Goal: Task Accomplishment & Management: Complete application form

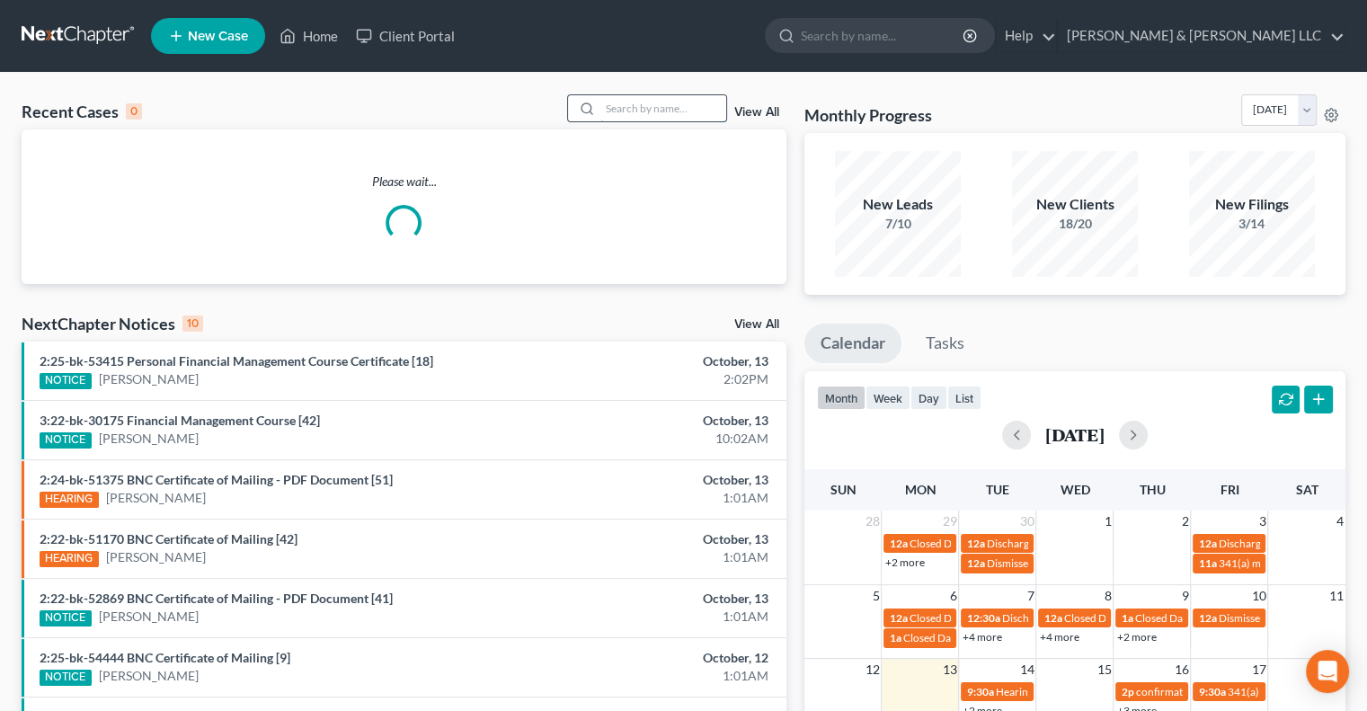
click at [641, 110] on input "search" at bounding box center [663, 108] width 126 height 26
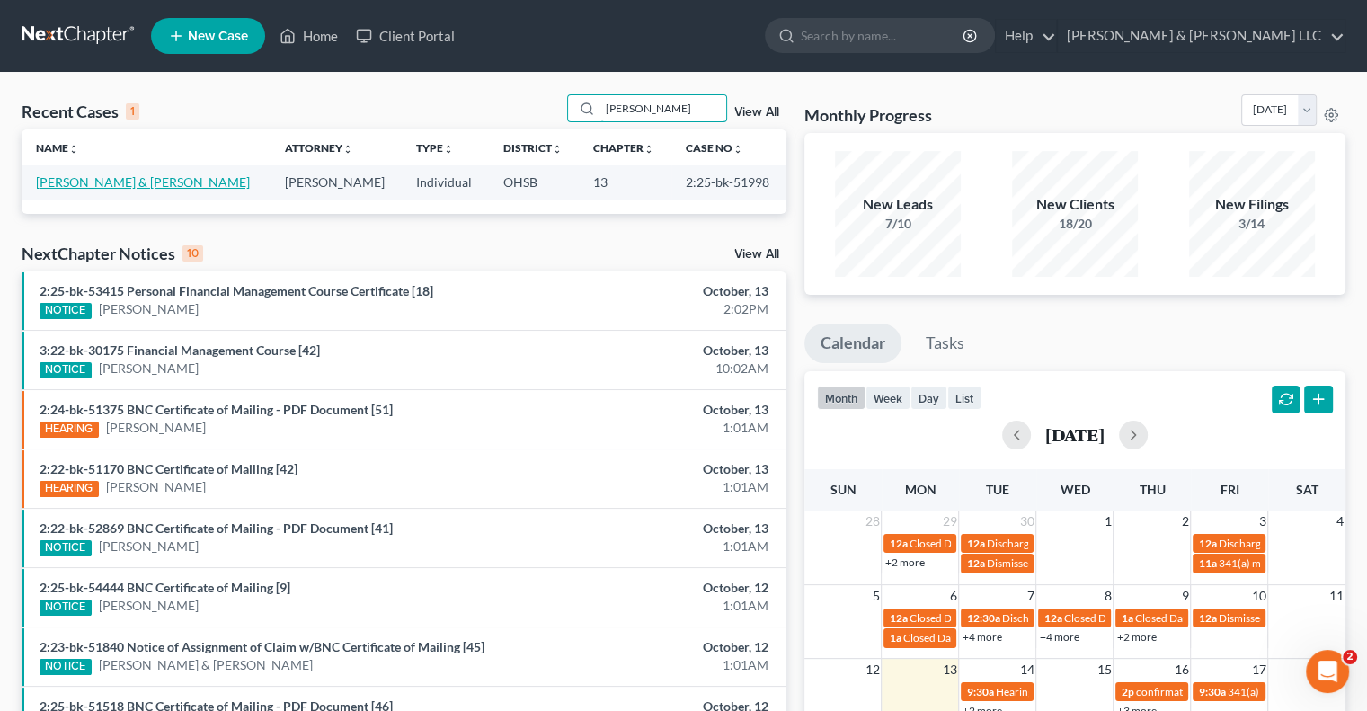
type input "lum"
click at [101, 185] on link "Lumbard, David & Aimee" at bounding box center [143, 181] width 214 height 15
select select "3"
select select "6"
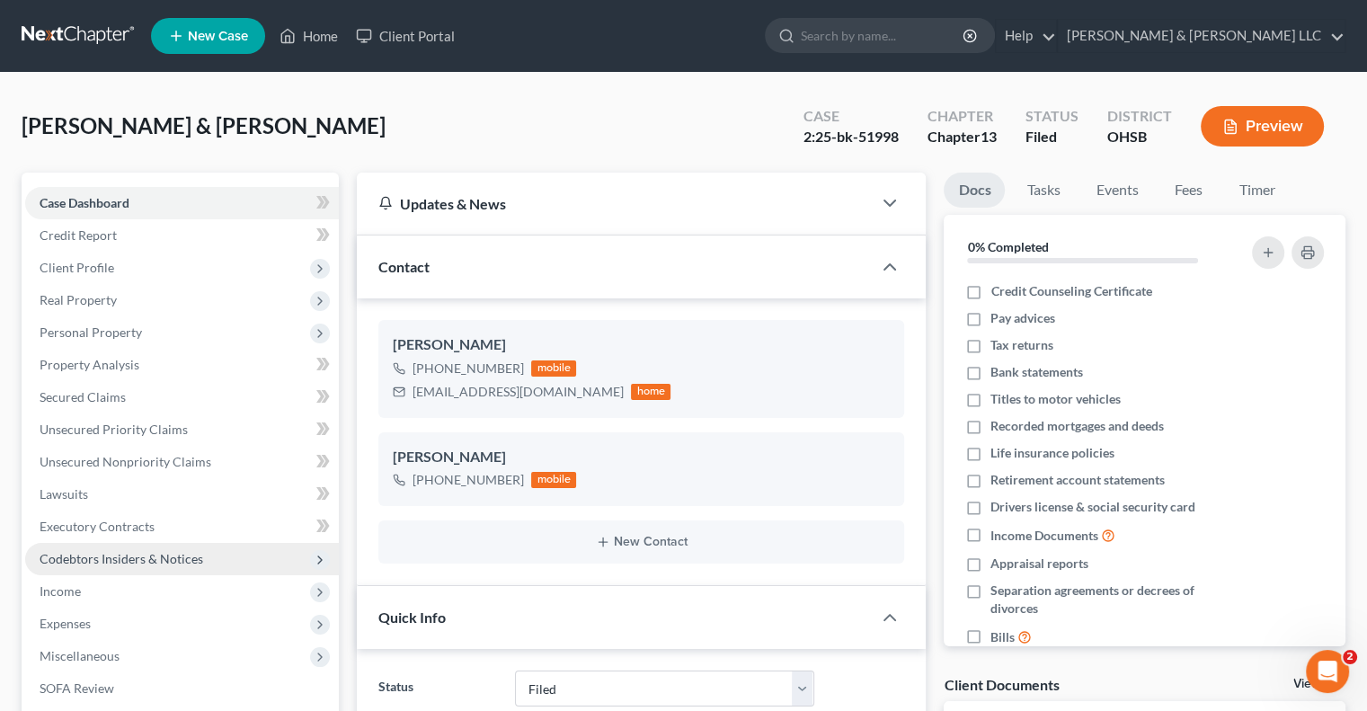
click at [107, 555] on span "Codebtors Insiders & Notices" at bounding box center [122, 558] width 164 height 15
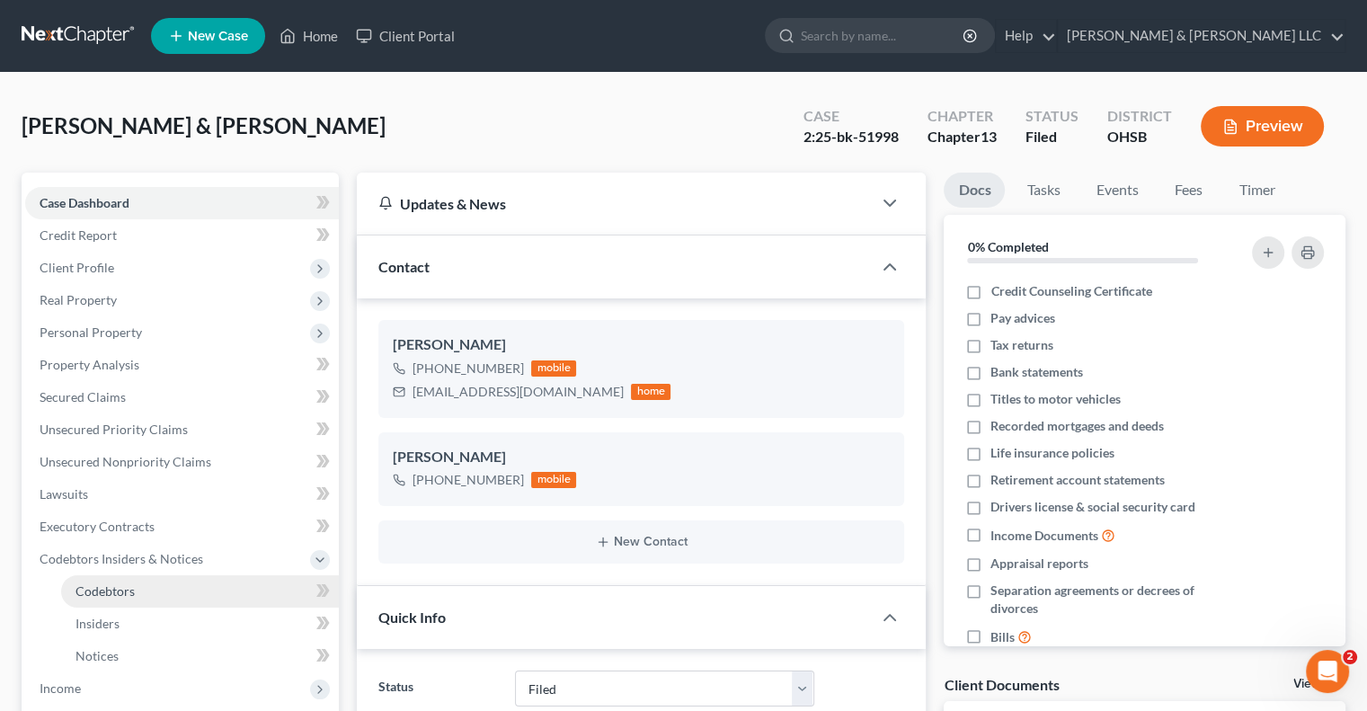
click at [114, 580] on link "Codebtors" at bounding box center [200, 591] width 278 height 32
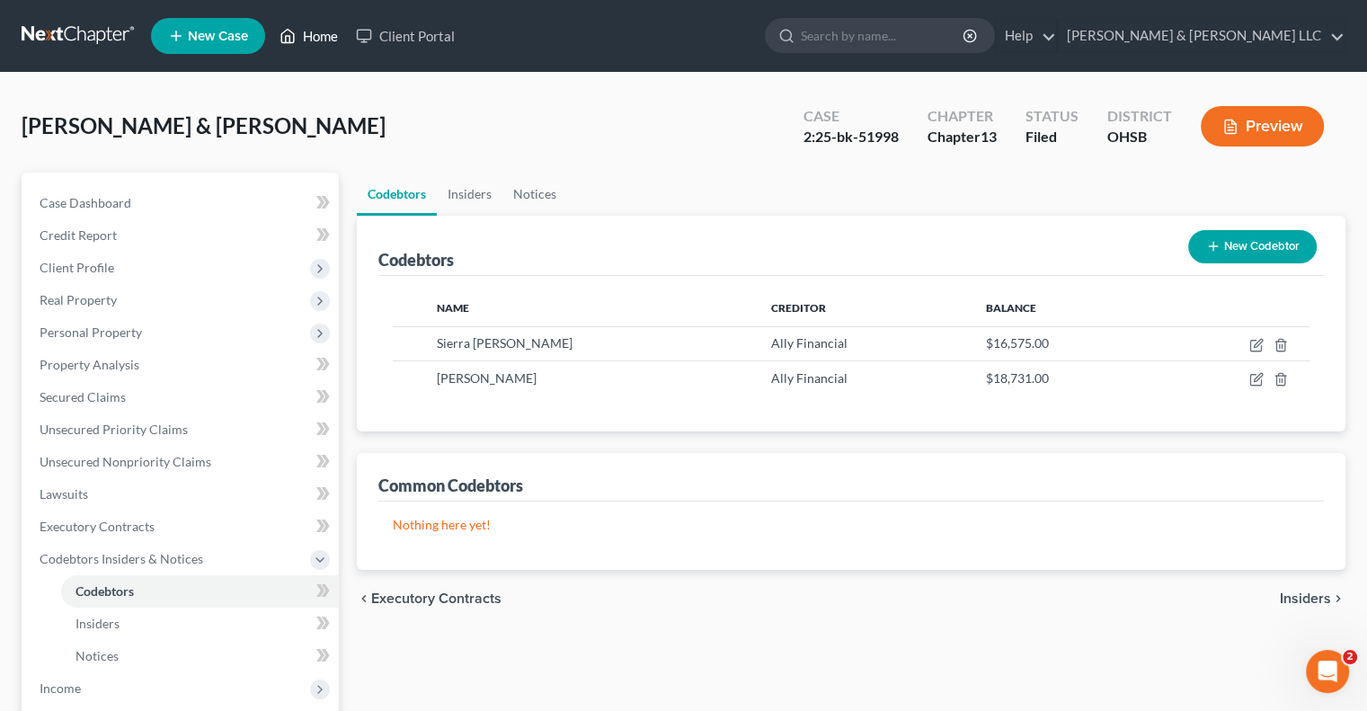
click at [312, 37] on link "Home" at bounding box center [309, 36] width 76 height 32
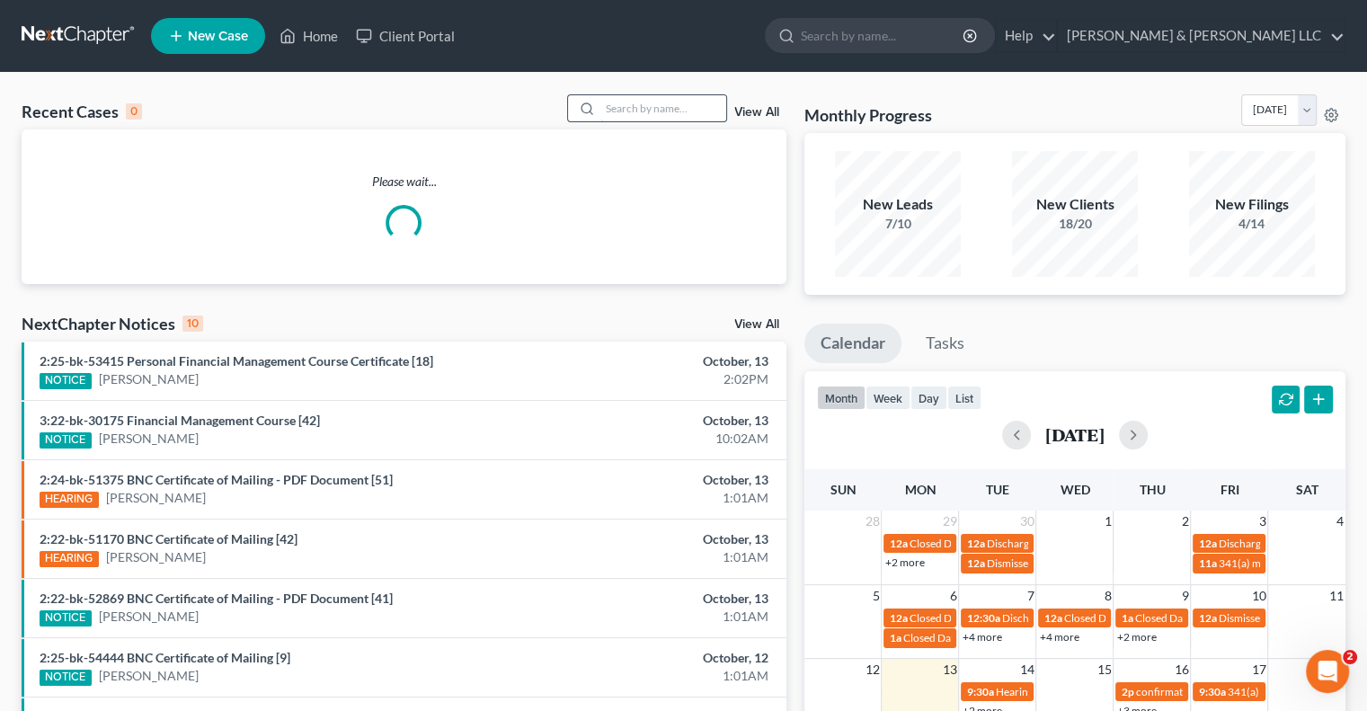
click at [609, 106] on input "search" at bounding box center [663, 108] width 126 height 26
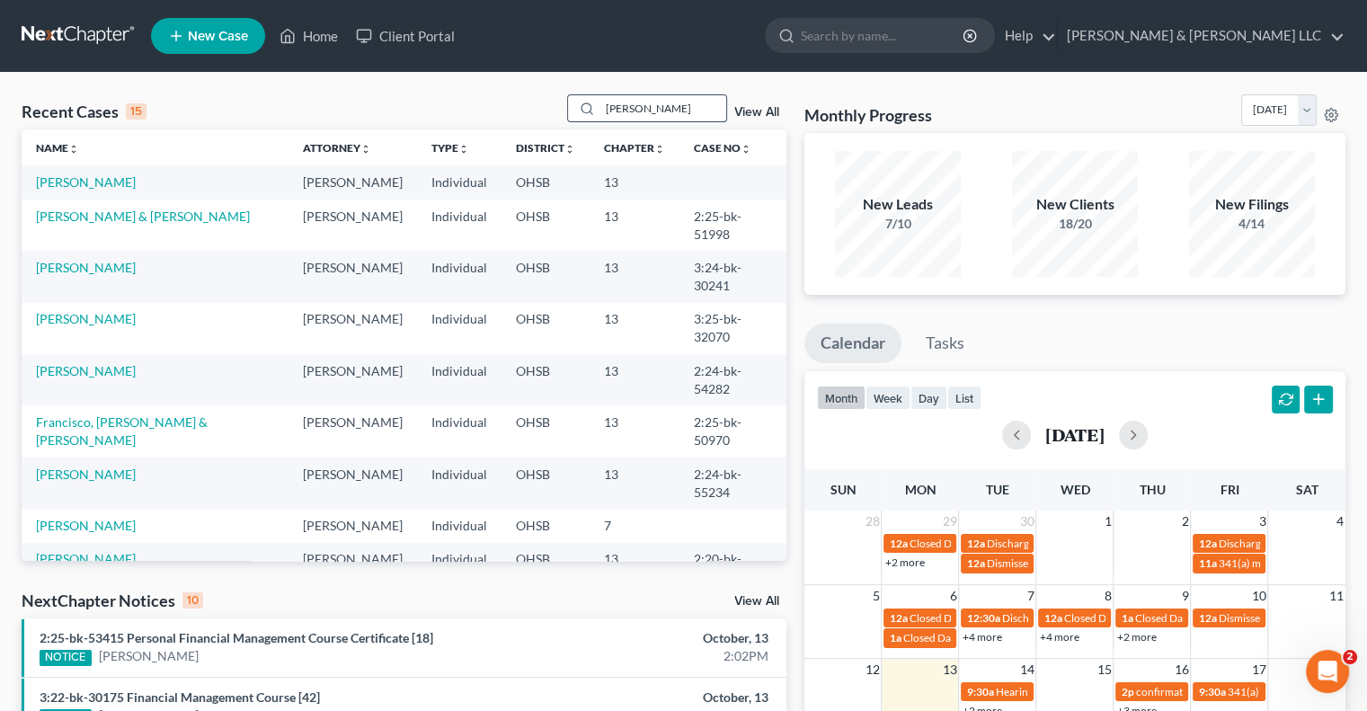
type input "clark"
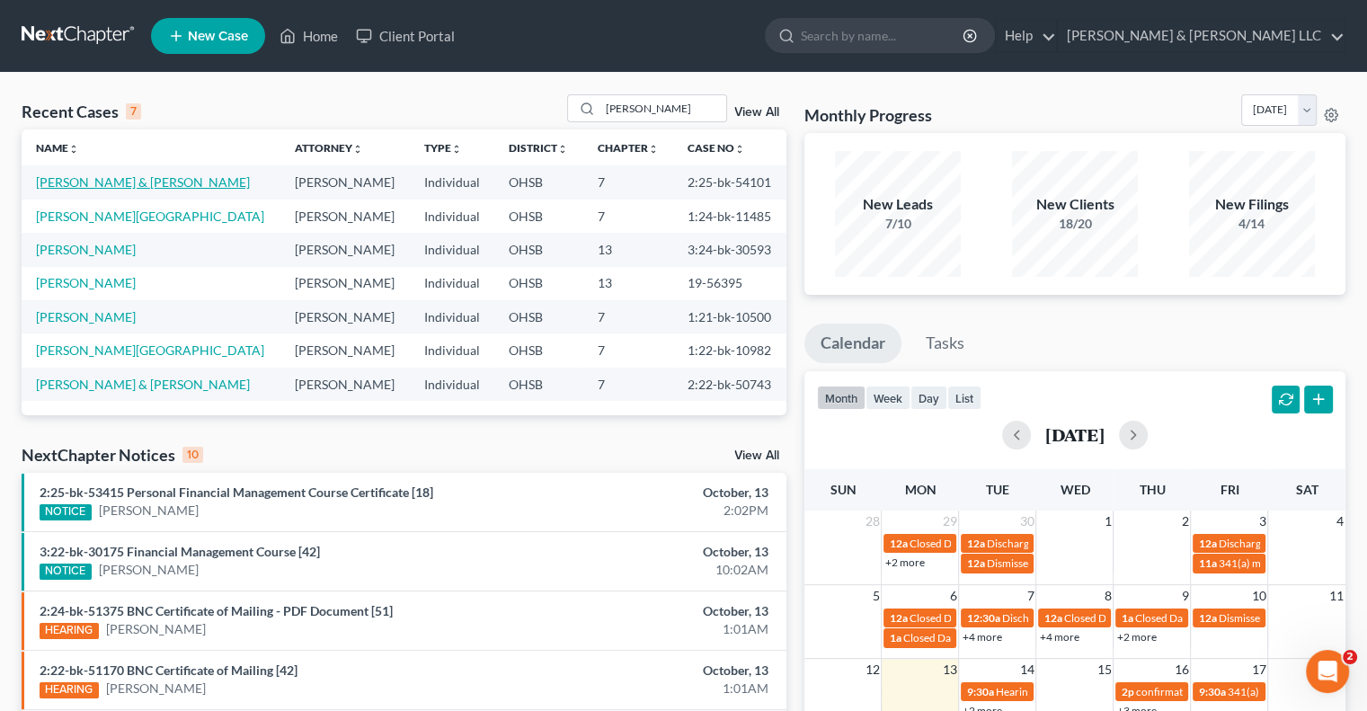
click at [108, 182] on link "Clark, Dallas & Wanda" at bounding box center [143, 181] width 214 height 15
select select "3"
select select "0"
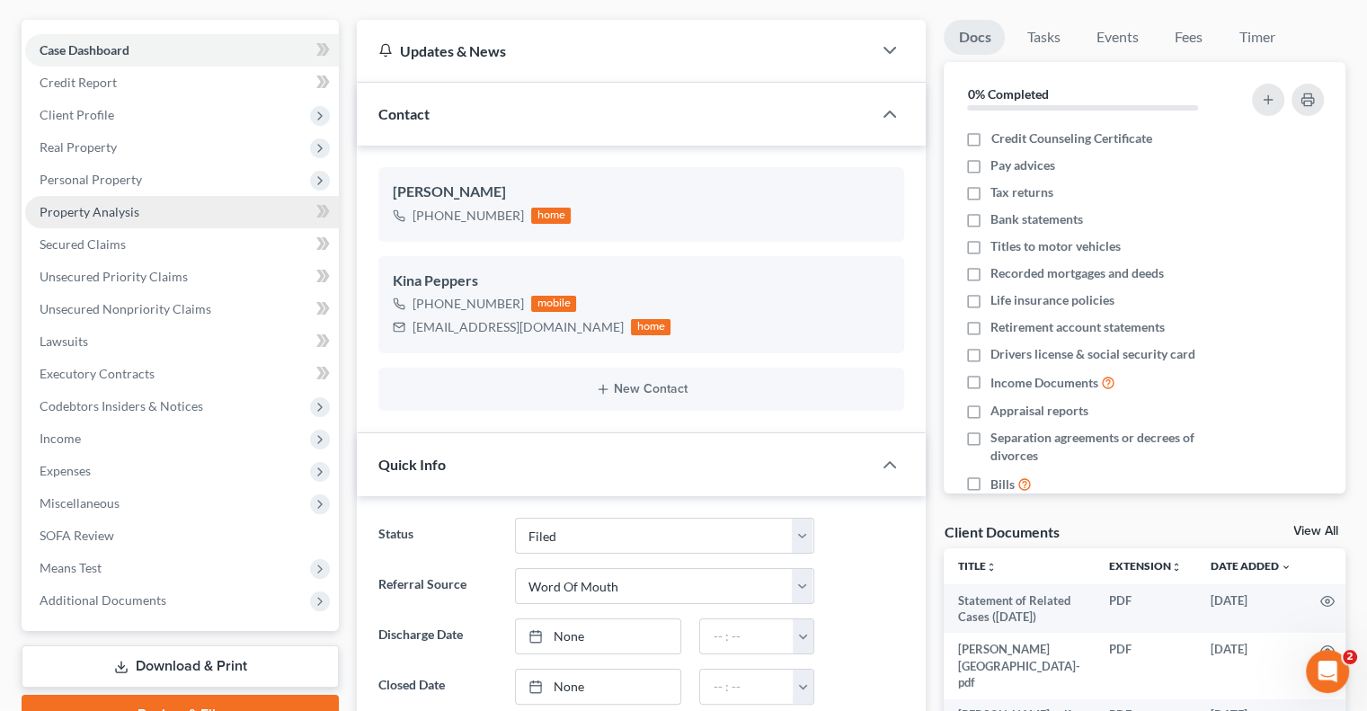
scroll to position [270, 0]
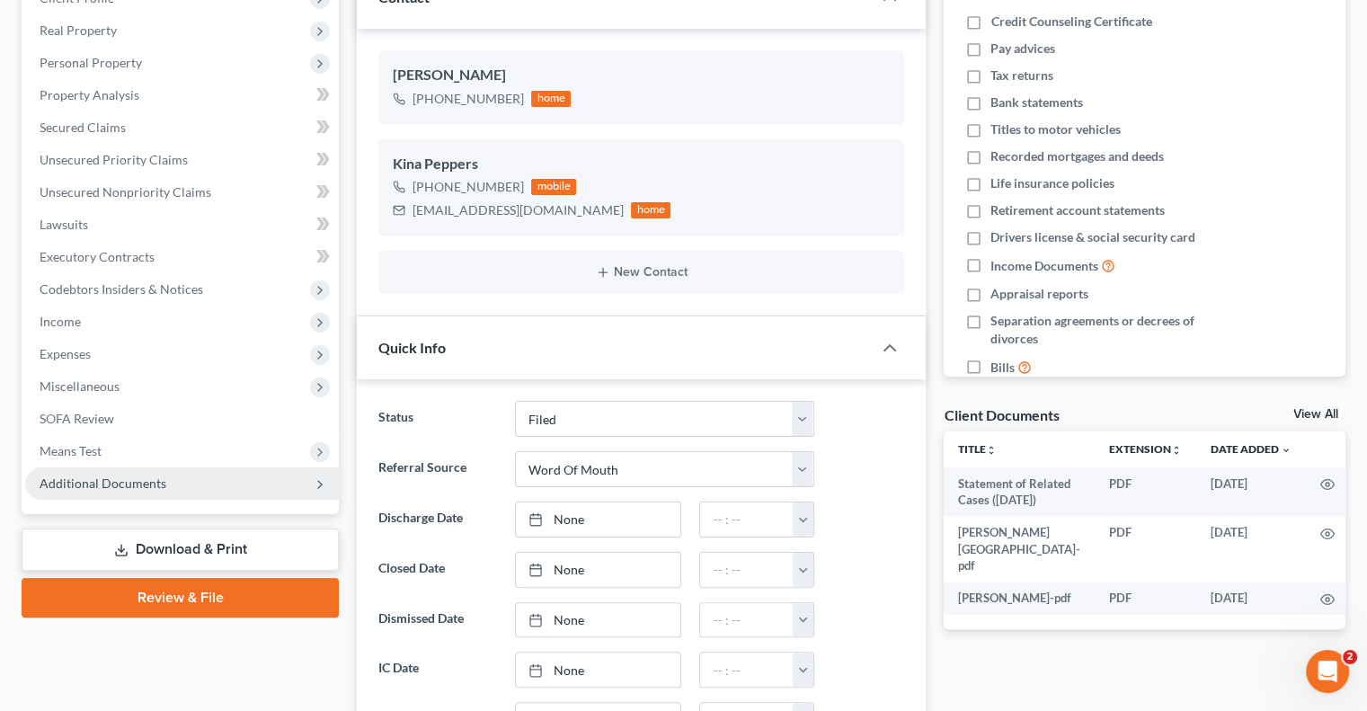
click at [138, 490] on span "Additional Documents" at bounding box center [103, 483] width 127 height 15
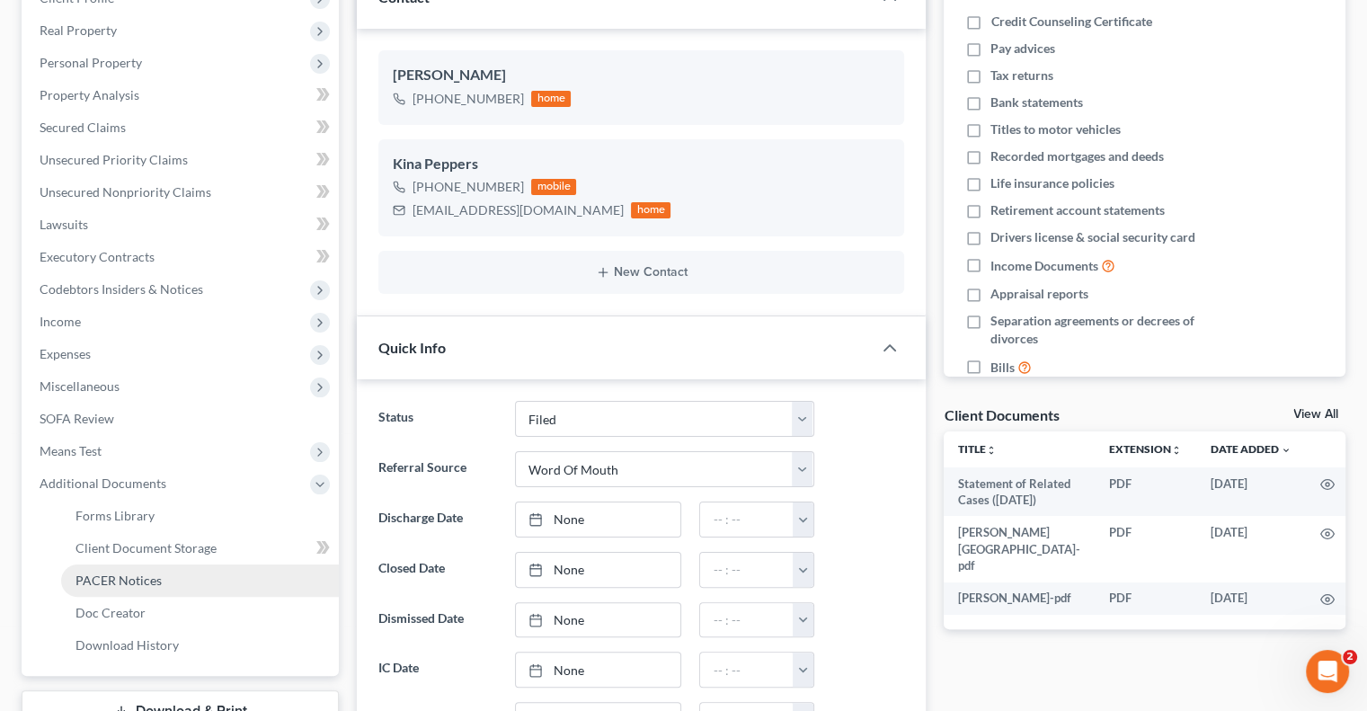
click at [124, 585] on span "PACER Notices" at bounding box center [119, 580] width 86 height 15
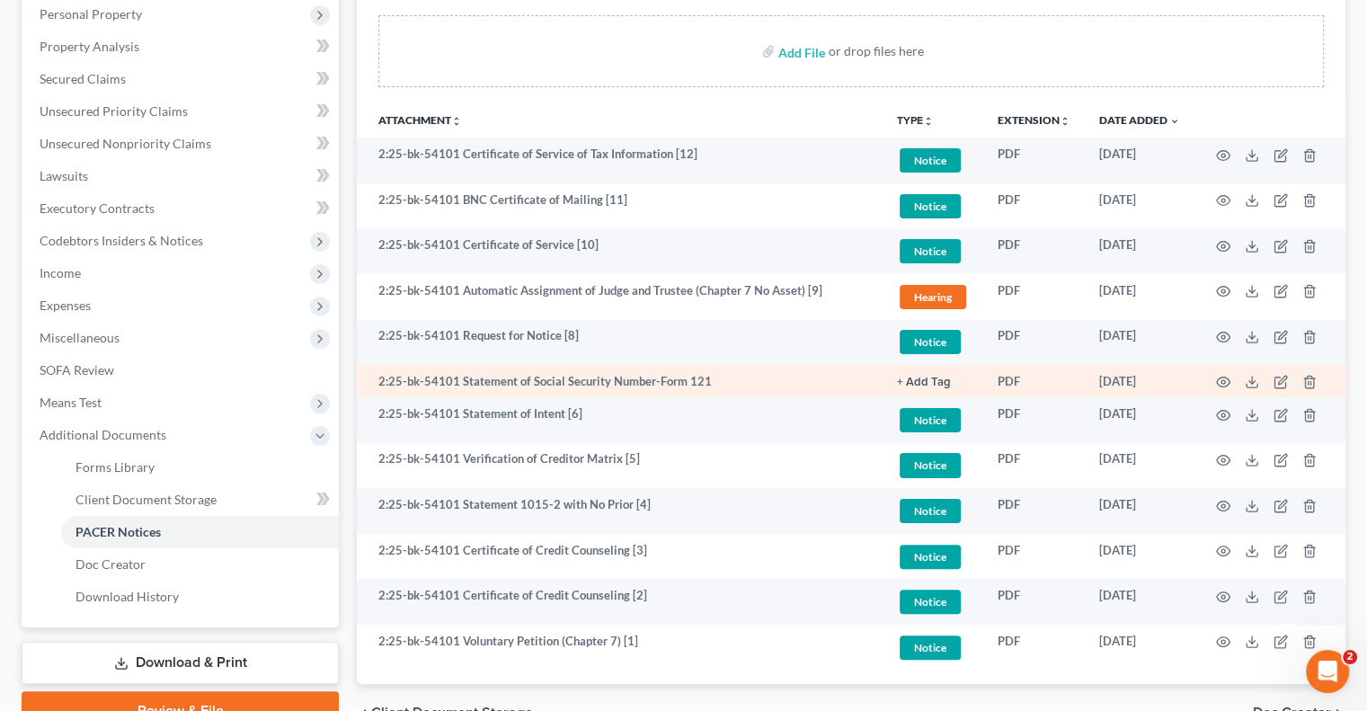
scroll to position [360, 0]
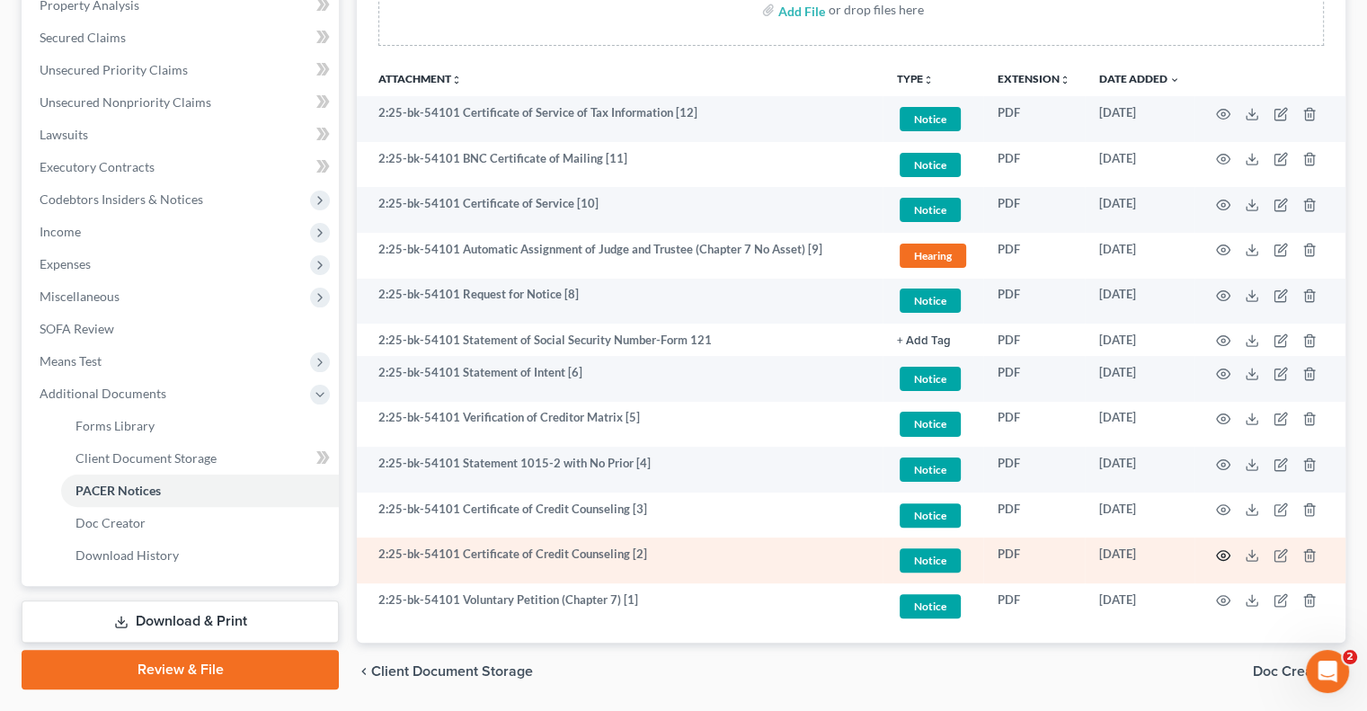
click at [1227, 558] on icon "button" at bounding box center [1223, 555] width 13 height 10
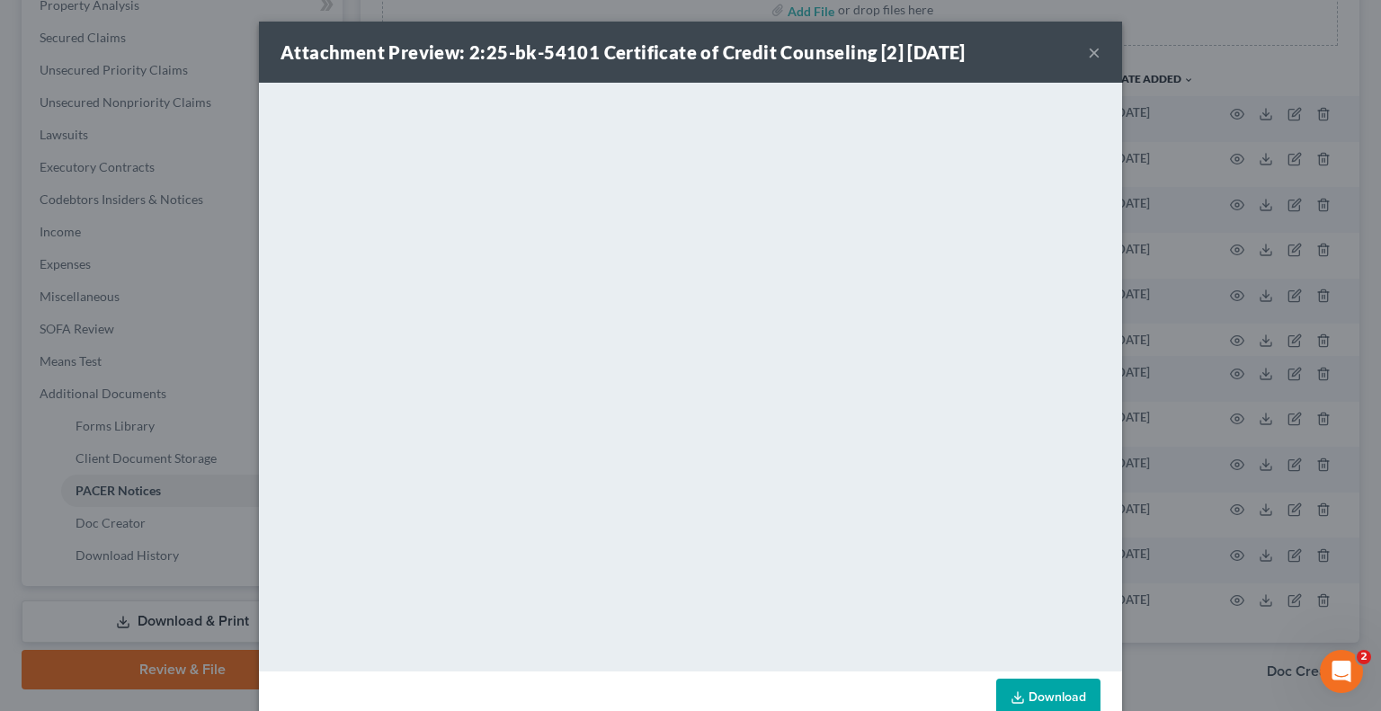
click at [1088, 55] on button "×" at bounding box center [1094, 52] width 13 height 22
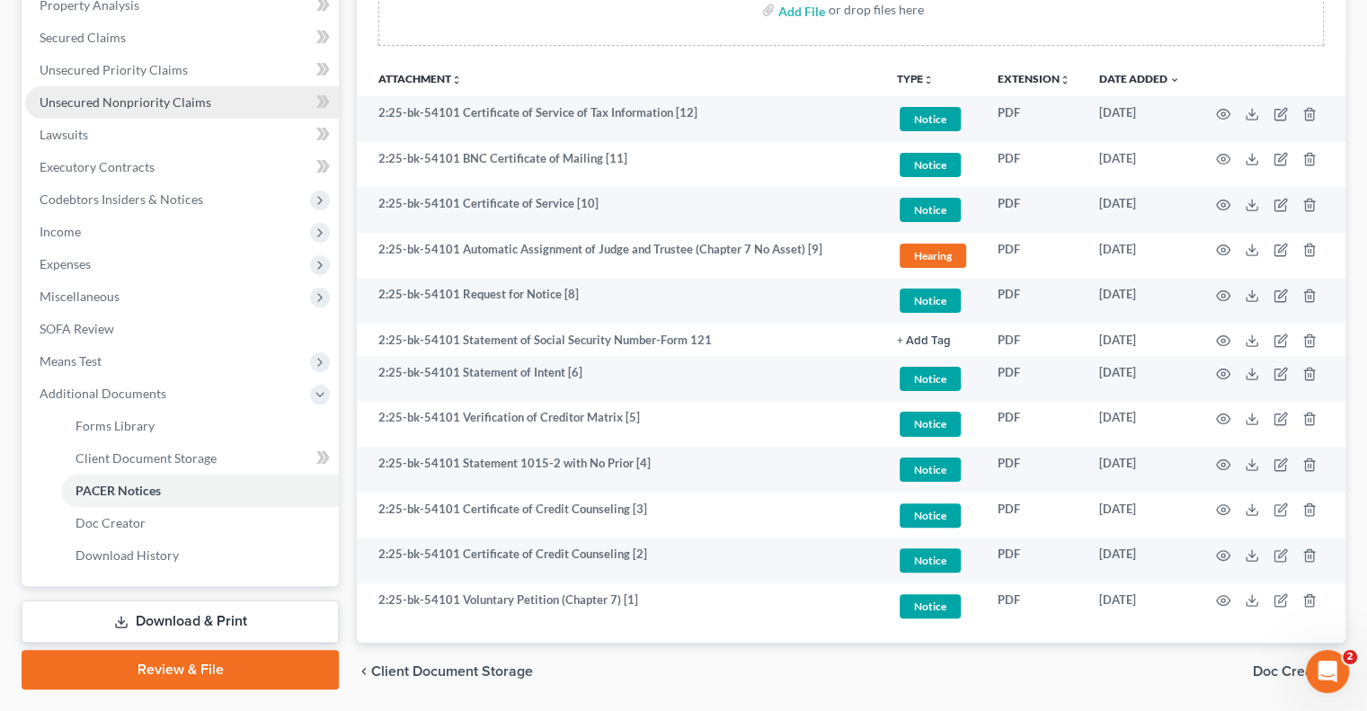
click at [150, 105] on span "Unsecured Nonpriority Claims" at bounding box center [126, 101] width 172 height 15
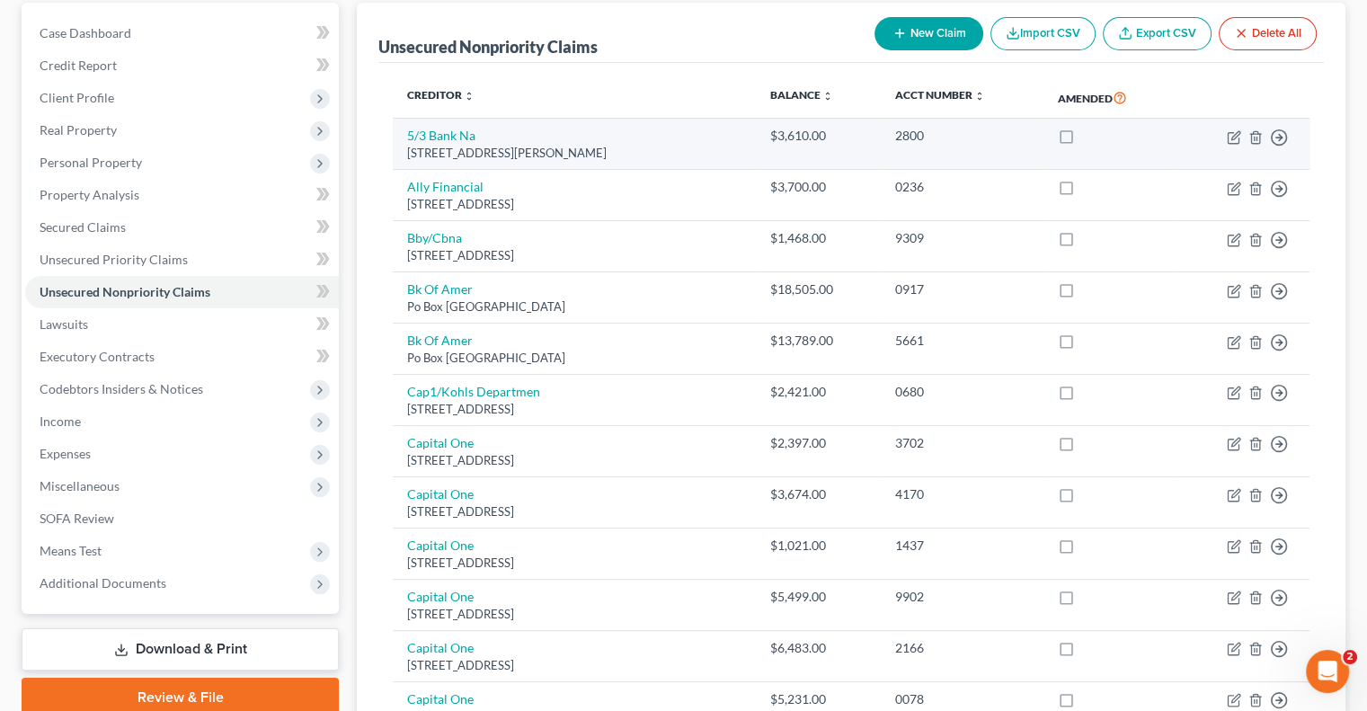
scroll to position [180, 0]
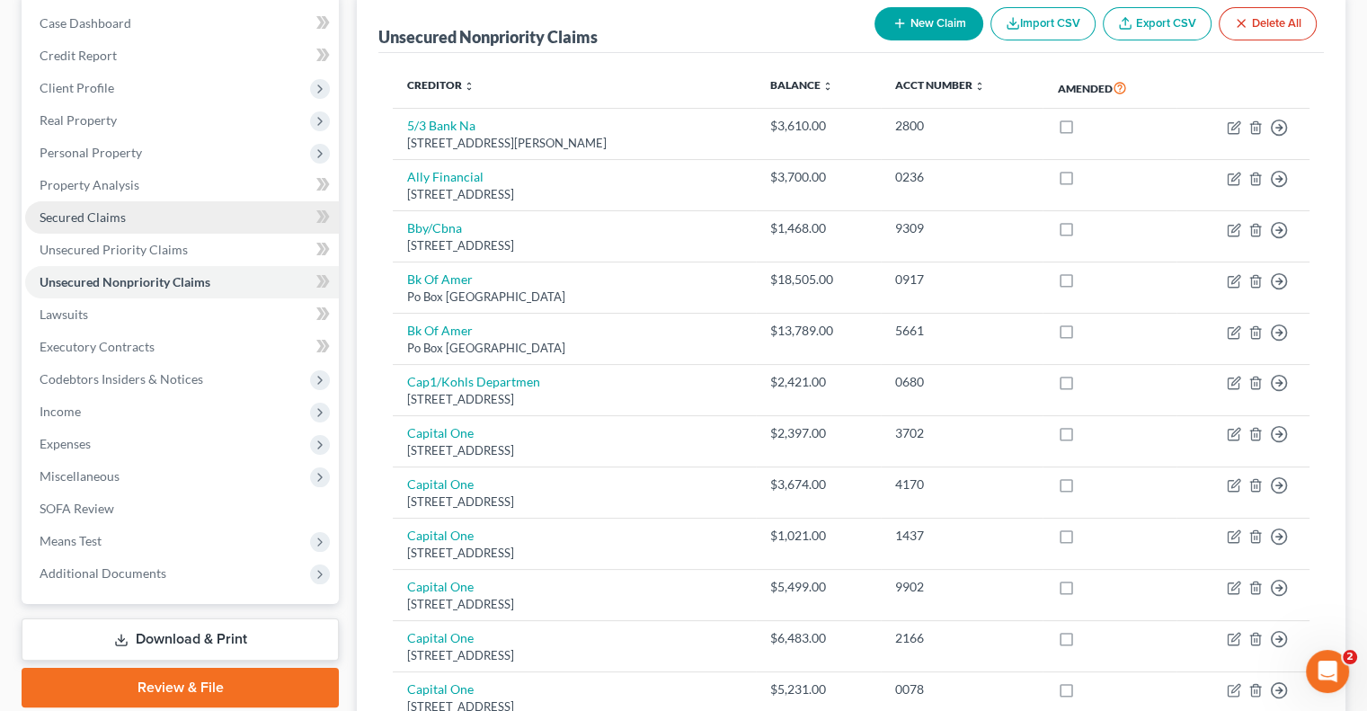
click at [41, 228] on link "Secured Claims" at bounding box center [182, 217] width 314 height 32
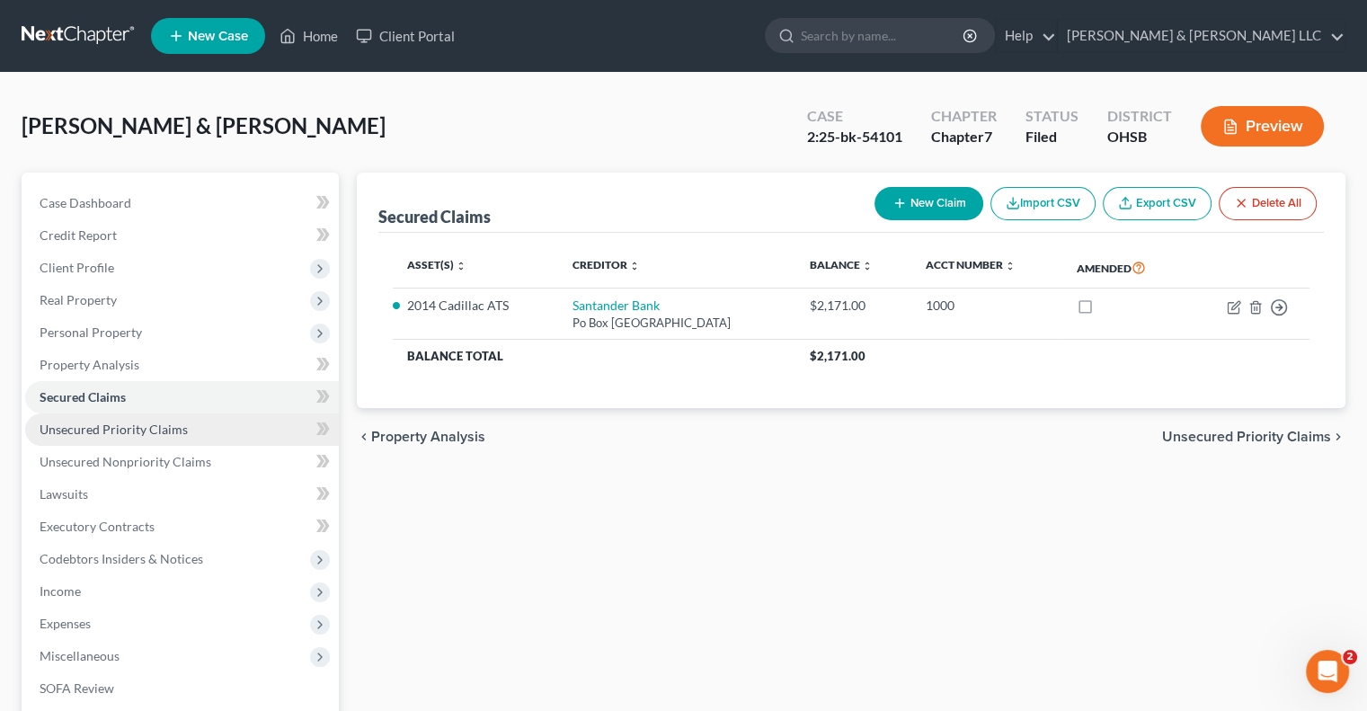
click at [182, 424] on span "Unsecured Priority Claims" at bounding box center [114, 429] width 148 height 15
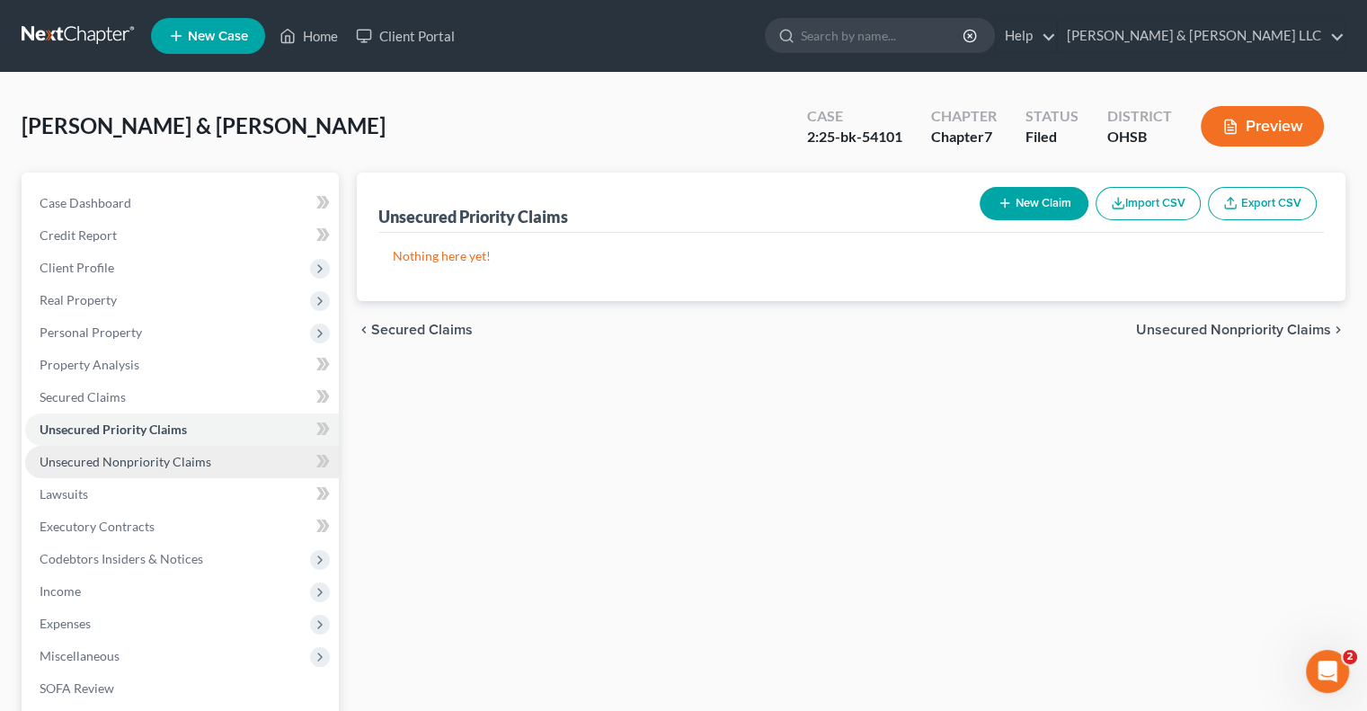
click at [184, 460] on span "Unsecured Nonpriority Claims" at bounding box center [126, 461] width 172 height 15
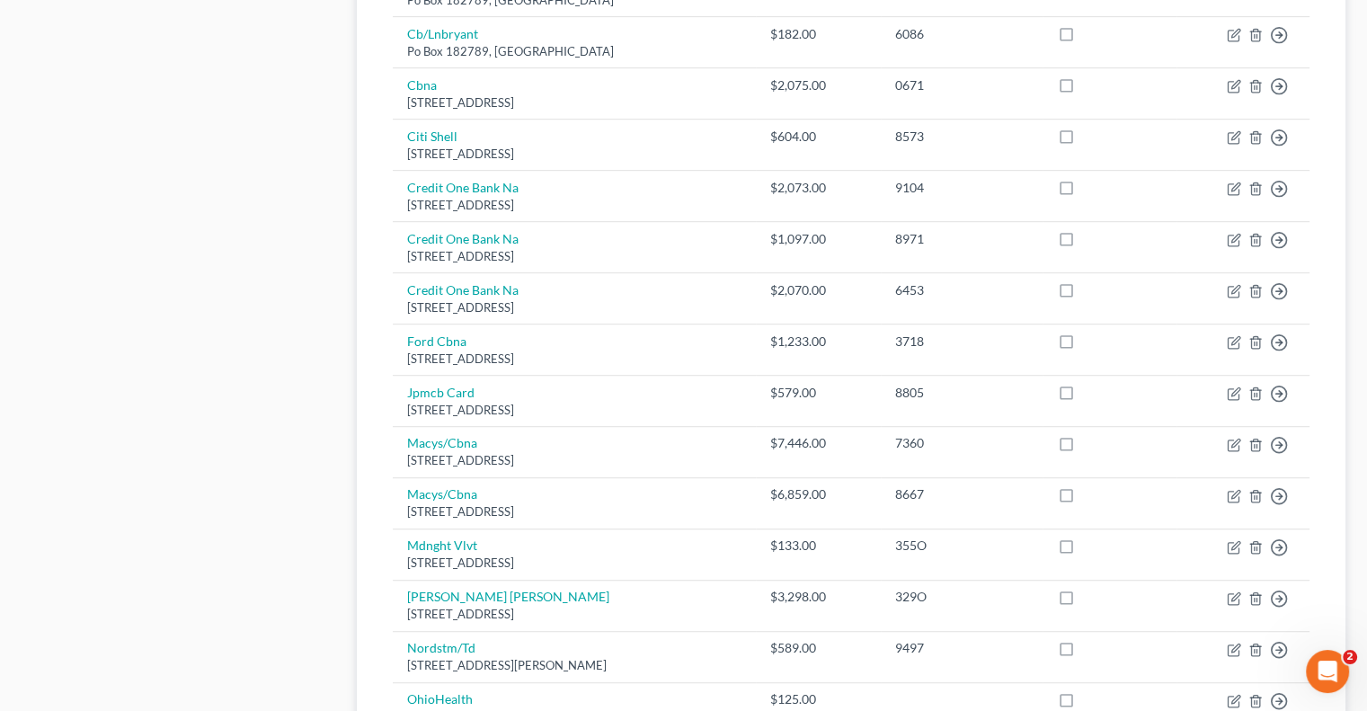
scroll to position [1258, 0]
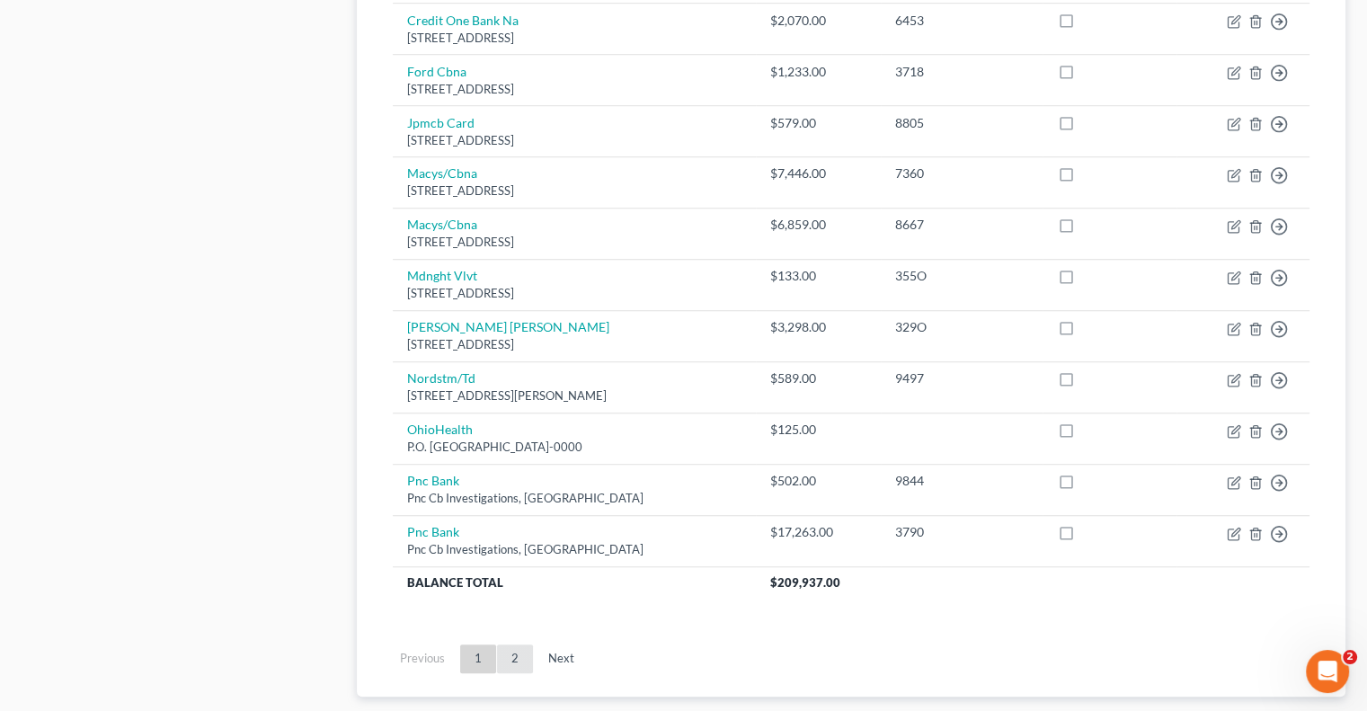
click at [517, 650] on link "2" at bounding box center [515, 658] width 36 height 29
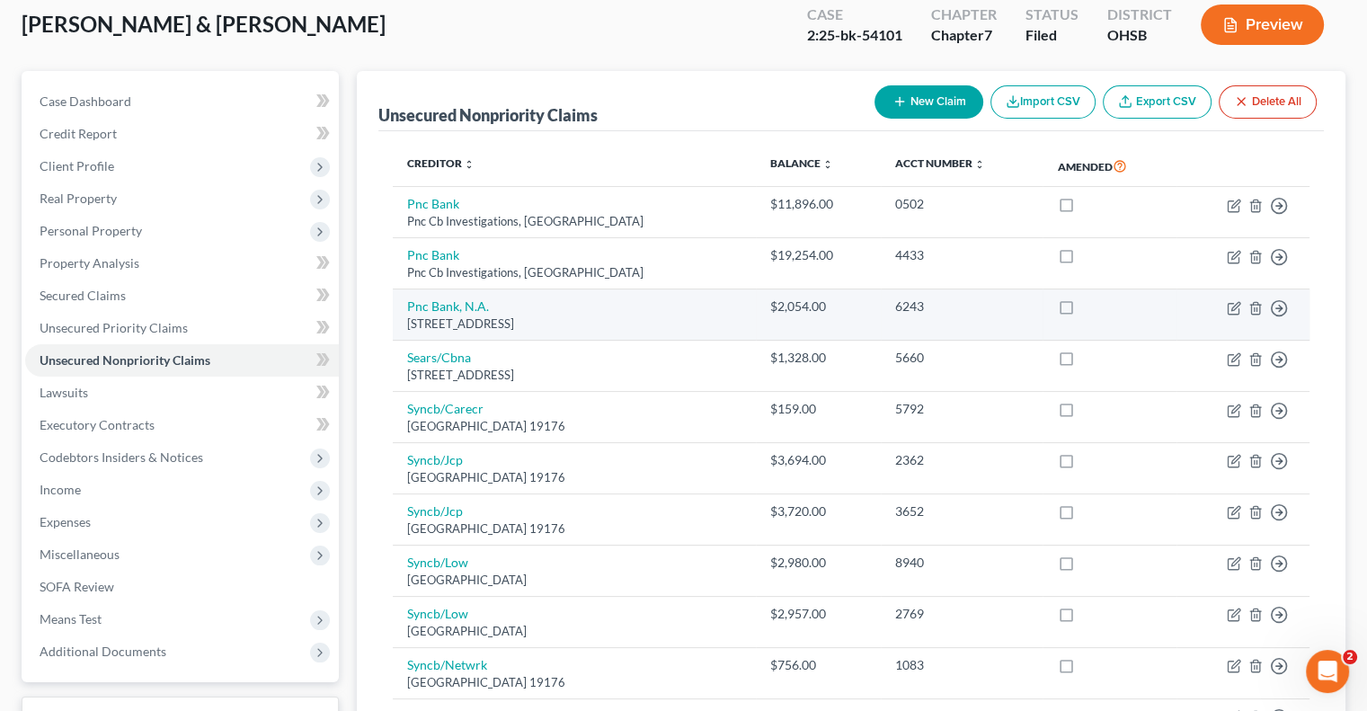
scroll to position [0, 0]
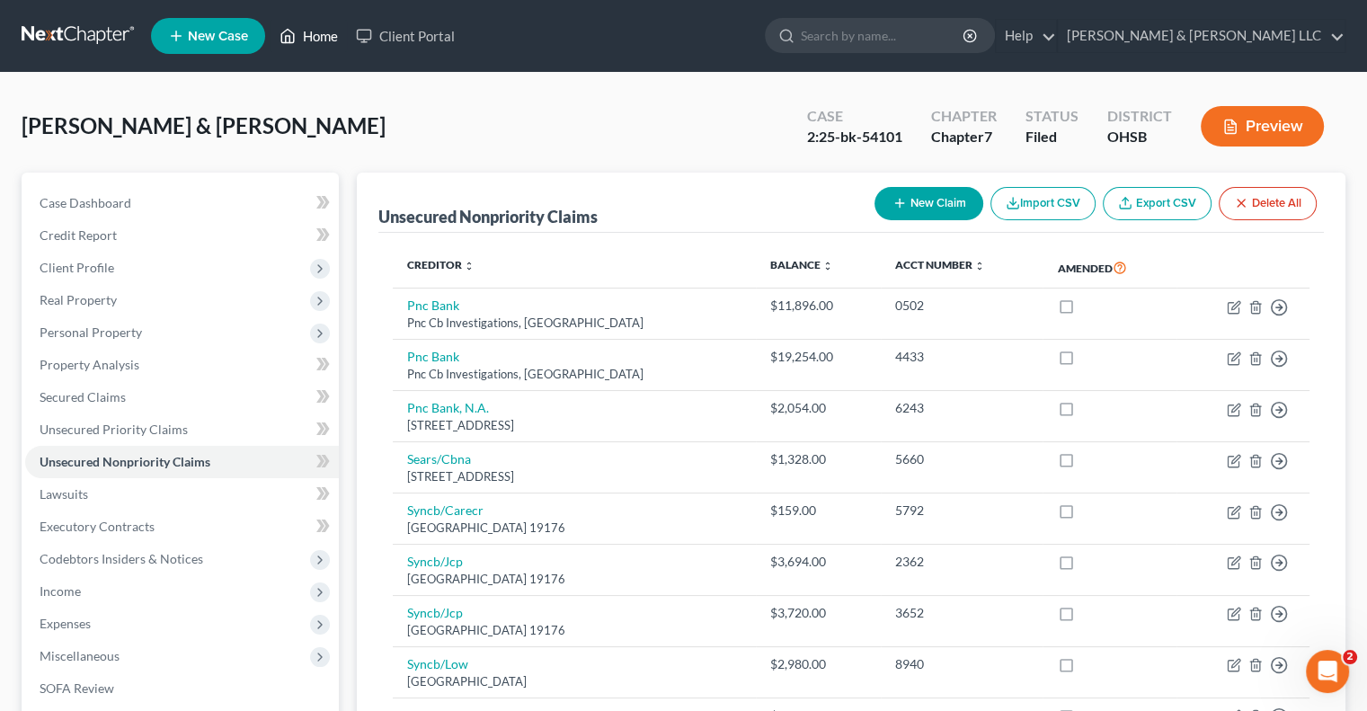
click at [322, 35] on link "Home" at bounding box center [309, 36] width 76 height 32
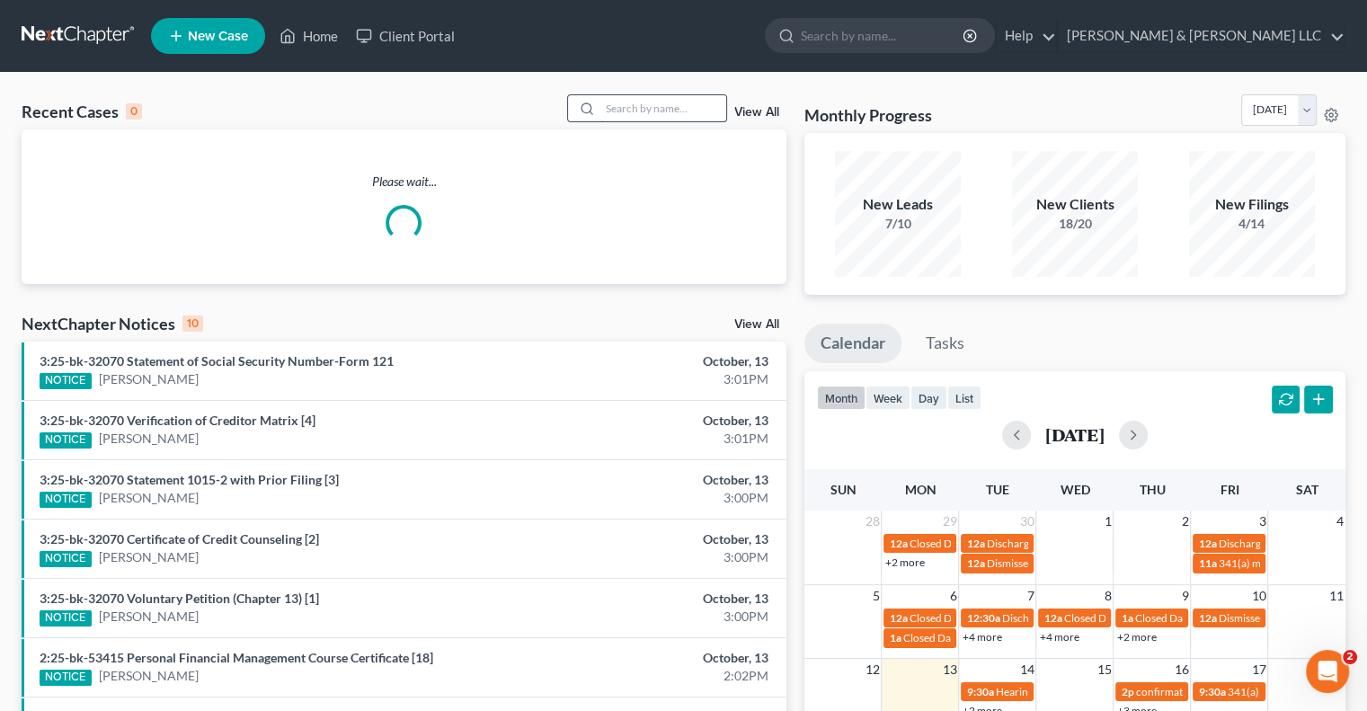
click at [621, 107] on input "search" at bounding box center [663, 108] width 126 height 26
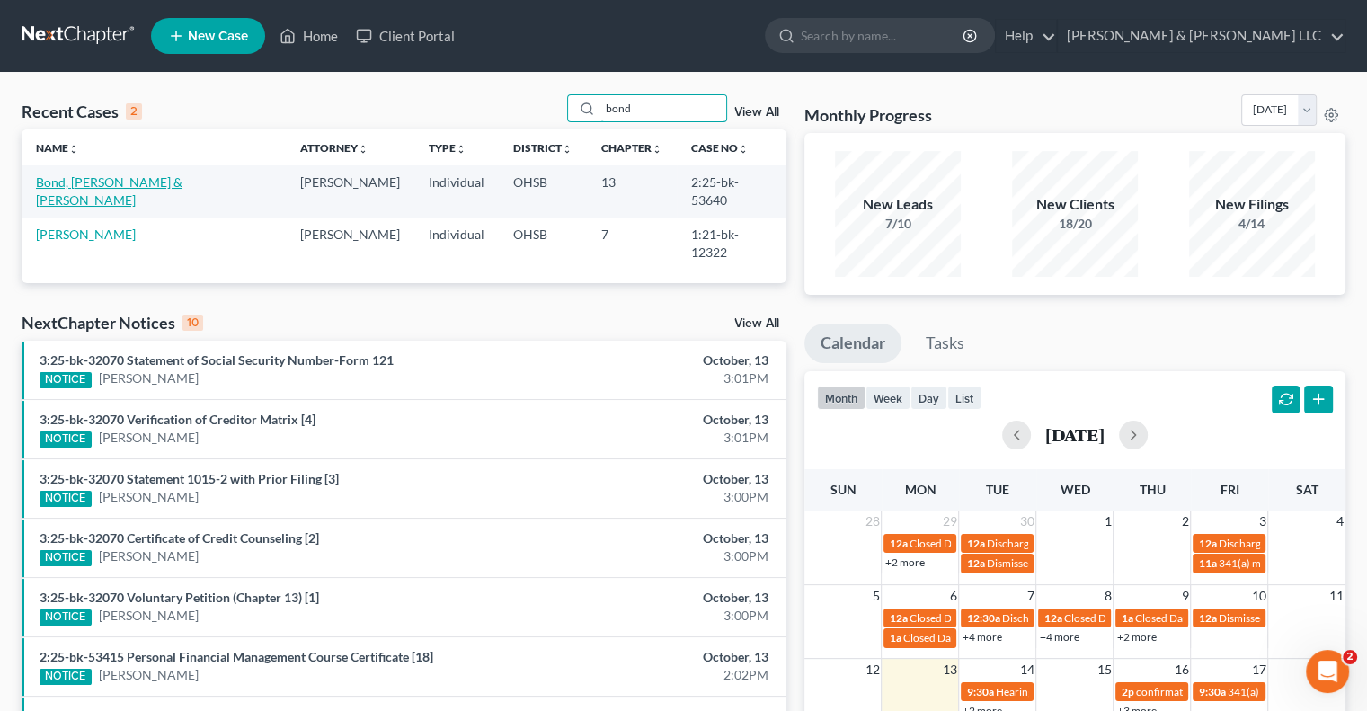
type input "bond"
click at [140, 184] on link "Bond, Le Renzo & Williams, Courtney" at bounding box center [109, 190] width 147 height 33
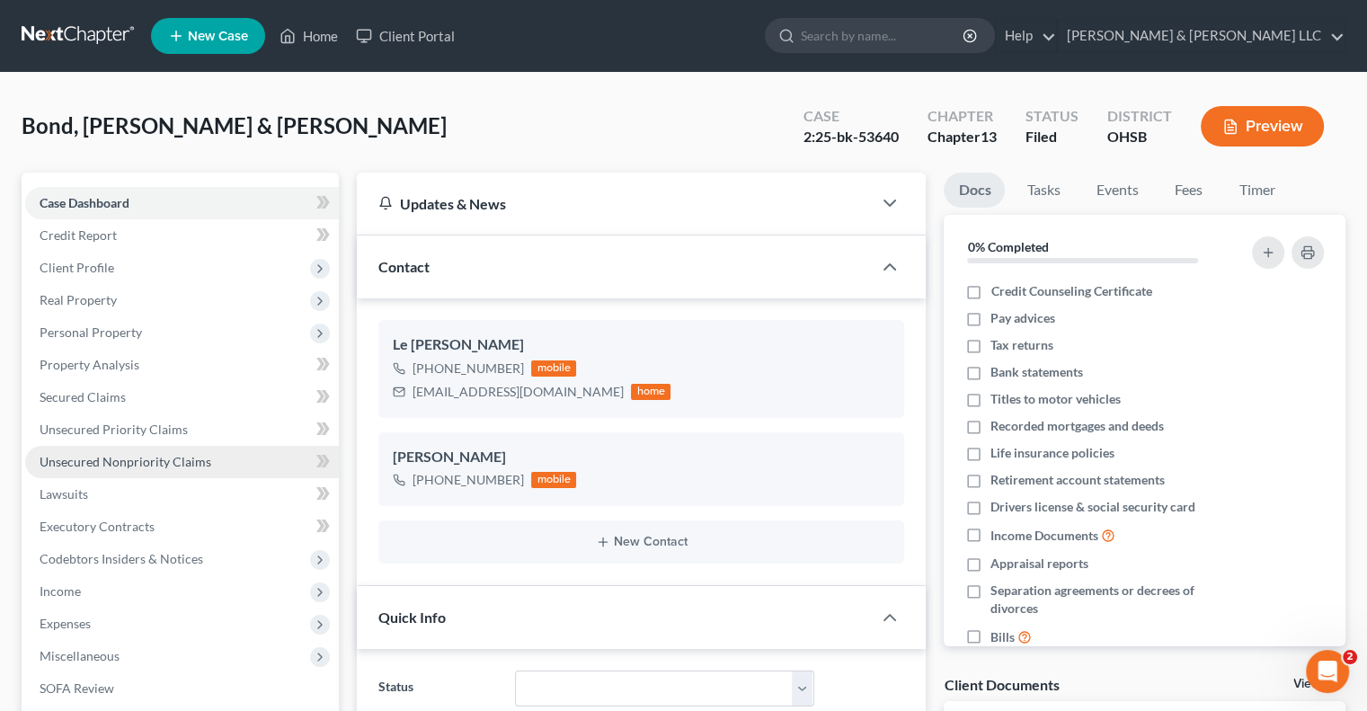
click at [165, 461] on span "Unsecured Nonpriority Claims" at bounding box center [126, 461] width 172 height 15
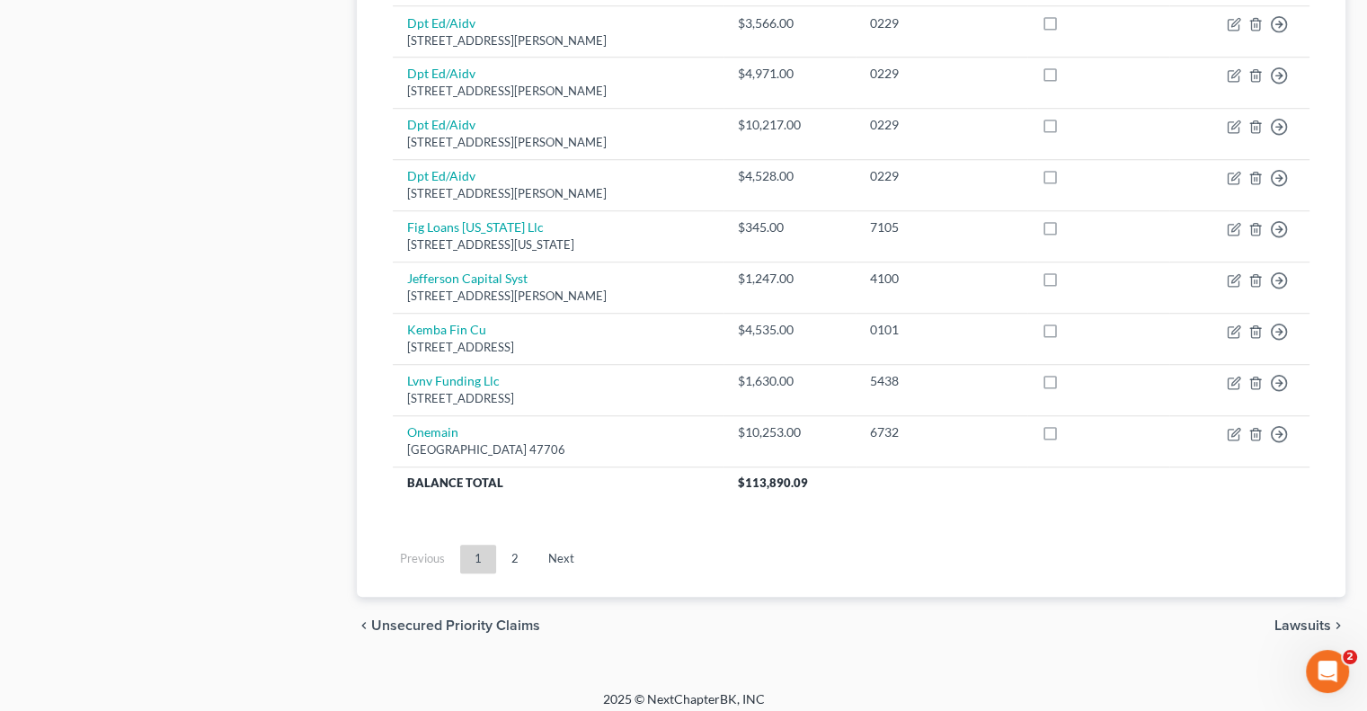
scroll to position [1363, 0]
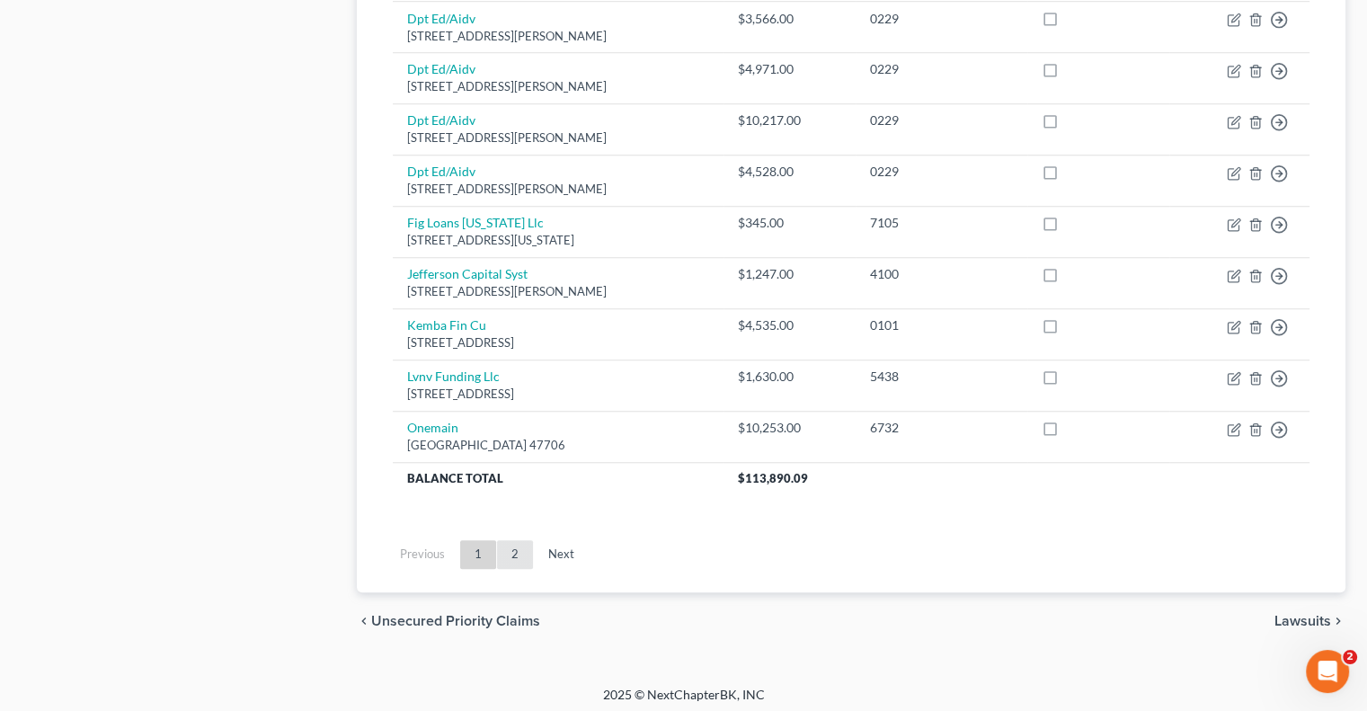
click at [514, 546] on link "2" at bounding box center [515, 554] width 36 height 29
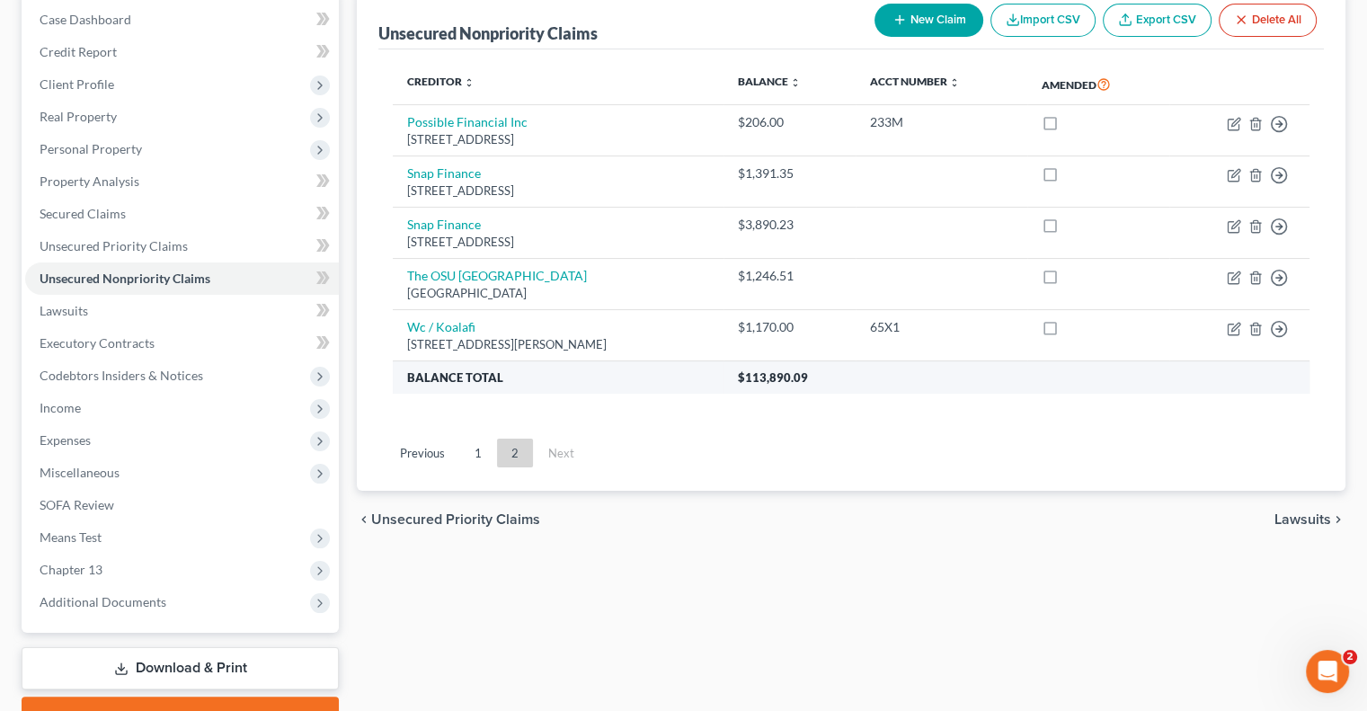
scroll to position [95, 0]
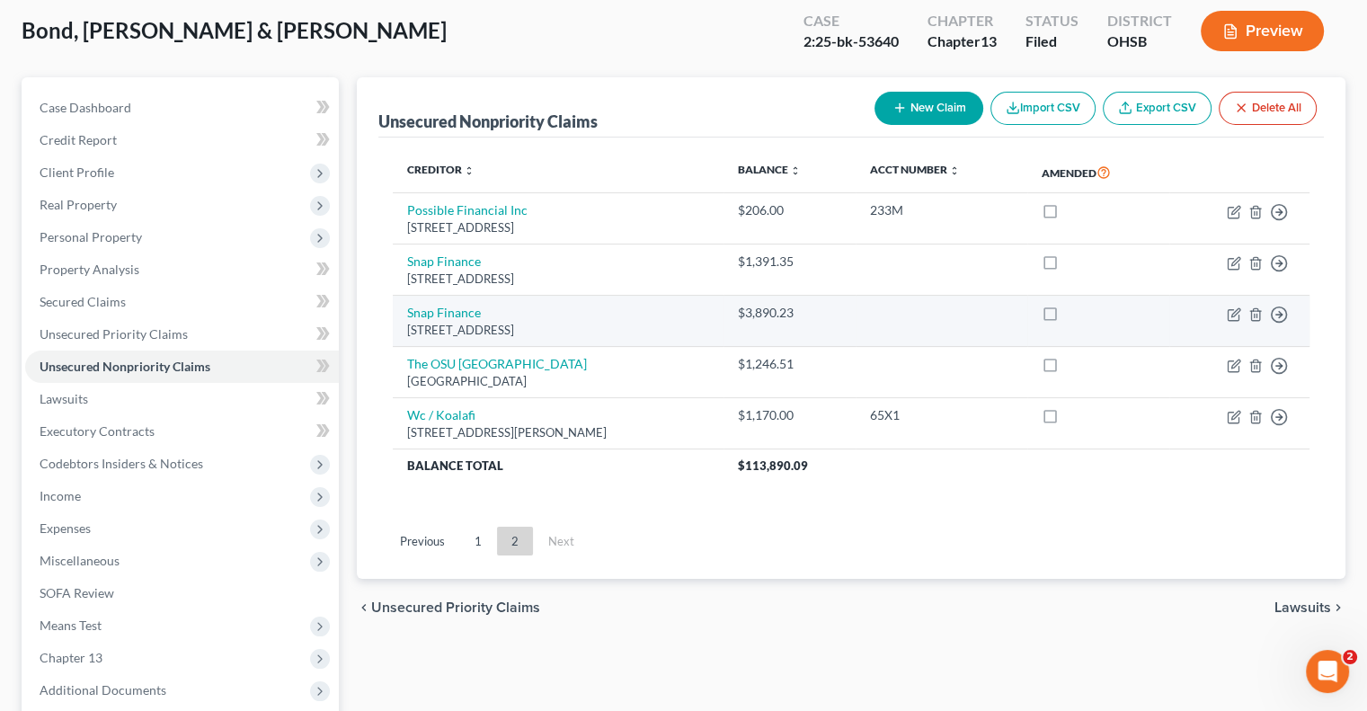
drag, startPoint x: 657, startPoint y: 331, endPoint x: 397, endPoint y: 316, distance: 260.2
click at [397, 316] on td "Snap Finance PO Box 26561, Salt Lake City, UT 84126-0000" at bounding box center [558, 321] width 330 height 51
copy td "Snap Finance PO Box 26561, Salt Lake City, UT 84126-0000"
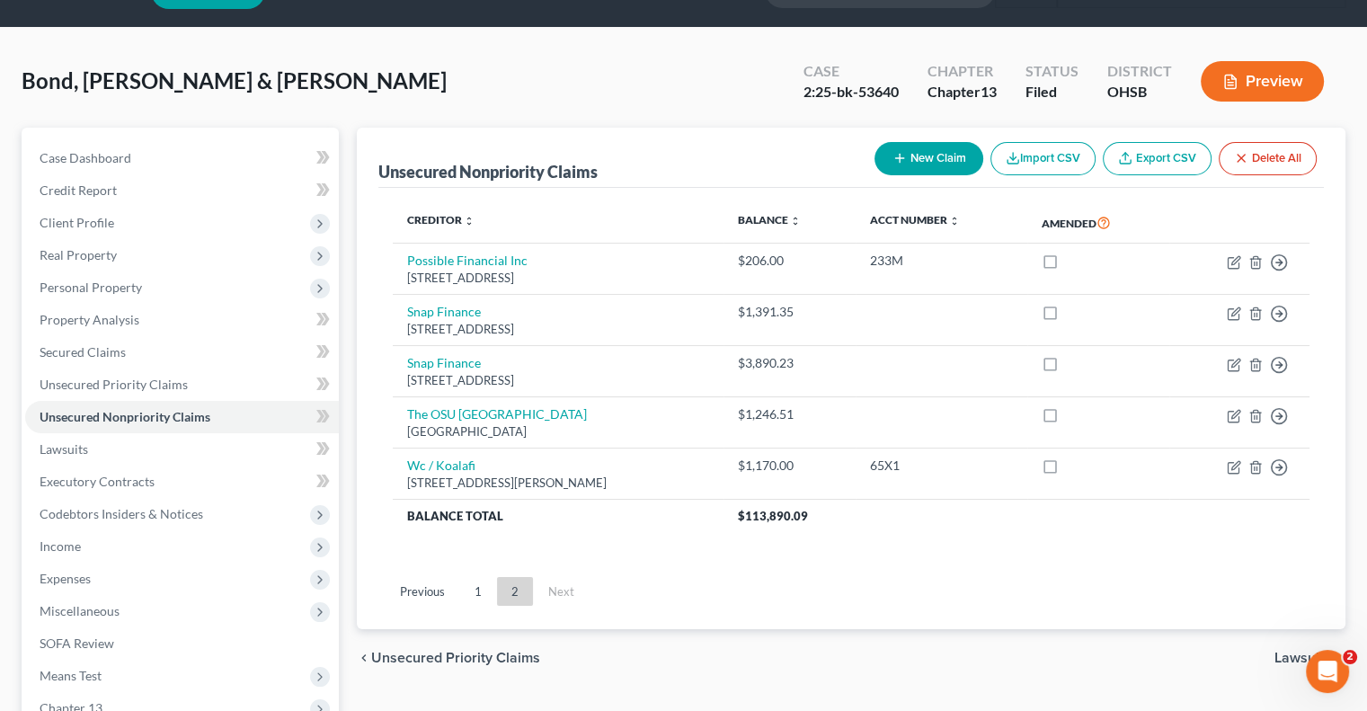
scroll to position [0, 0]
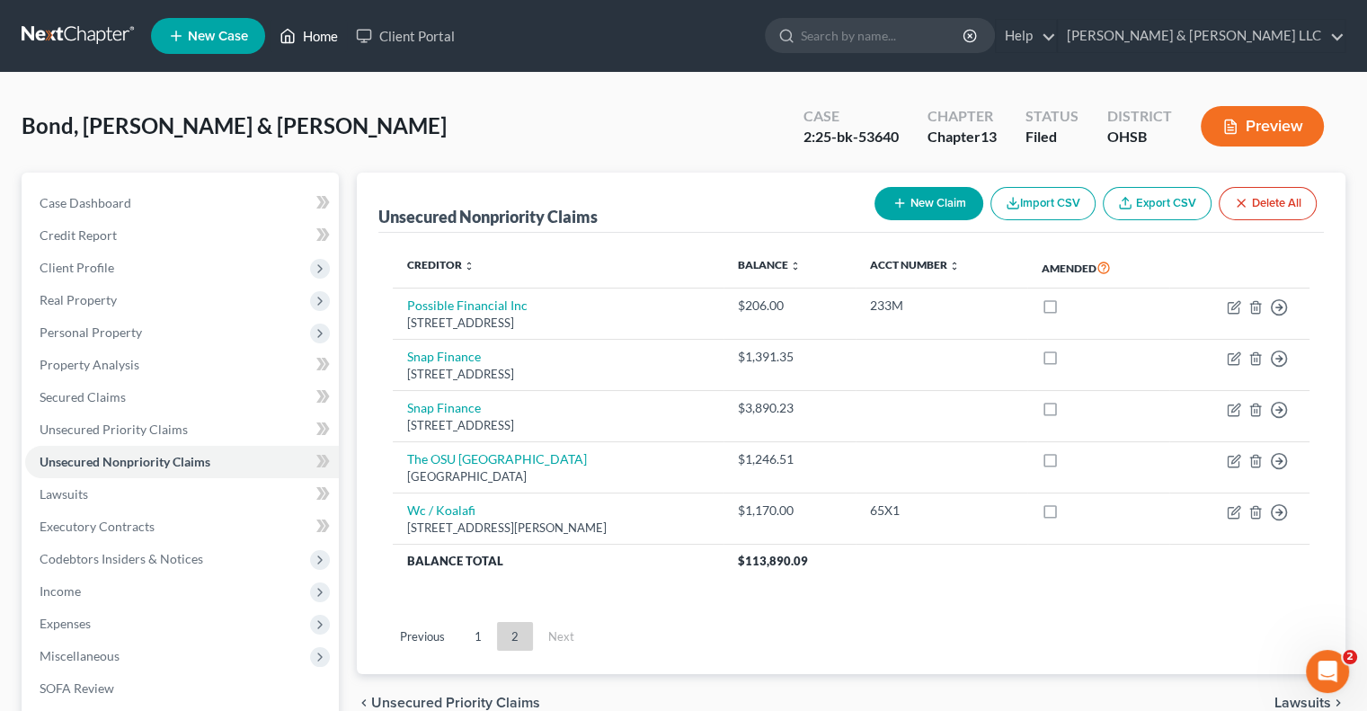
click at [310, 31] on link "Home" at bounding box center [309, 36] width 76 height 32
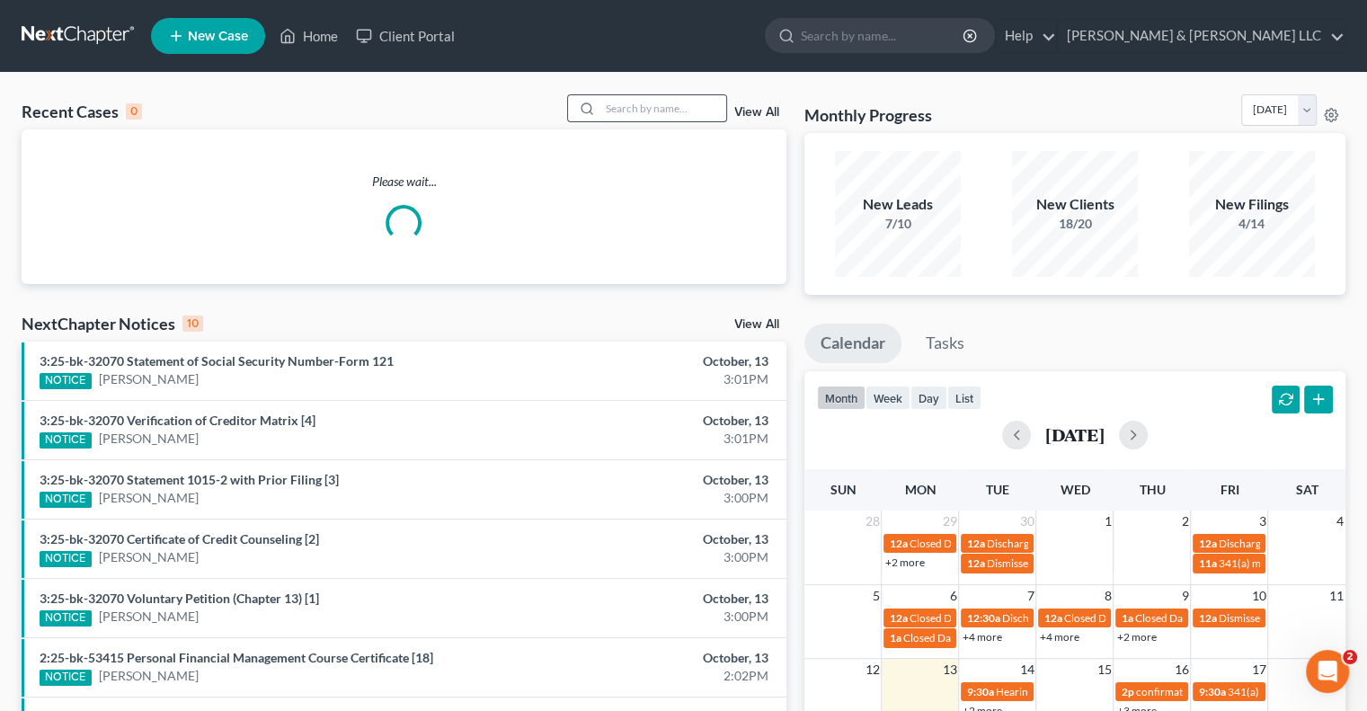
click at [608, 101] on input "search" at bounding box center [663, 108] width 126 height 26
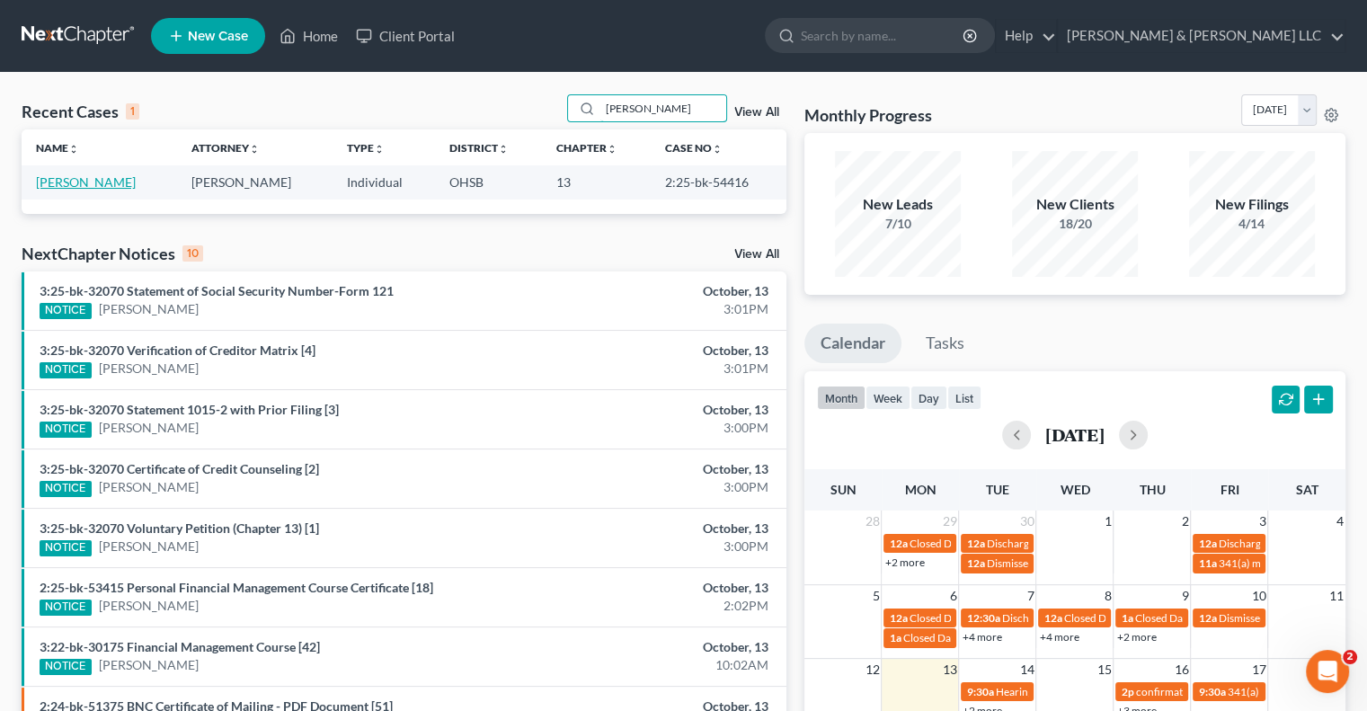
type input "knotts"
click at [93, 177] on link "Knotts, Angel" at bounding box center [86, 181] width 100 height 15
select select "3"
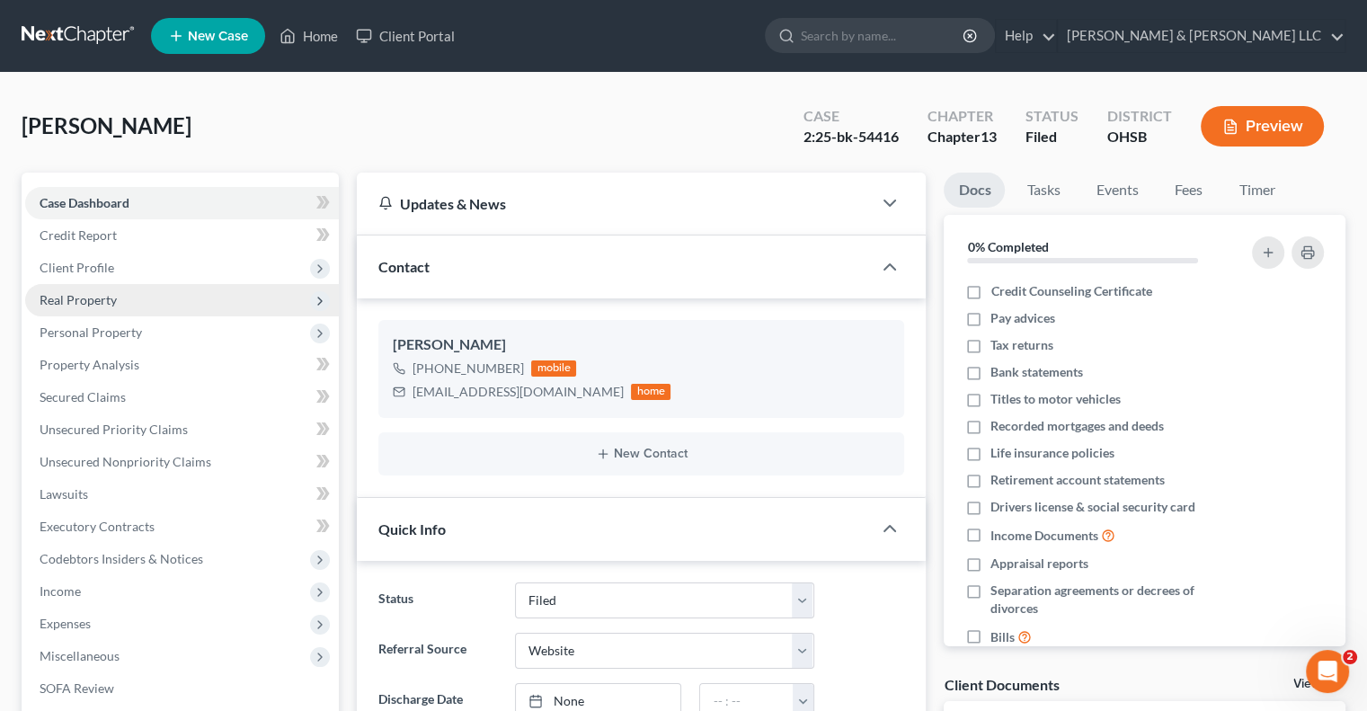
scroll to position [180, 0]
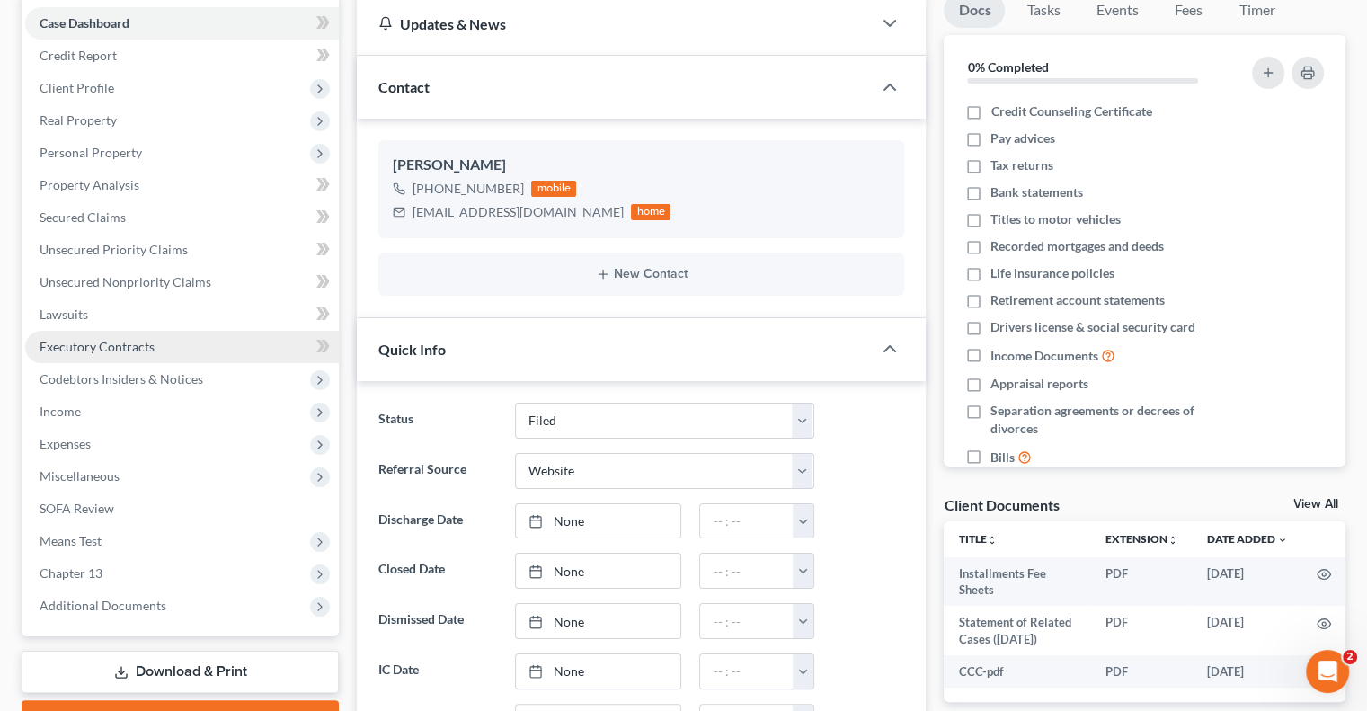
click at [135, 344] on span "Executory Contracts" at bounding box center [97, 346] width 115 height 15
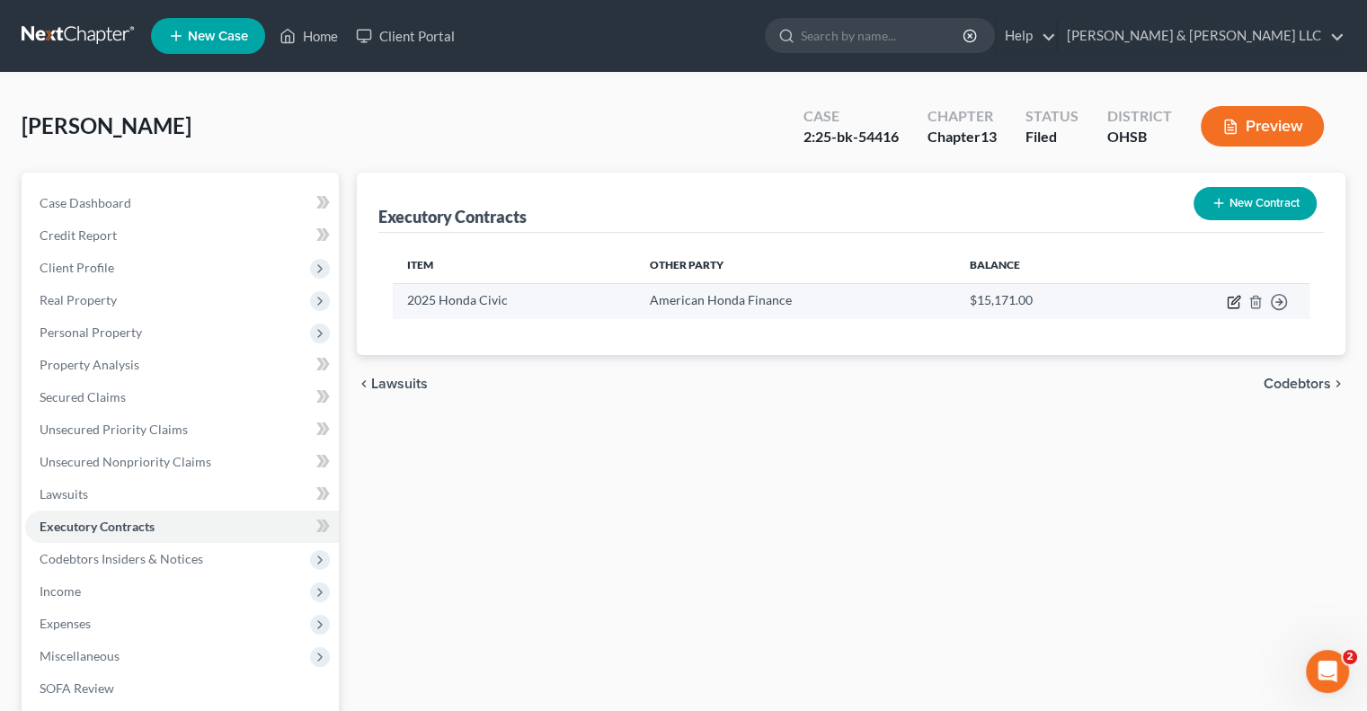
click at [1228, 301] on icon "button" at bounding box center [1233, 303] width 11 height 11
select select "3"
select select "14"
select select "0"
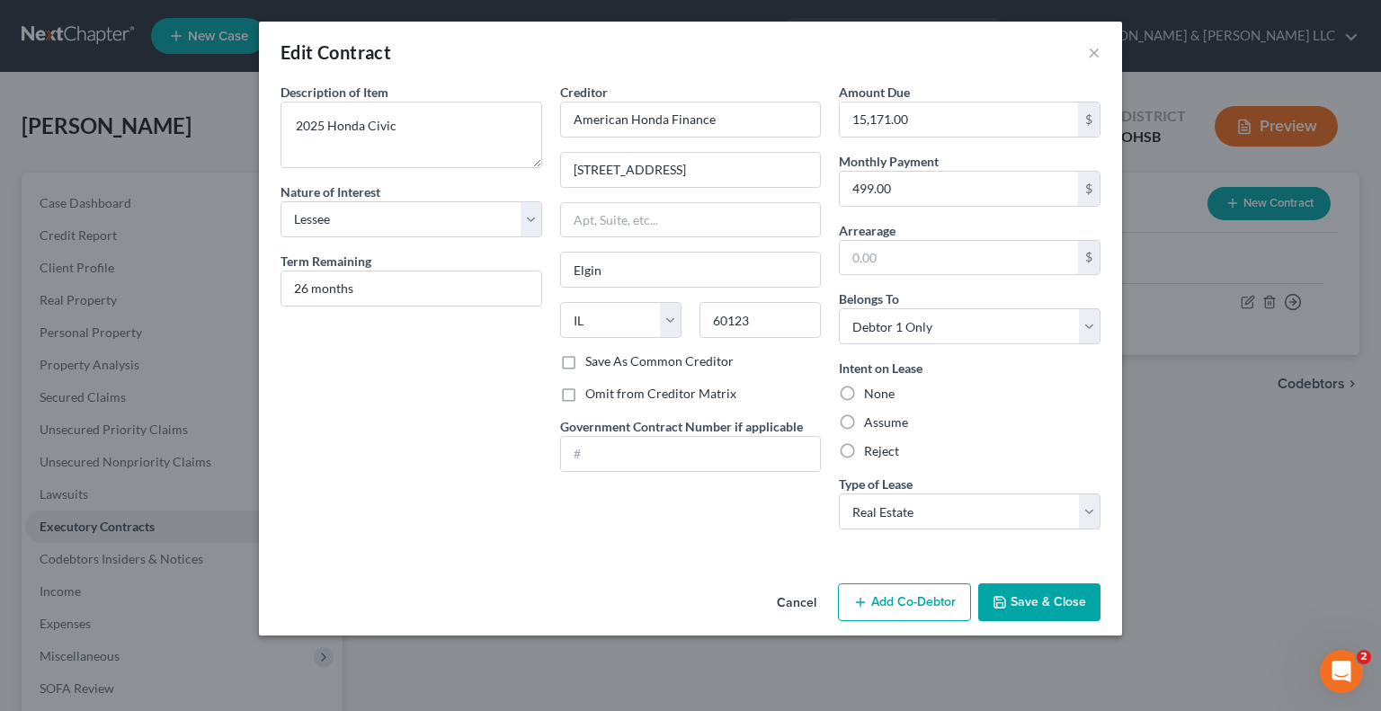
click at [1048, 609] on button "Save & Close" at bounding box center [1039, 602] width 122 height 38
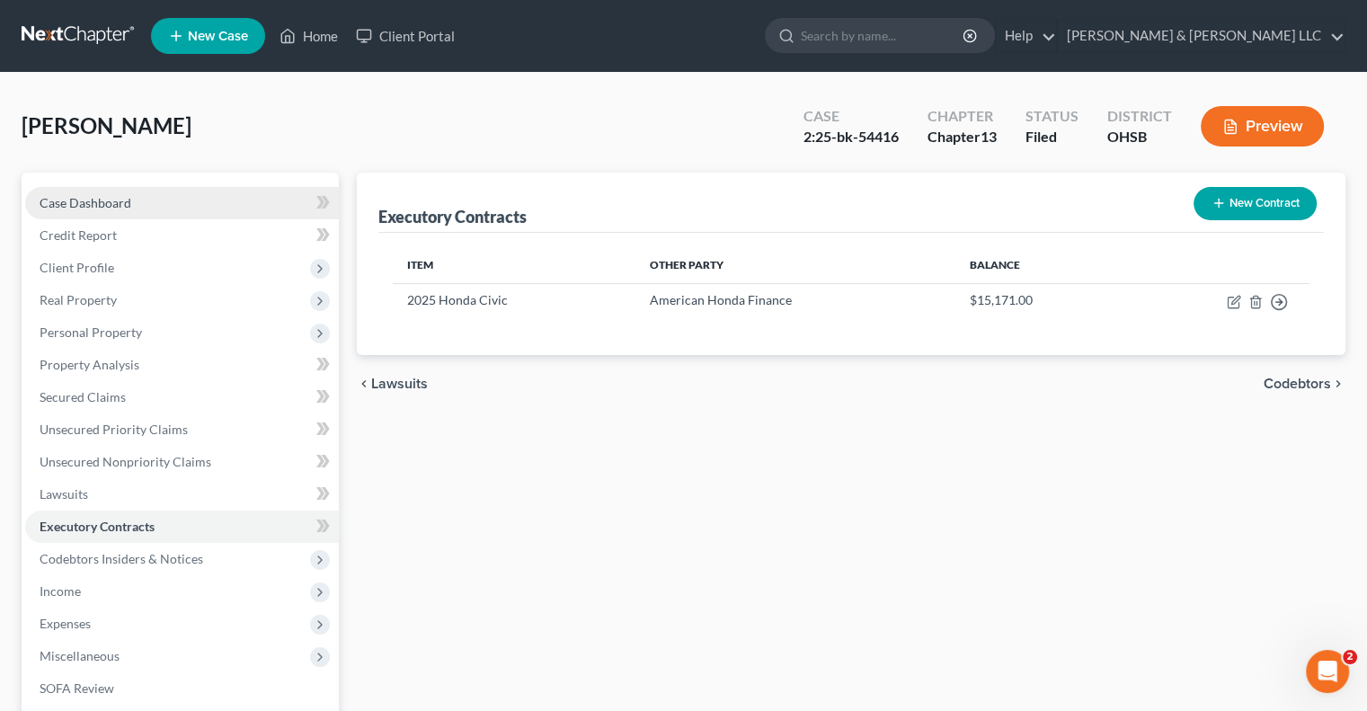
click at [127, 207] on span "Case Dashboard" at bounding box center [86, 202] width 92 height 15
select select "3"
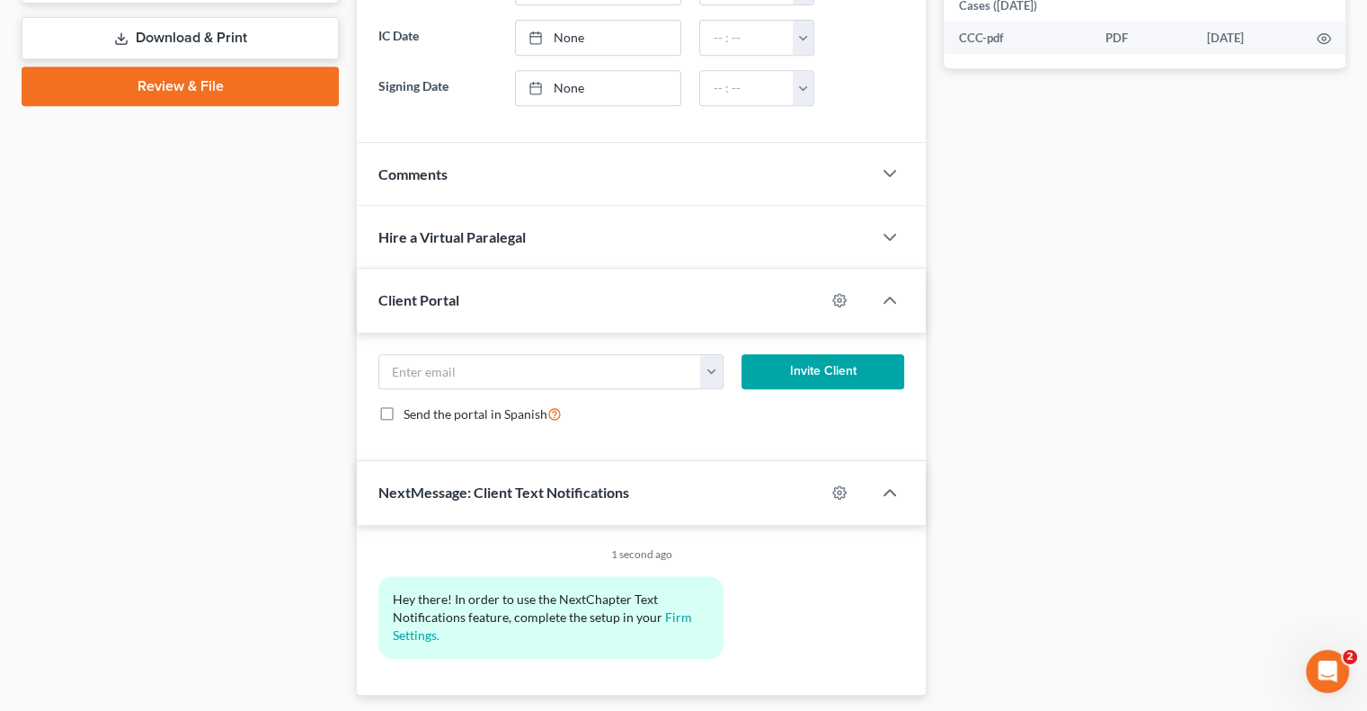
scroll to position [860, 0]
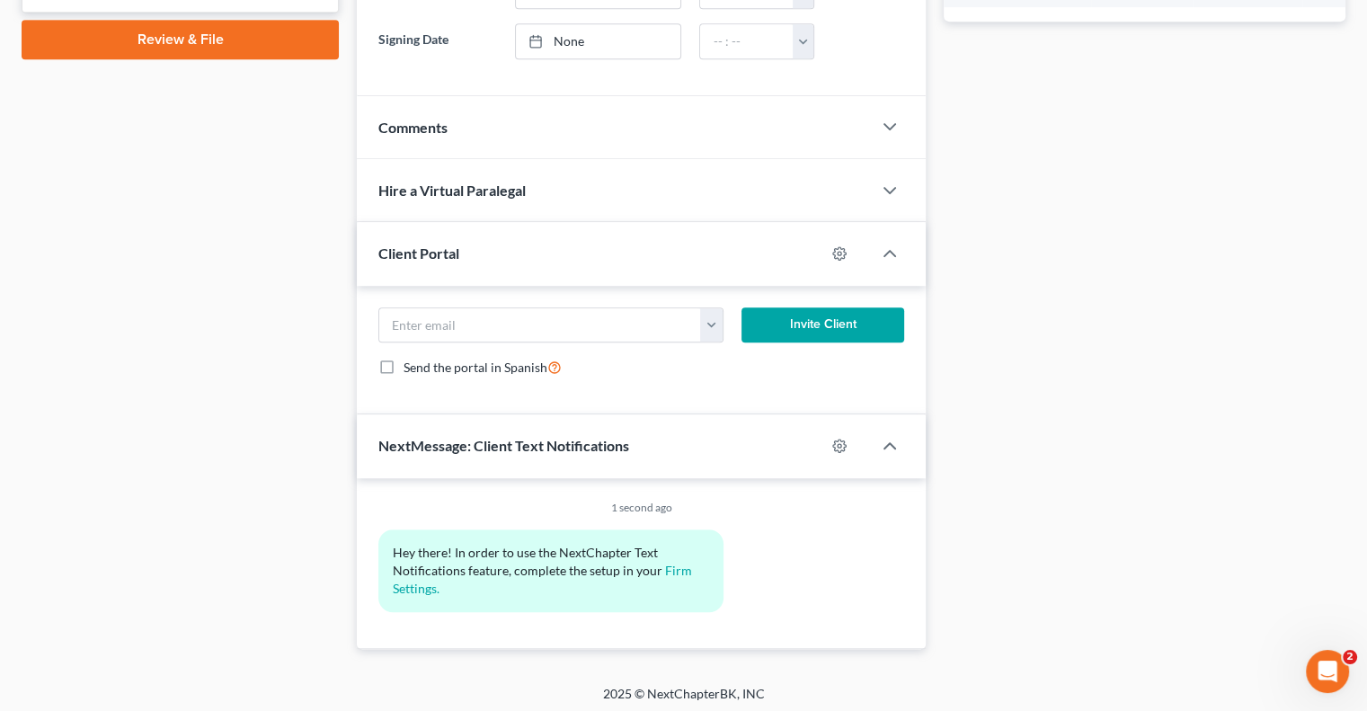
click at [480, 124] on div "Comments" at bounding box center [614, 127] width 515 height 62
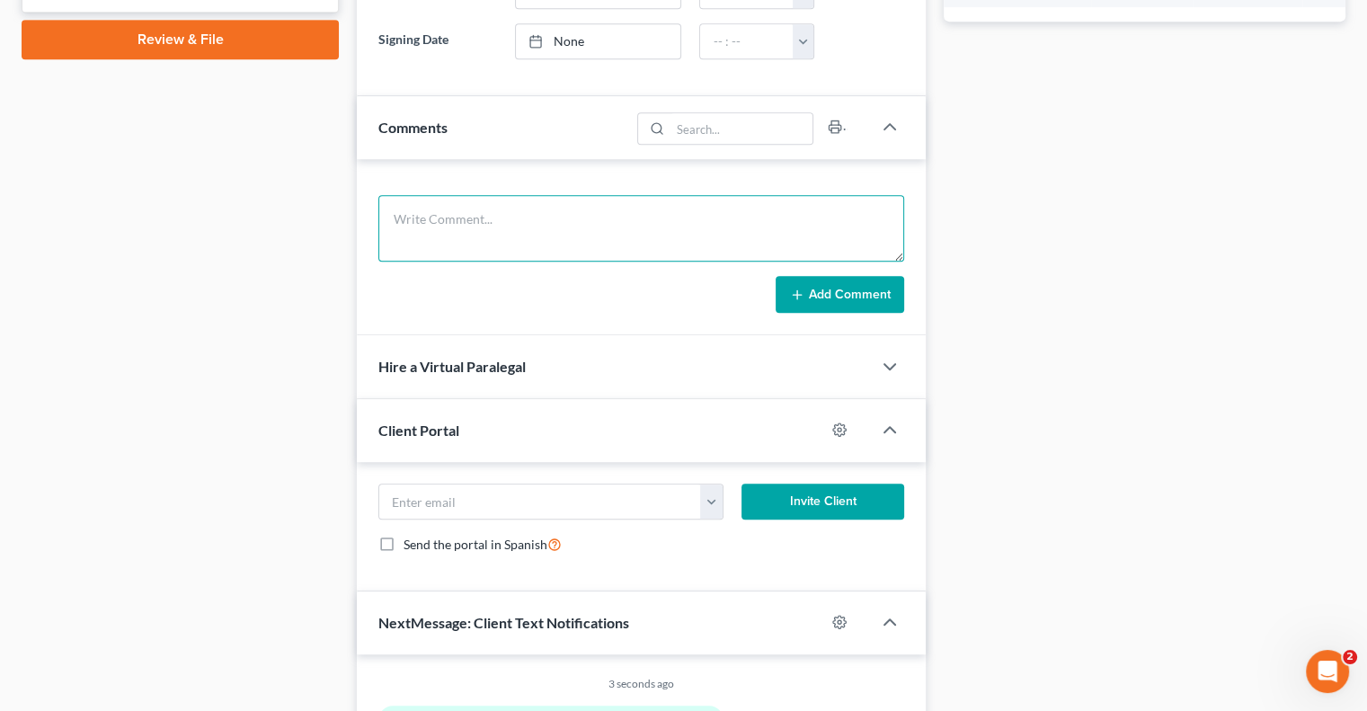
click at [488, 233] on textarea at bounding box center [641, 228] width 526 height 67
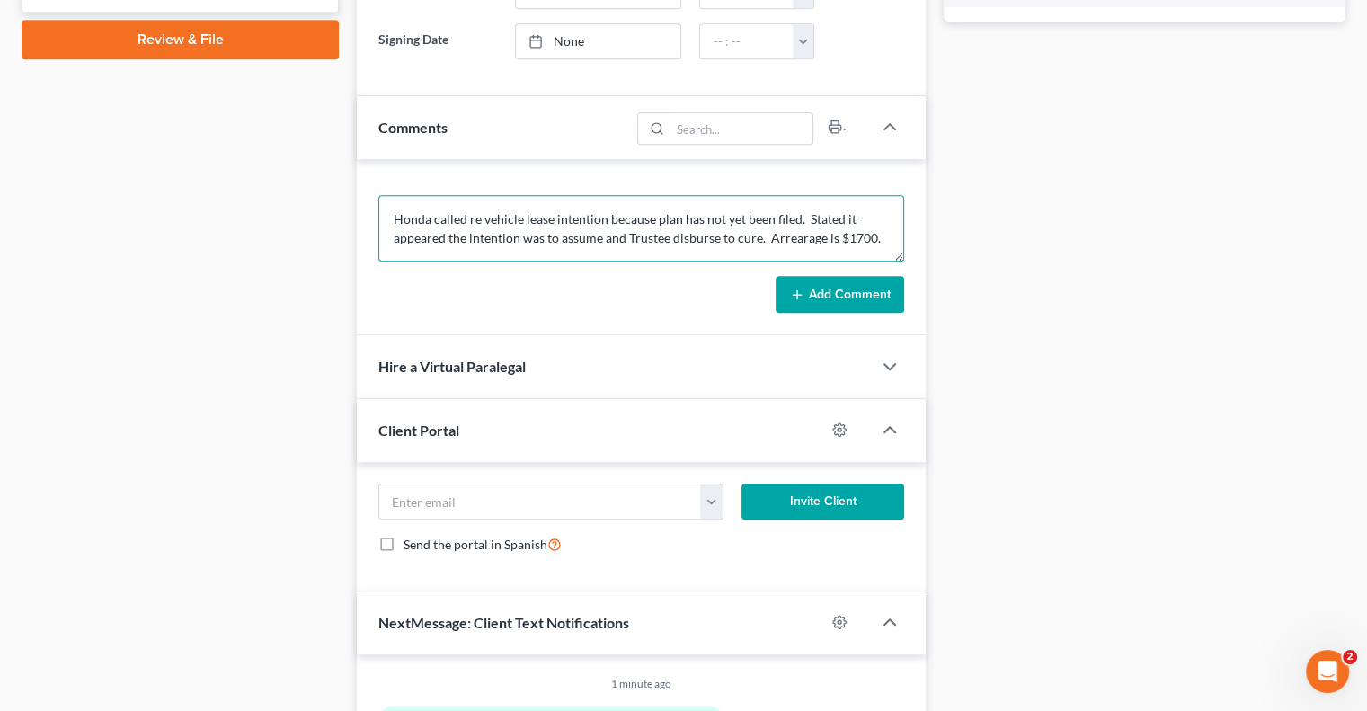
drag, startPoint x: 768, startPoint y: 237, endPoint x: 950, endPoint y: 236, distance: 182.5
click at [950, 236] on div "Updates & News × Ohio Southern District Notes Take a look at NextChapter's Dist…" at bounding box center [851, 68] width 1007 height 1513
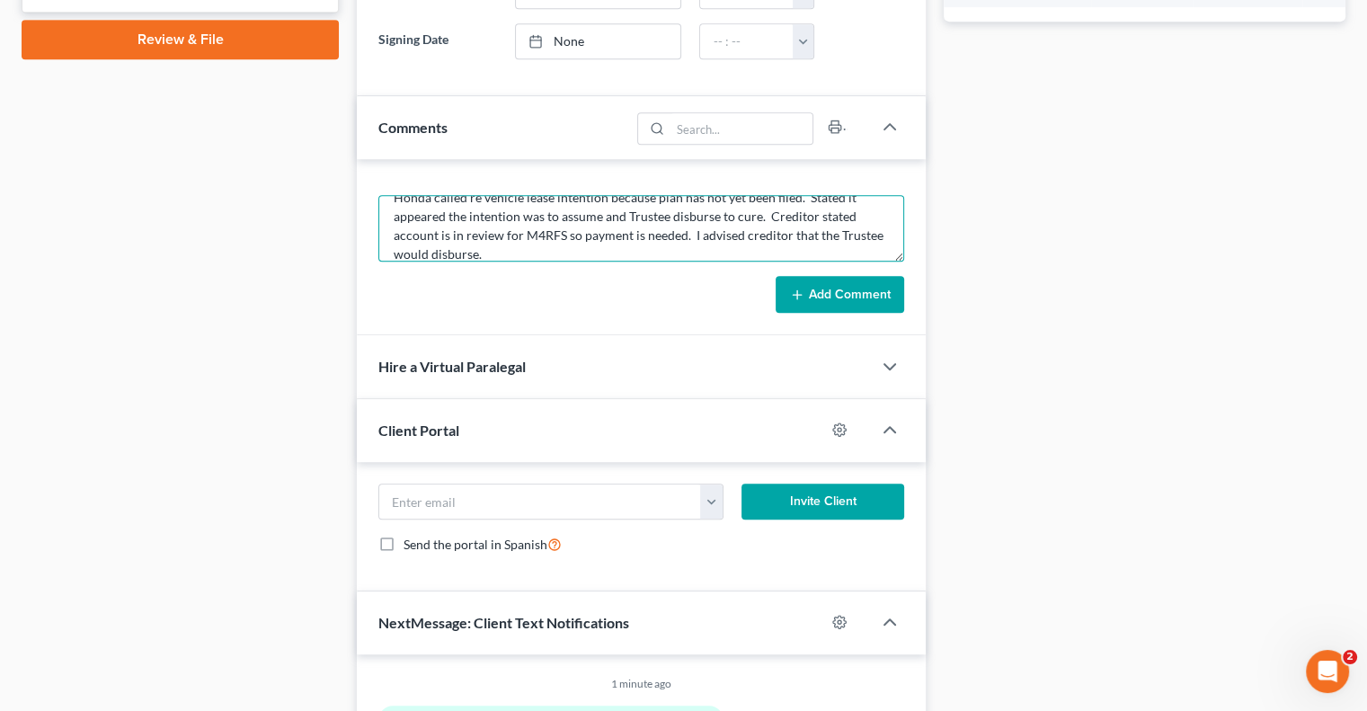
type textarea "Honda called re vehicle lease intention because plan has not yet been filed. St…"
click at [848, 298] on button "Add Comment" at bounding box center [840, 295] width 129 height 38
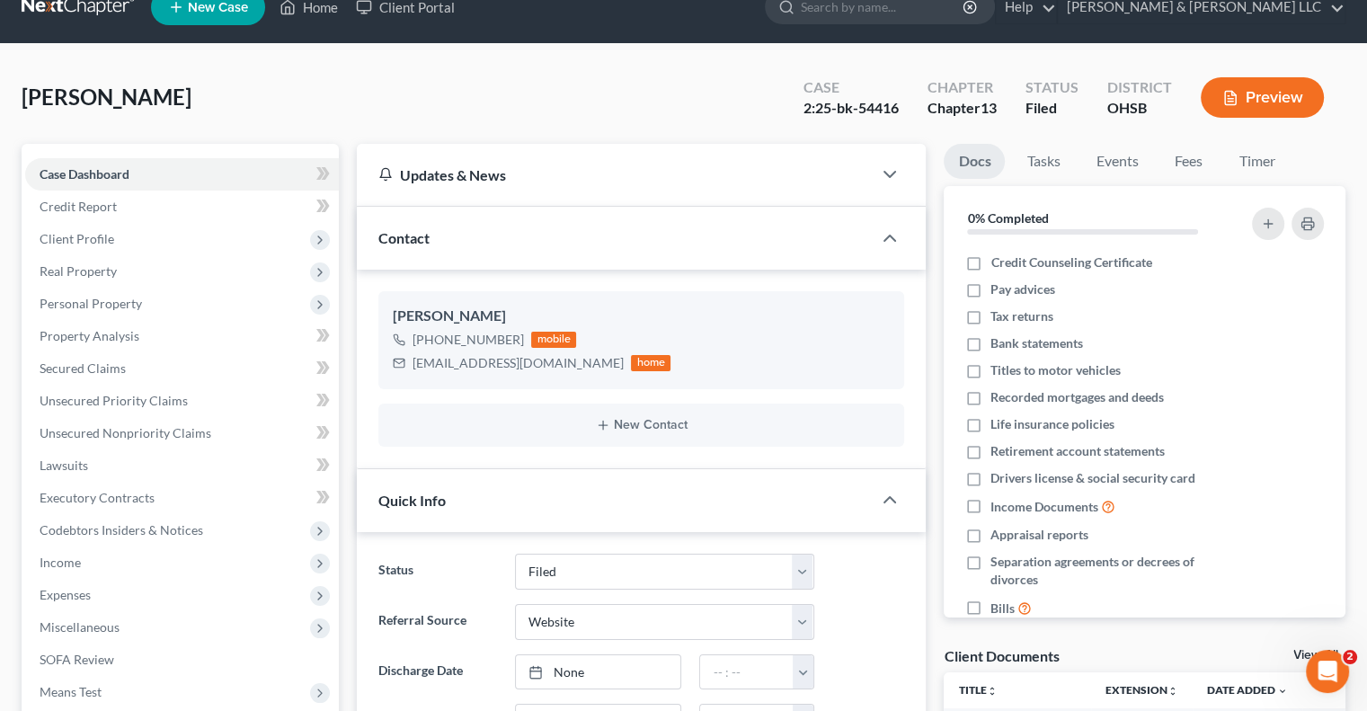
scroll to position [0, 0]
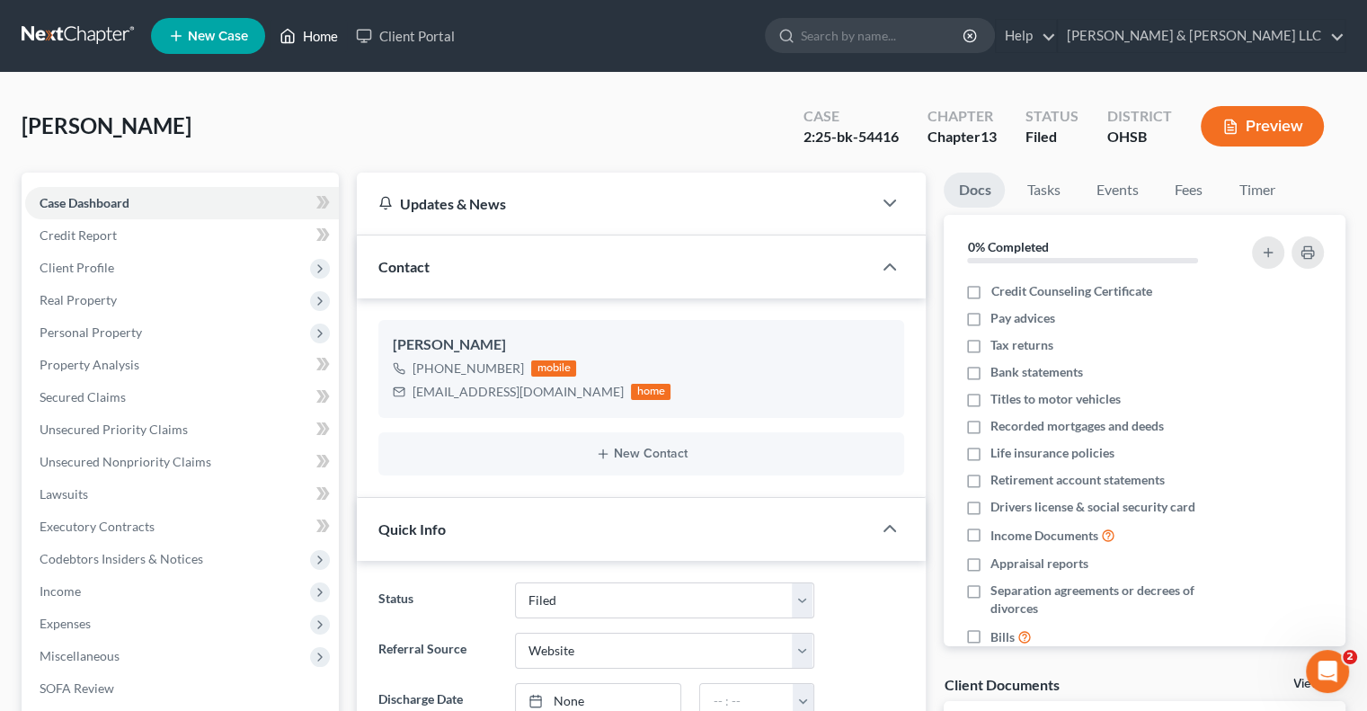
drag, startPoint x: 307, startPoint y: 35, endPoint x: 329, endPoint y: 46, distance: 24.9
click at [307, 35] on link "Home" at bounding box center [309, 36] width 76 height 32
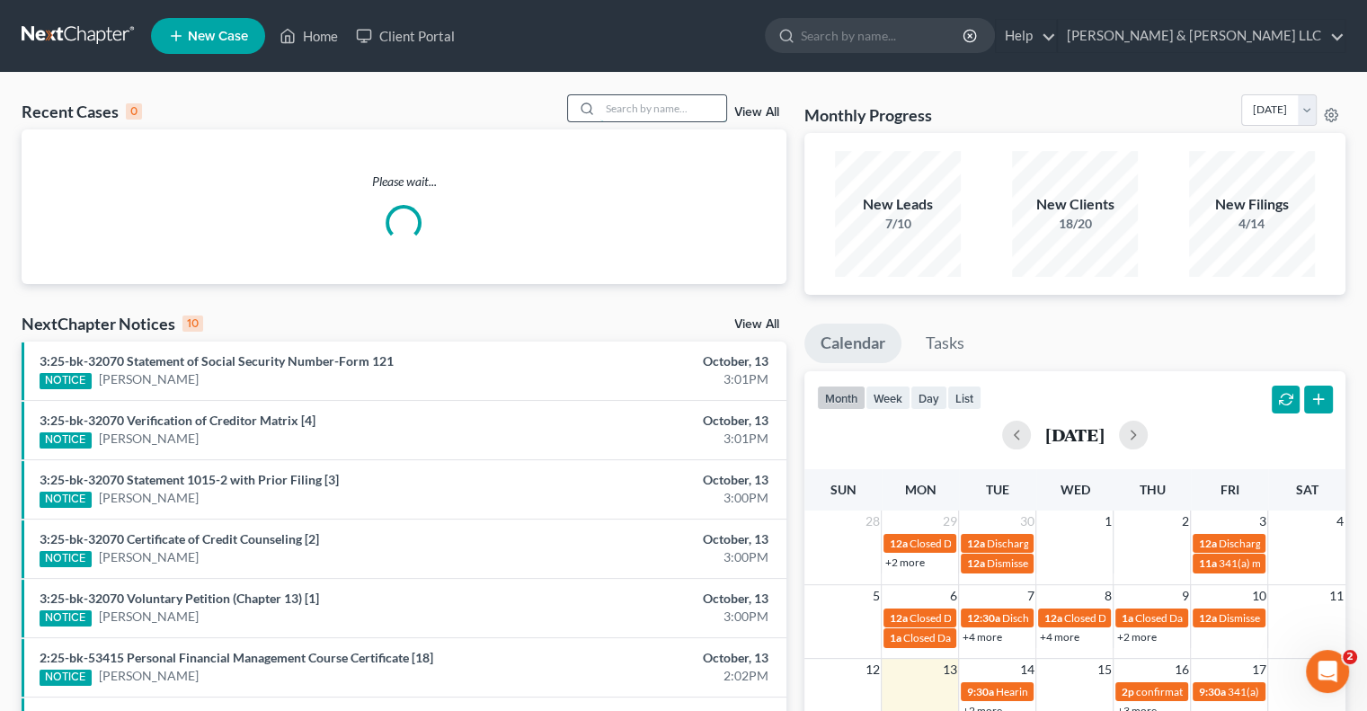
click at [662, 108] on input "search" at bounding box center [663, 108] width 126 height 26
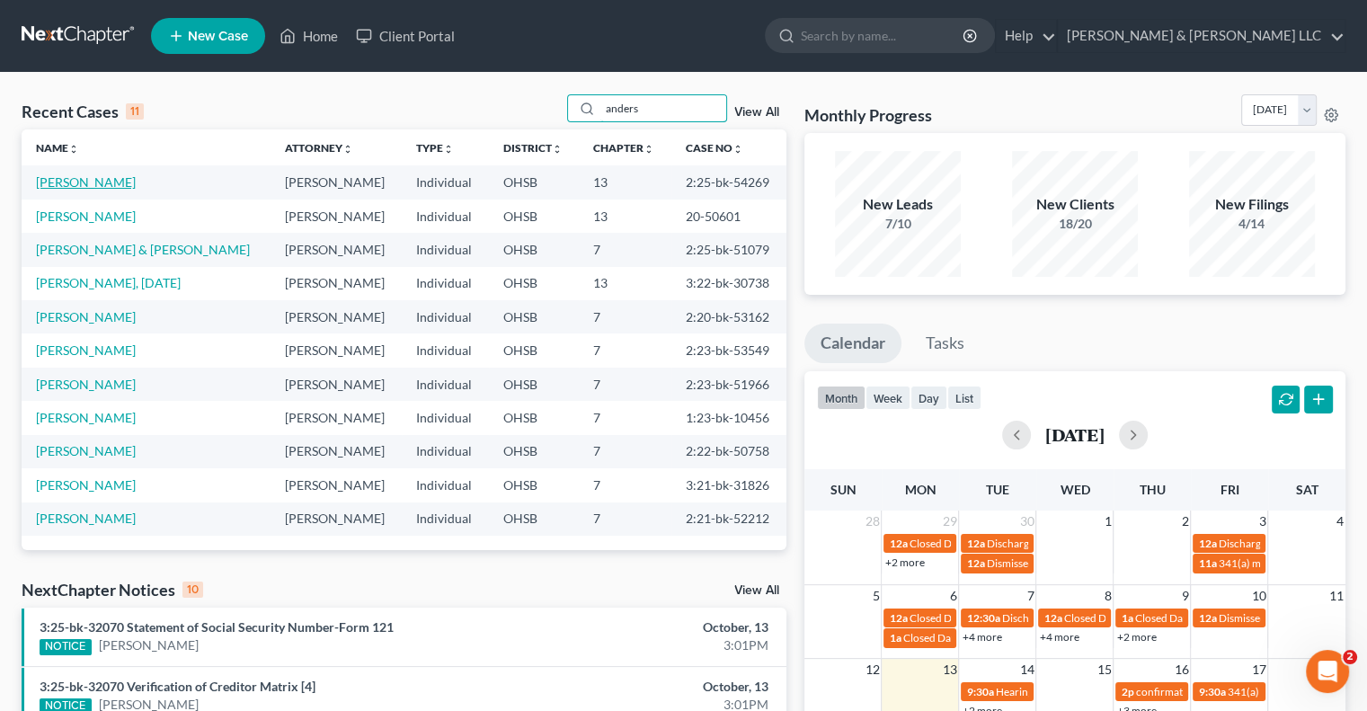
type input "anders"
click at [111, 182] on link "Anderson, Michael" at bounding box center [86, 181] width 100 height 15
select select "3"
select select "0"
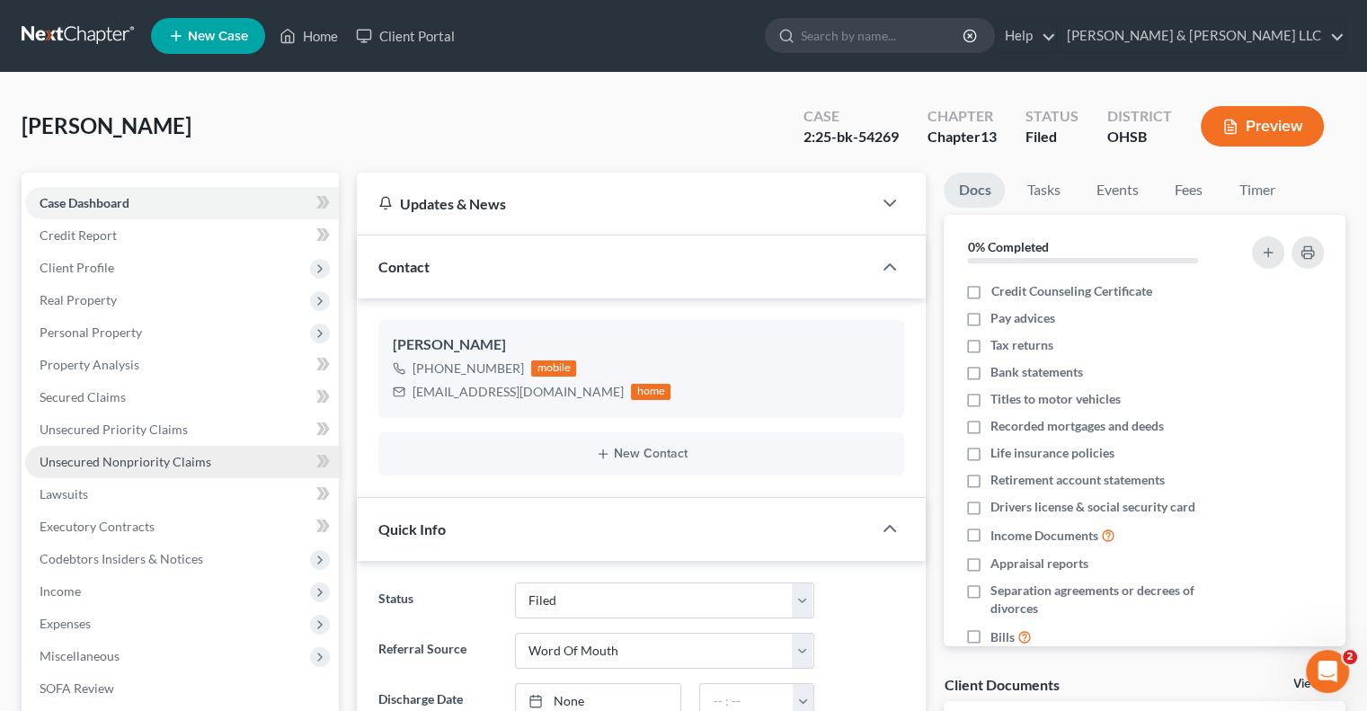
click at [112, 458] on span "Unsecured Nonpriority Claims" at bounding box center [126, 461] width 172 height 15
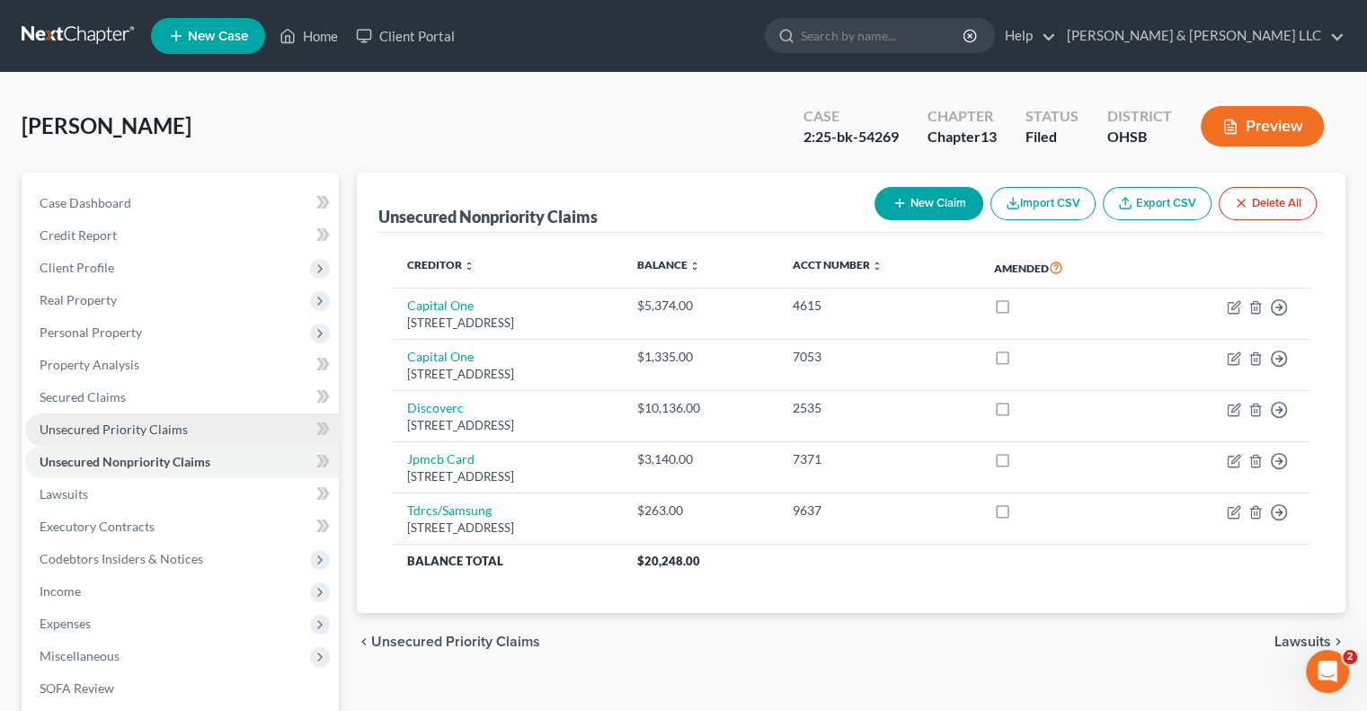
click at [121, 424] on span "Unsecured Priority Claims" at bounding box center [114, 429] width 148 height 15
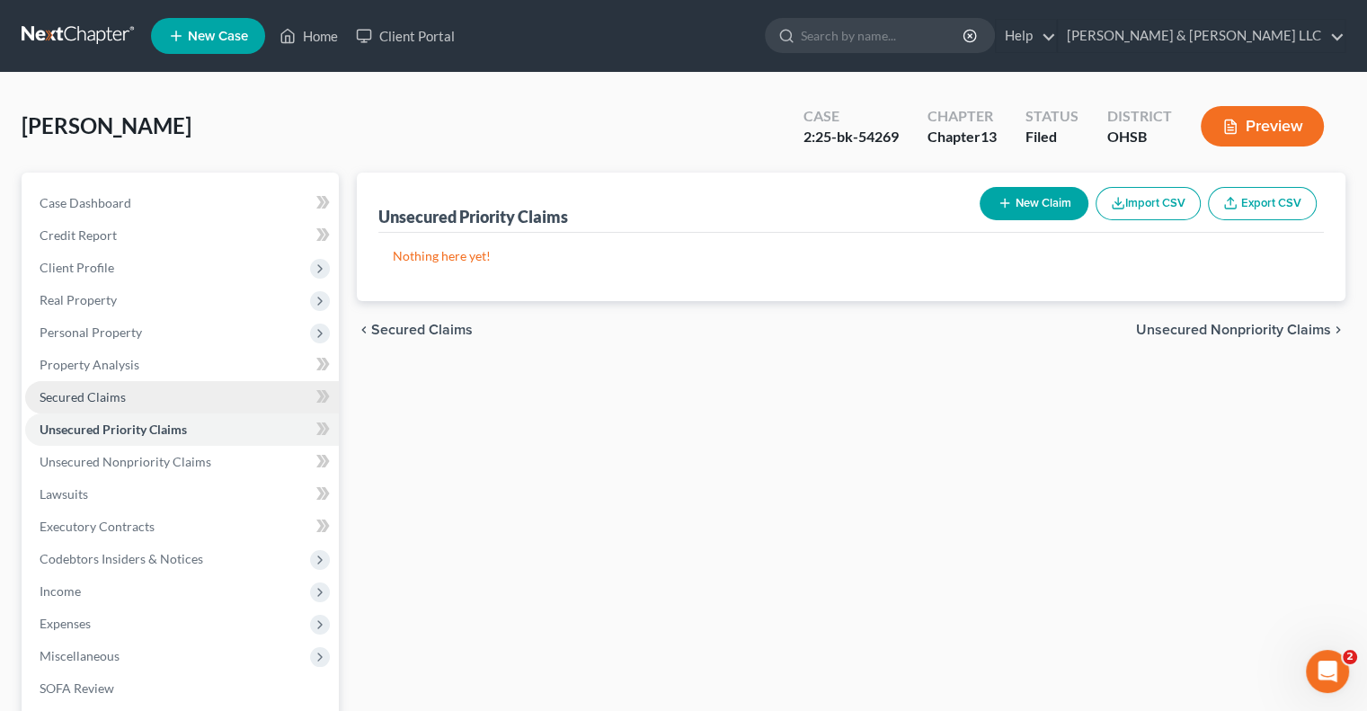
click at [118, 396] on span "Secured Claims" at bounding box center [83, 396] width 86 height 15
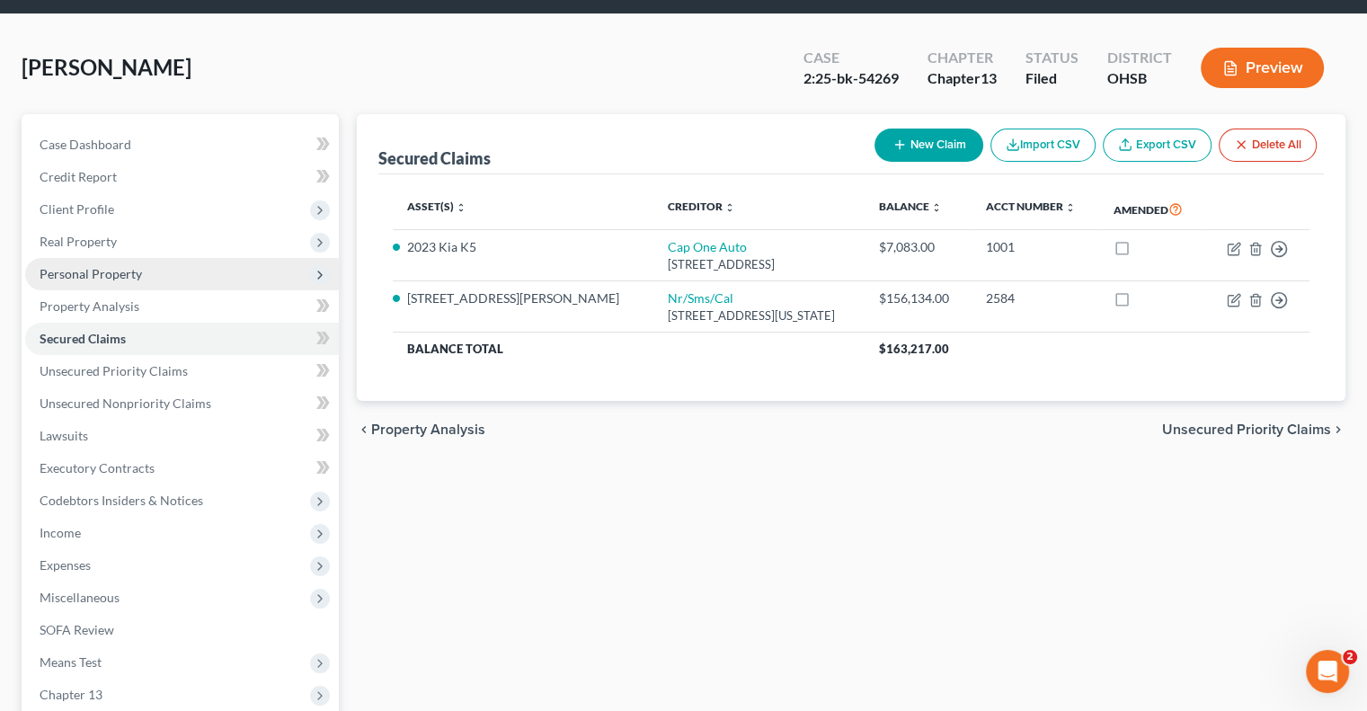
scroll to position [90, 0]
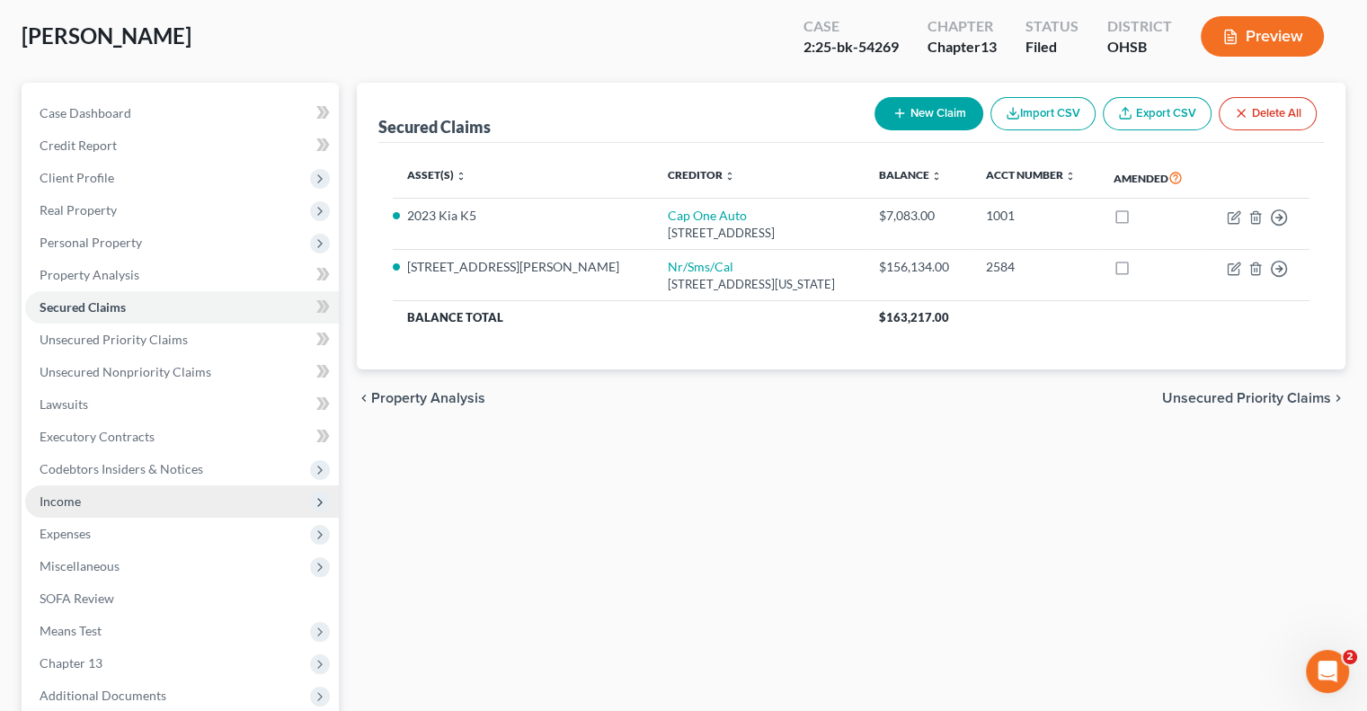
click at [70, 505] on span "Income" at bounding box center [60, 500] width 41 height 15
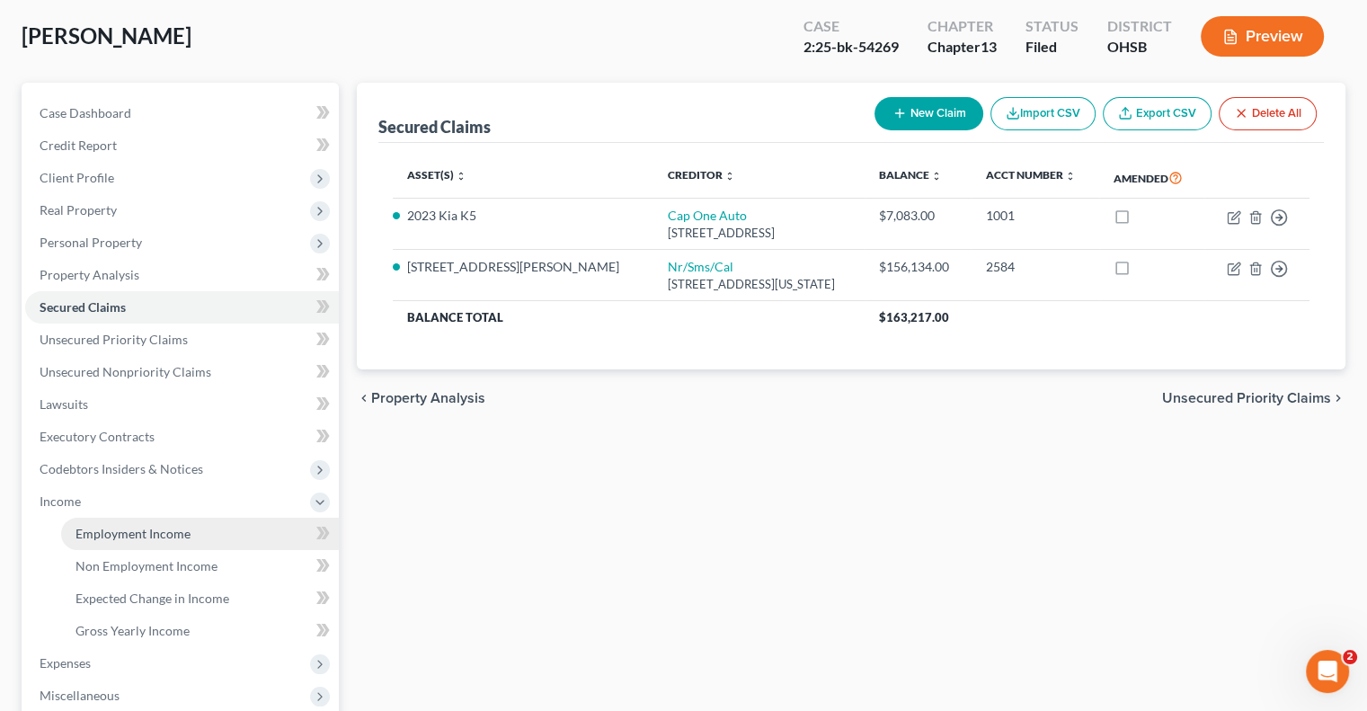
click at [116, 532] on span "Employment Income" at bounding box center [133, 533] width 115 height 15
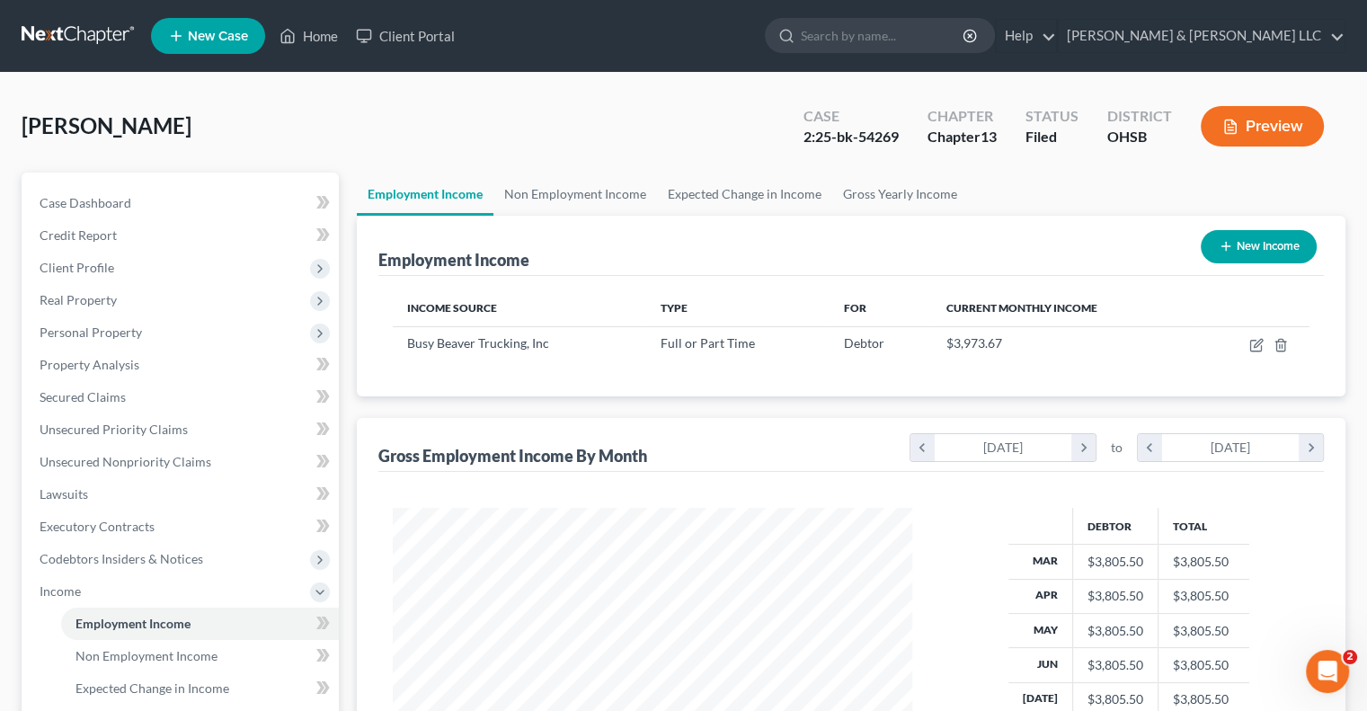
scroll to position [320, 555]
click at [559, 196] on link "Non Employment Income" at bounding box center [575, 194] width 164 height 43
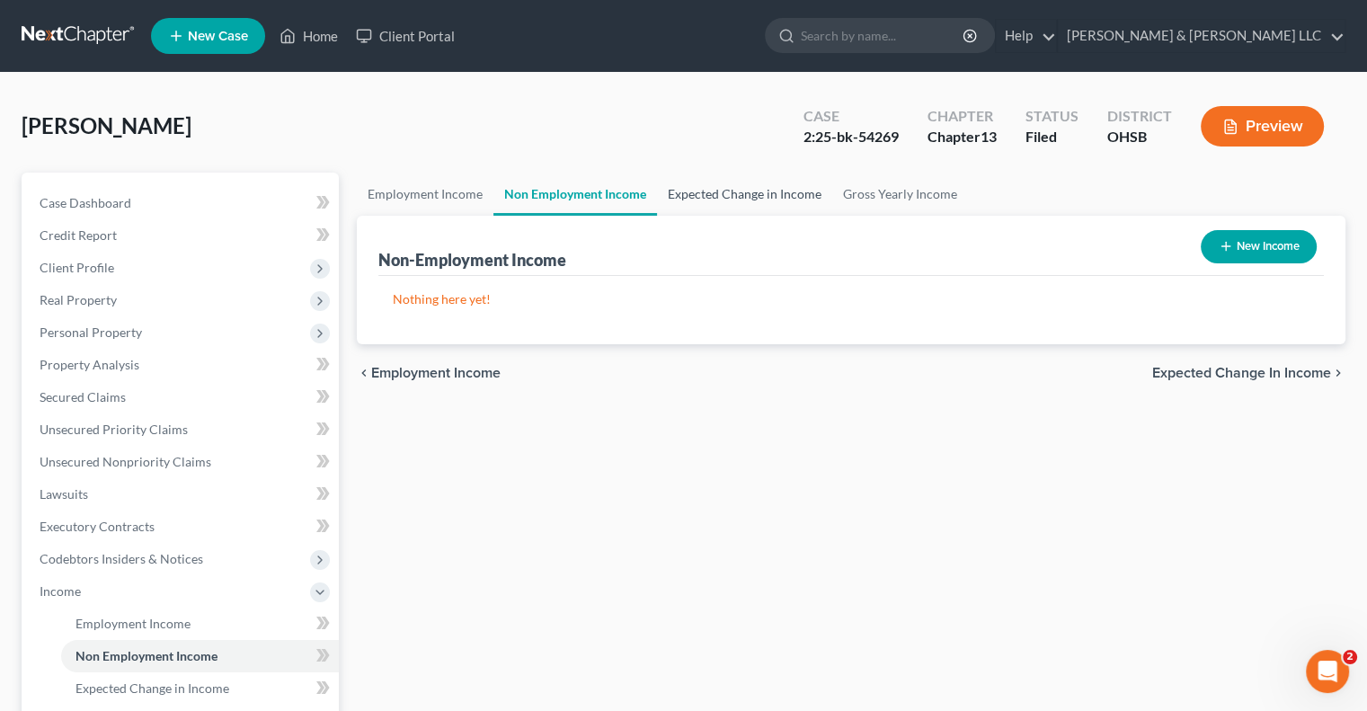
click at [712, 188] on link "Expected Change in Income" at bounding box center [744, 194] width 175 height 43
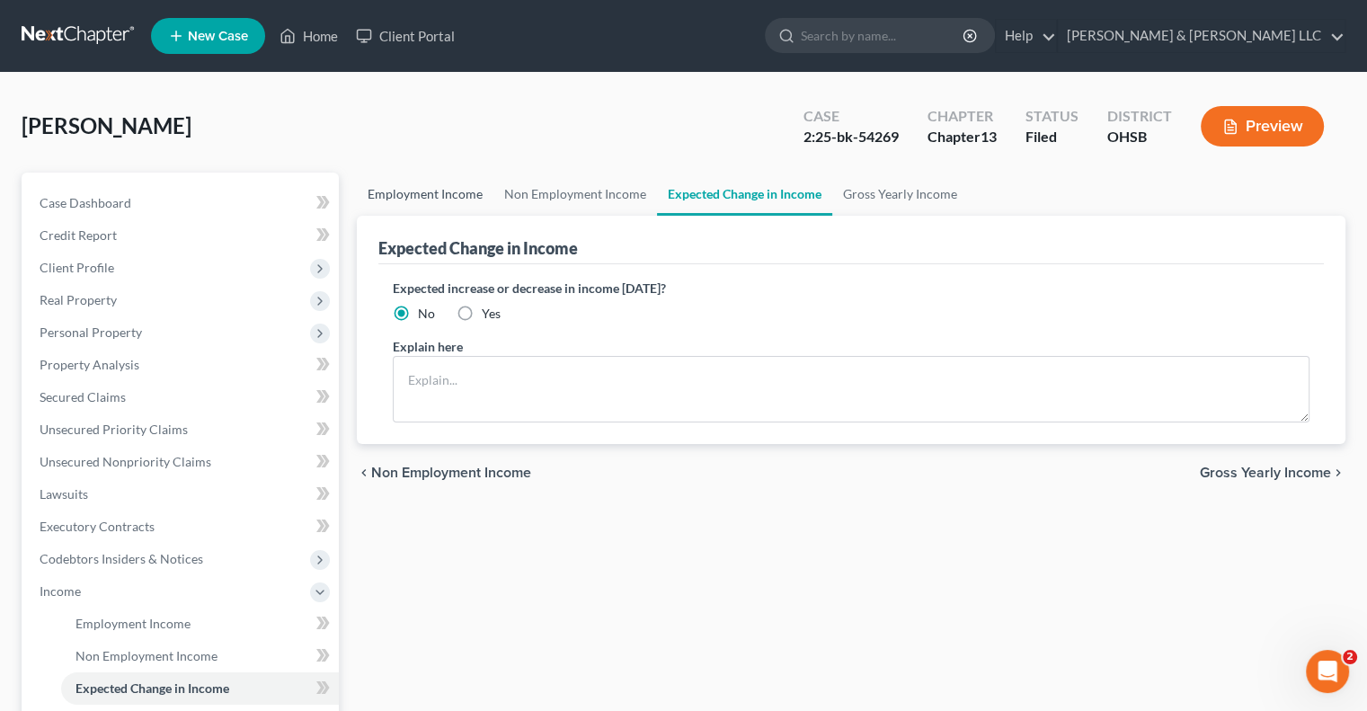
click at [453, 195] on link "Employment Income" at bounding box center [425, 194] width 137 height 43
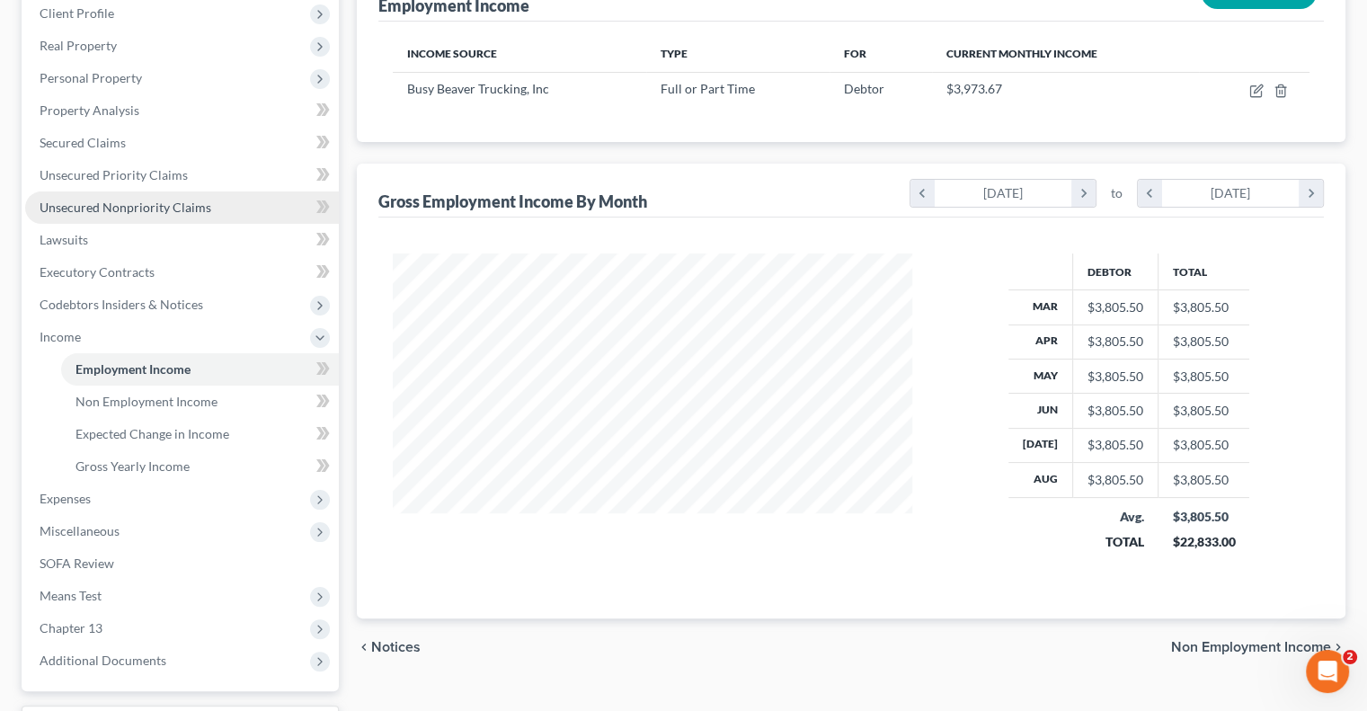
scroll to position [270, 0]
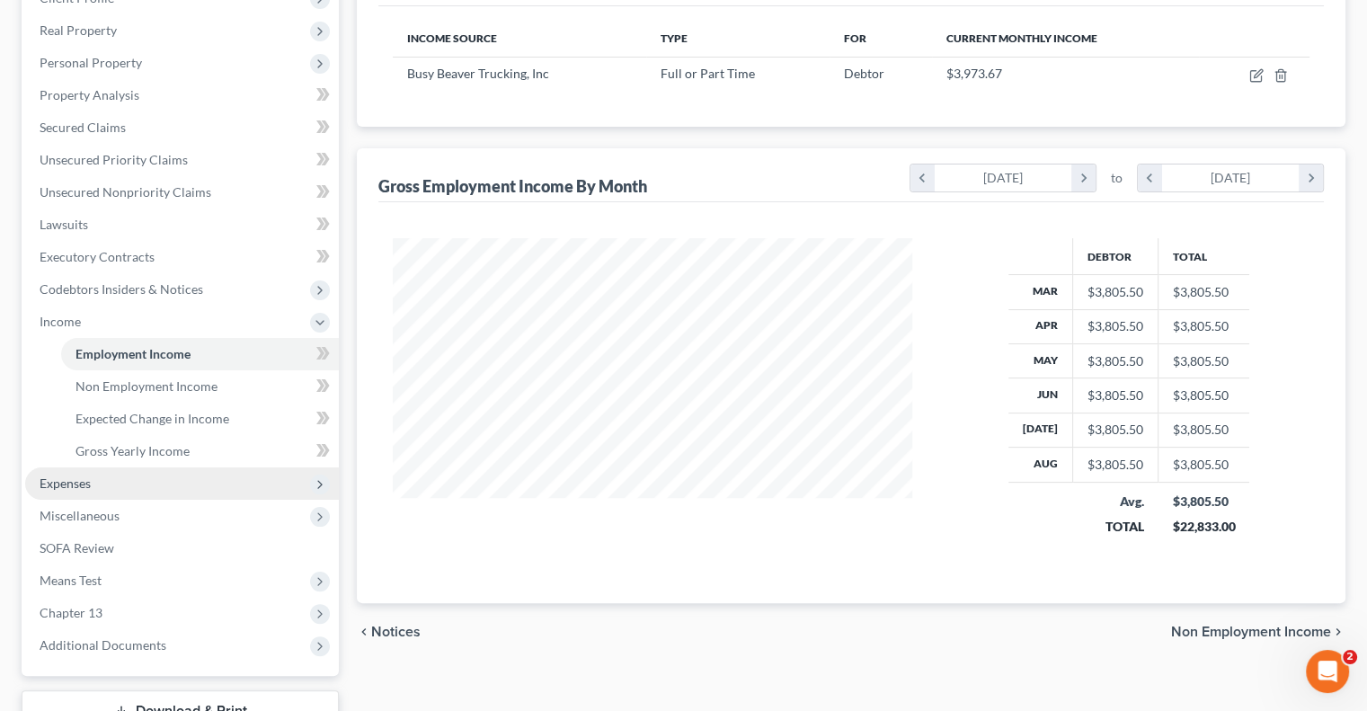
click at [101, 477] on span "Expenses" at bounding box center [182, 483] width 314 height 32
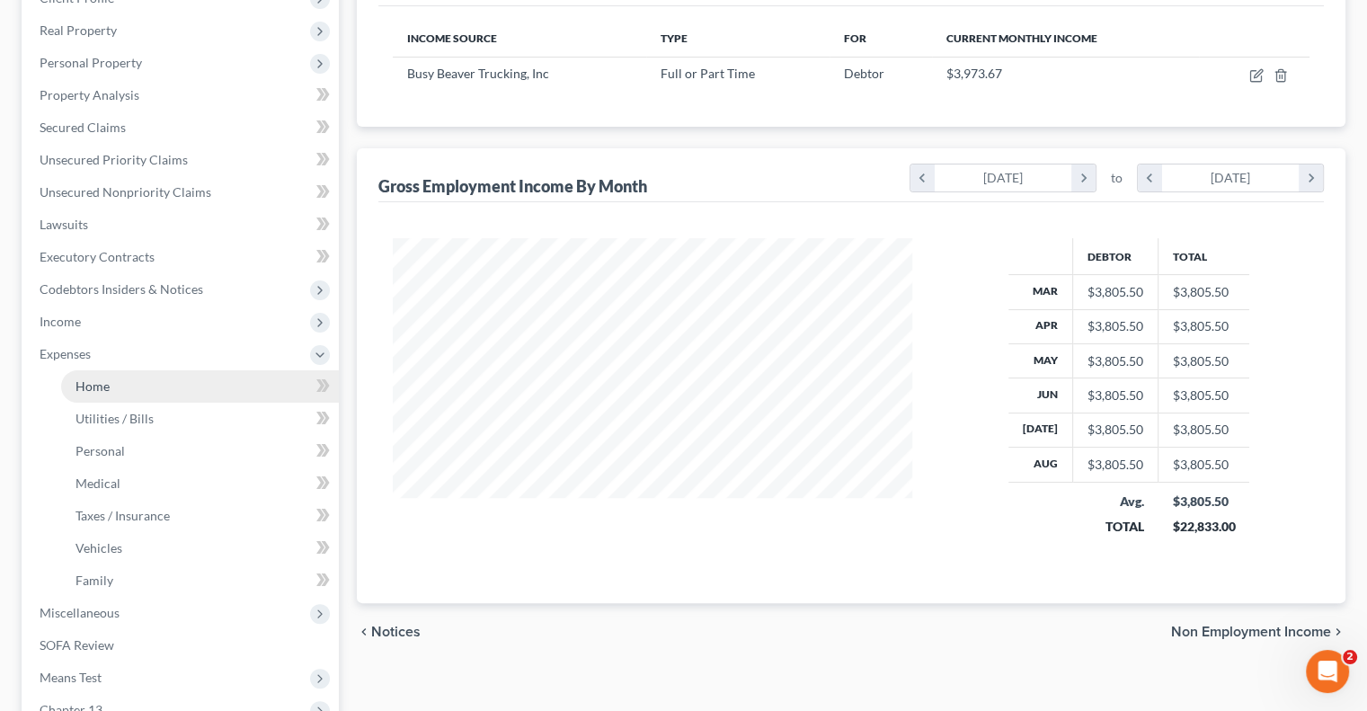
click at [110, 387] on link "Home" at bounding box center [200, 386] width 278 height 32
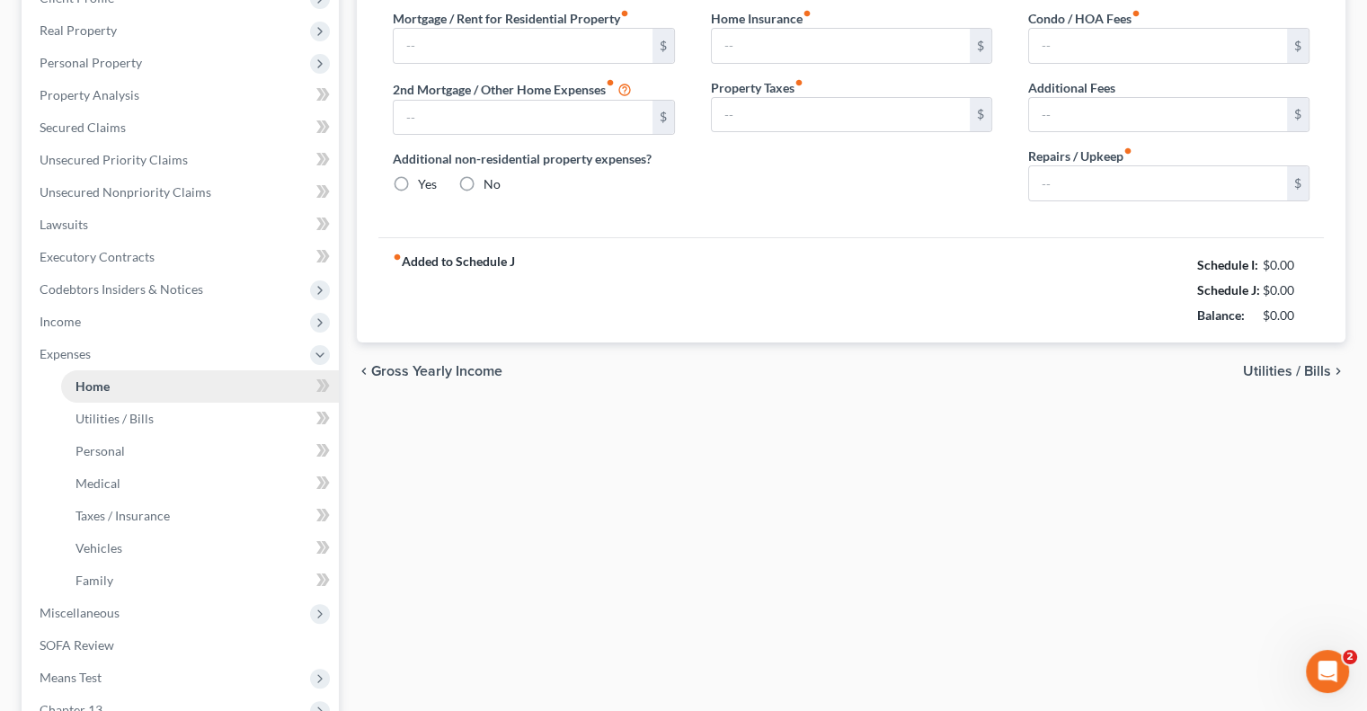
type input "1,277.00"
type input "0.00"
radio input "true"
type input "0.00"
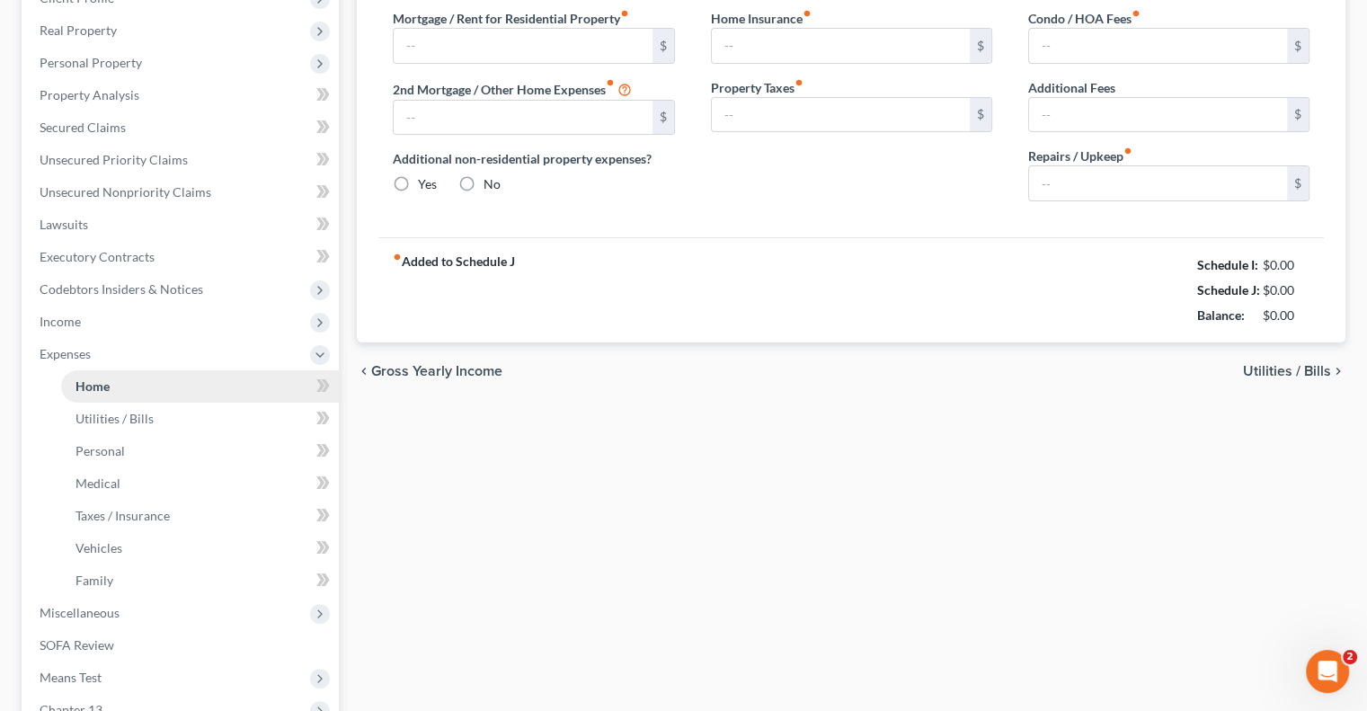
type input "0.00"
type input "75.00"
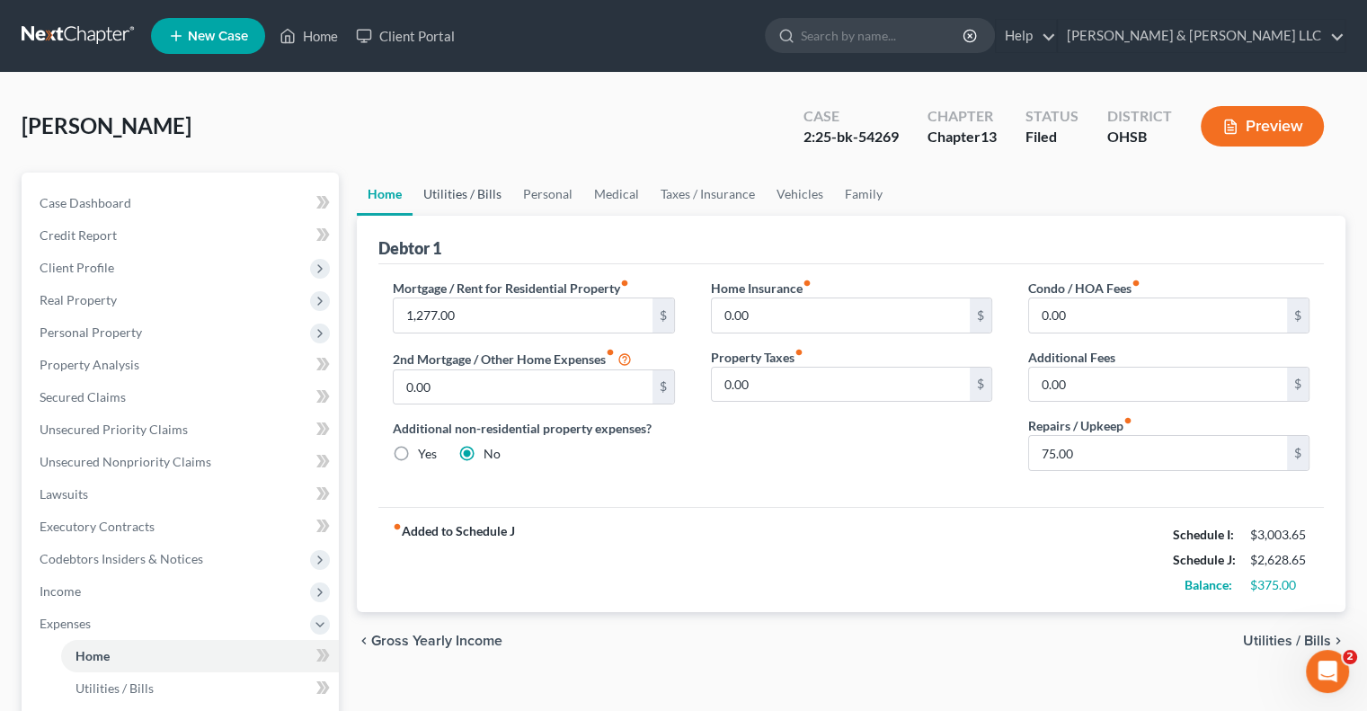
click at [478, 196] on link "Utilities / Bills" at bounding box center [463, 194] width 100 height 43
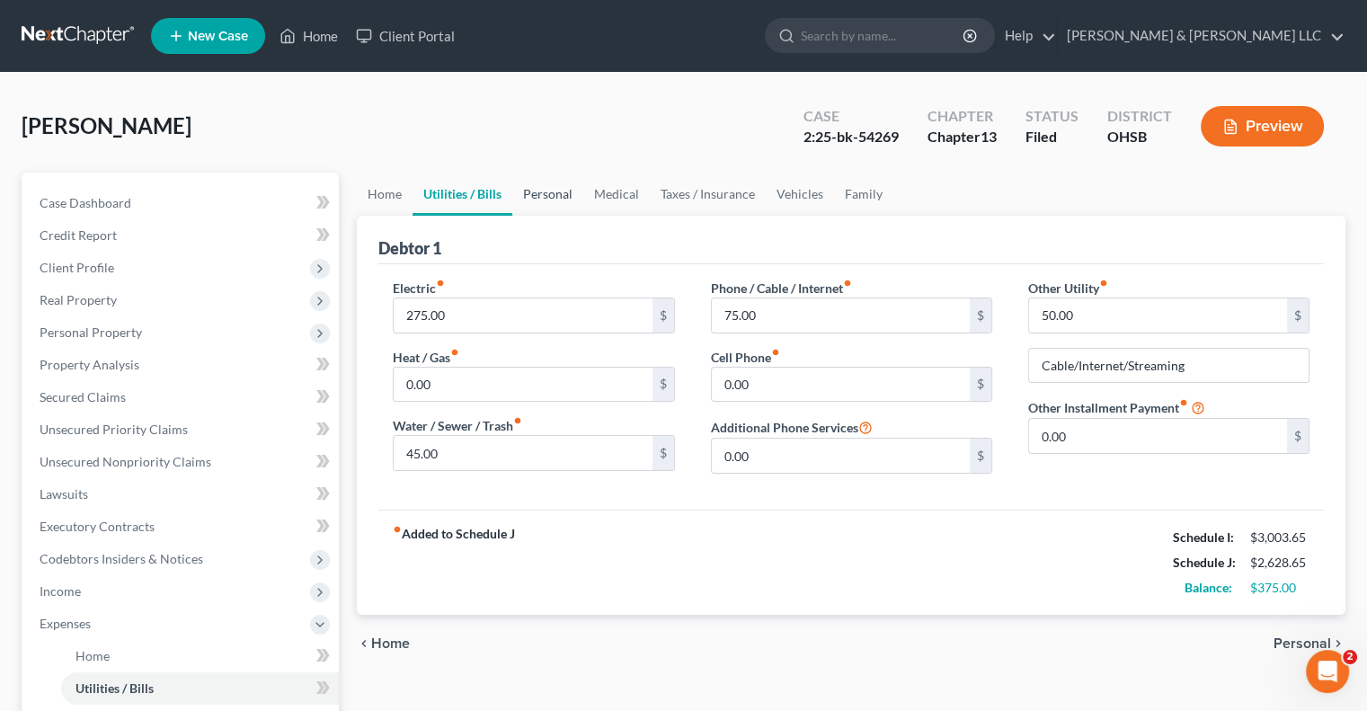
click at [541, 195] on link "Personal" at bounding box center [547, 194] width 71 height 43
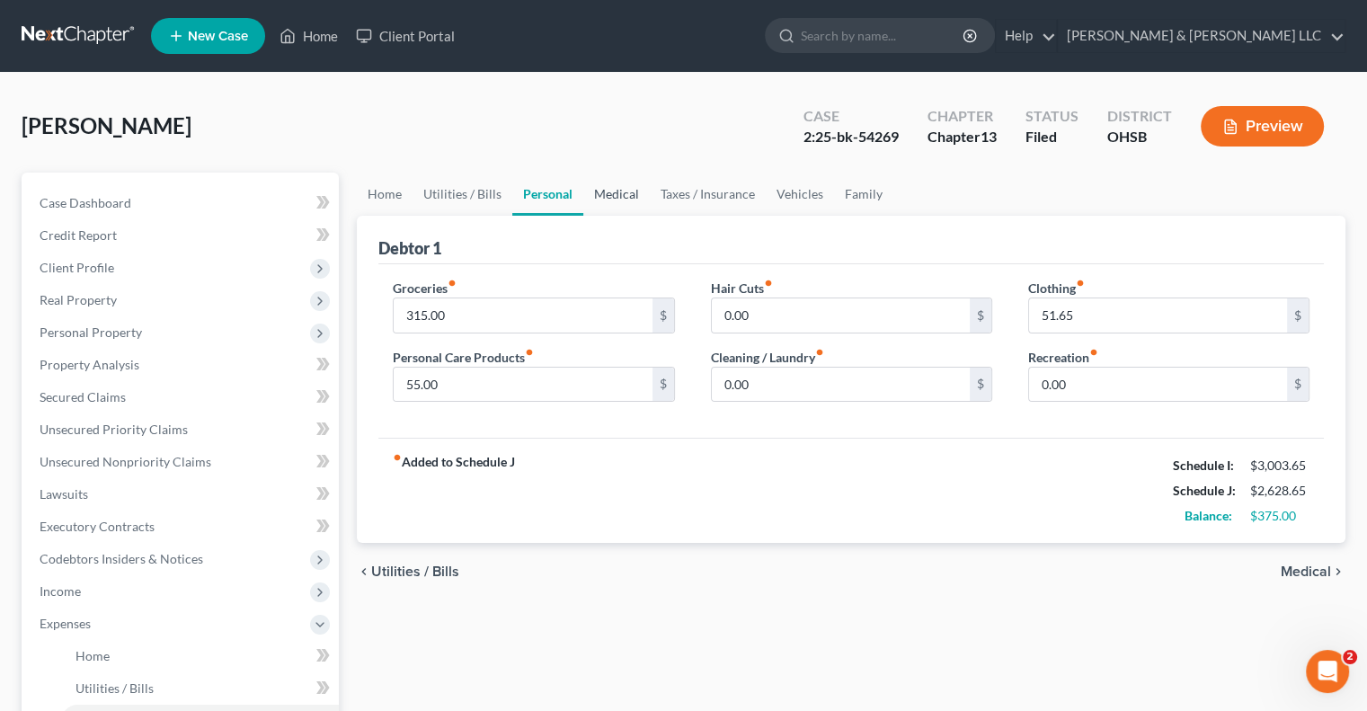
click at [611, 195] on link "Medical" at bounding box center [616, 194] width 67 height 43
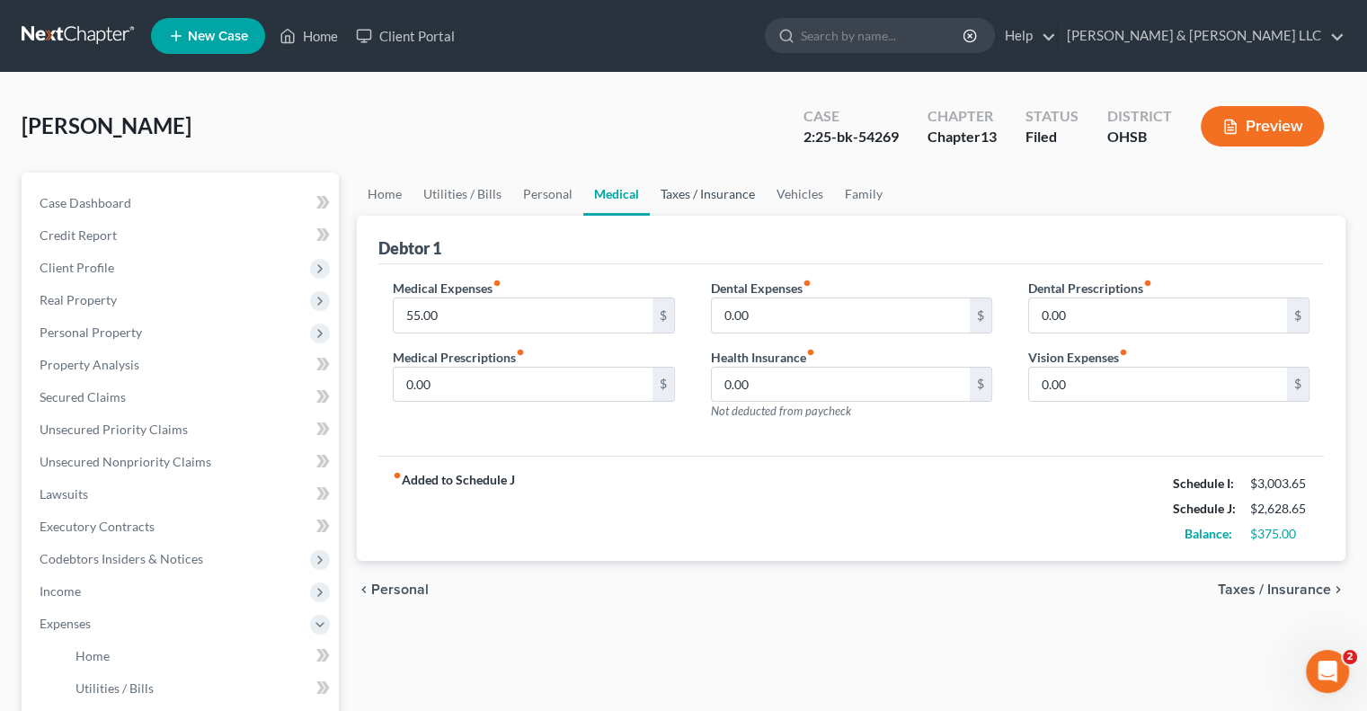
click at [708, 195] on link "Taxes / Insurance" at bounding box center [708, 194] width 116 height 43
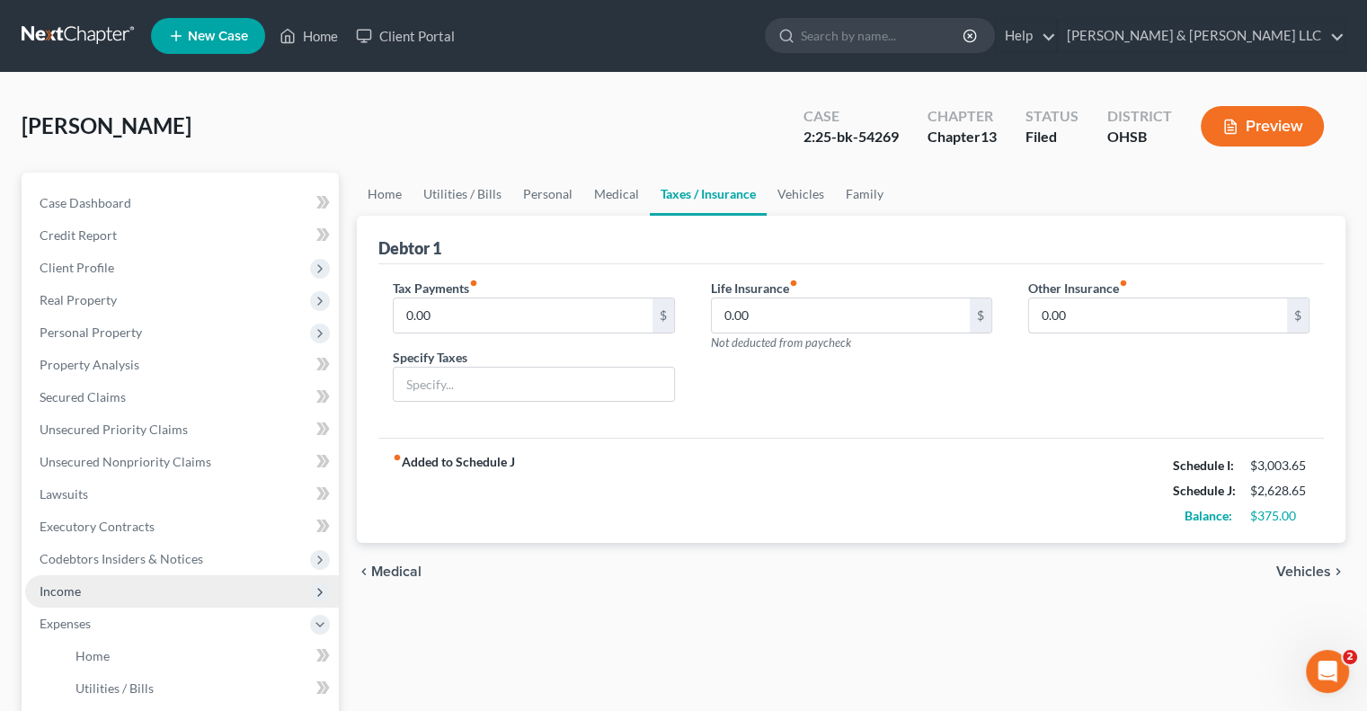
click at [104, 600] on span "Income" at bounding box center [182, 591] width 314 height 32
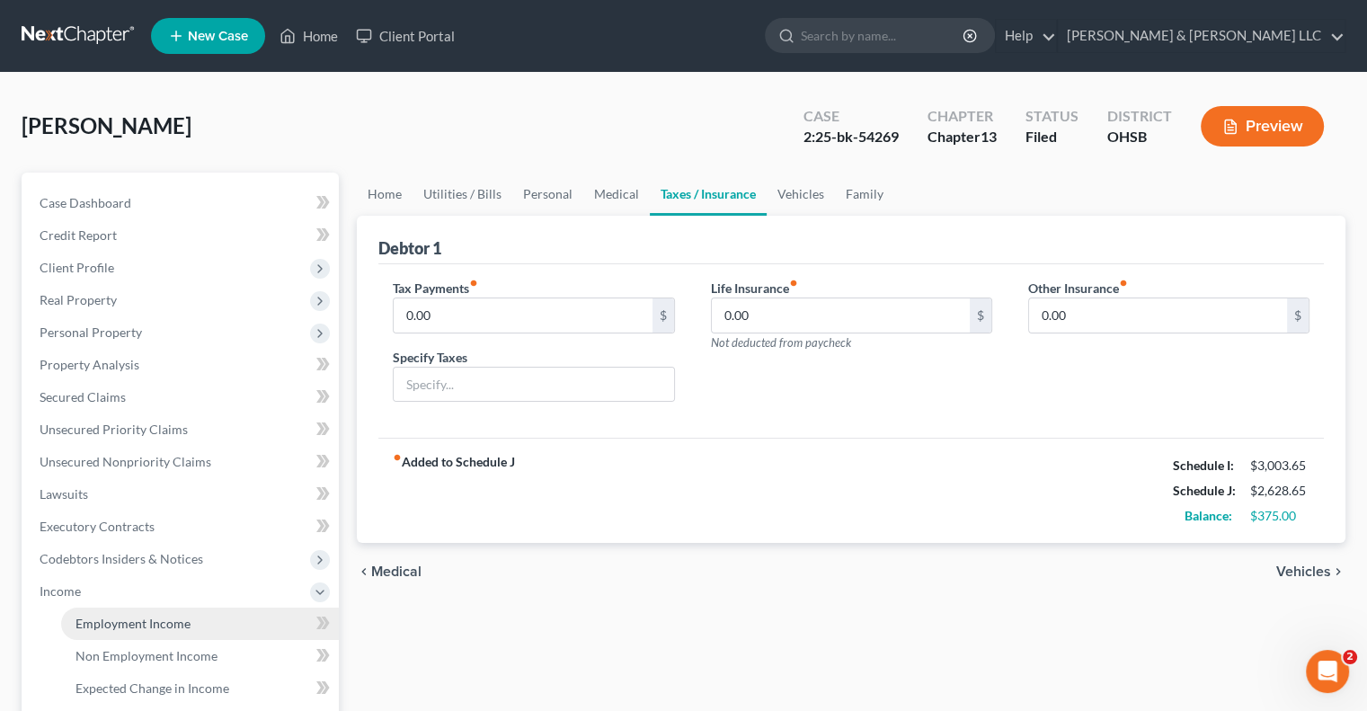
click at [120, 633] on link "Employment Income" at bounding box center [200, 624] width 278 height 32
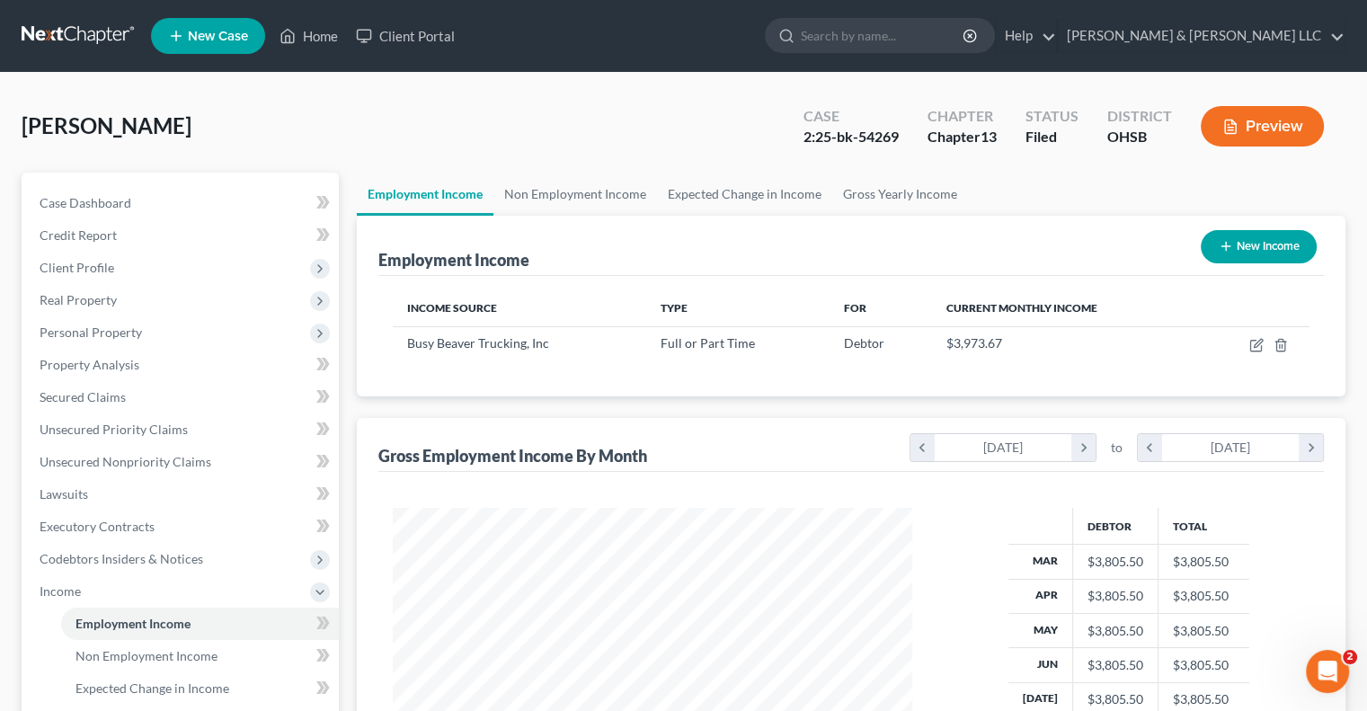
scroll to position [320, 555]
click at [580, 201] on link "Non Employment Income" at bounding box center [575, 194] width 164 height 43
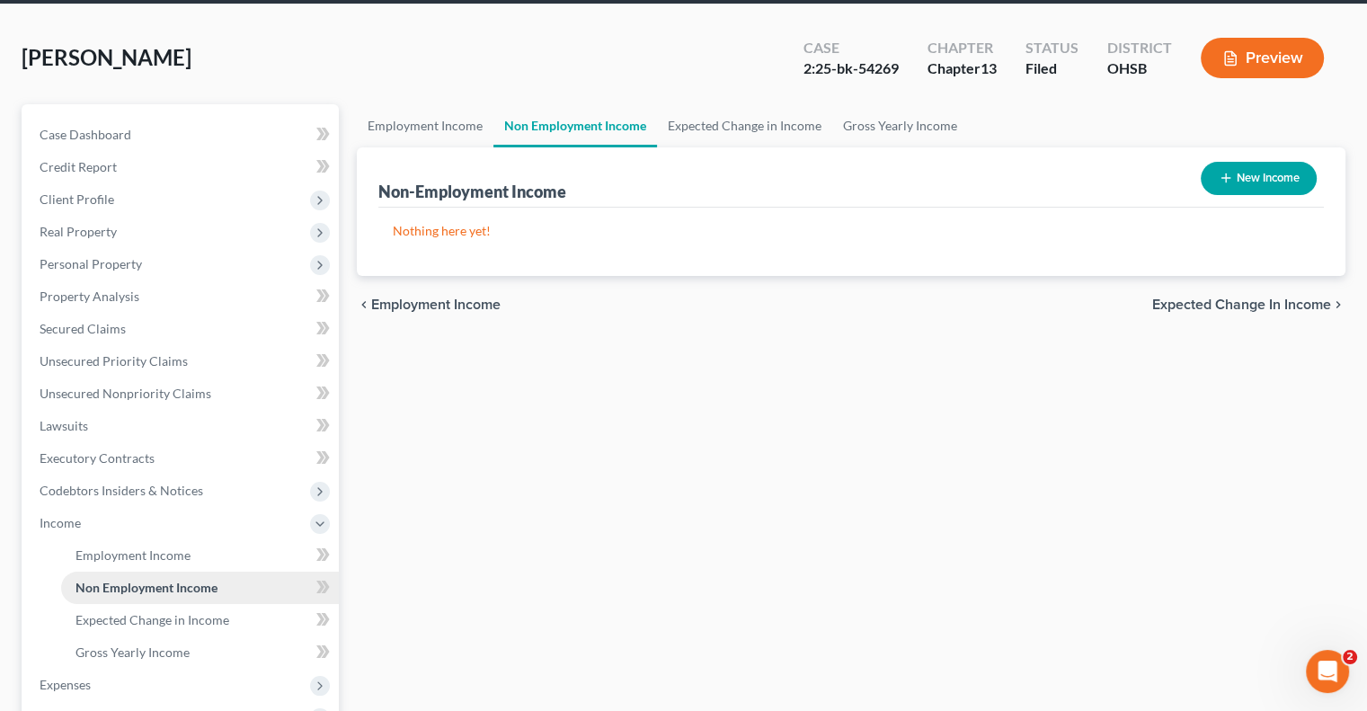
scroll to position [180, 0]
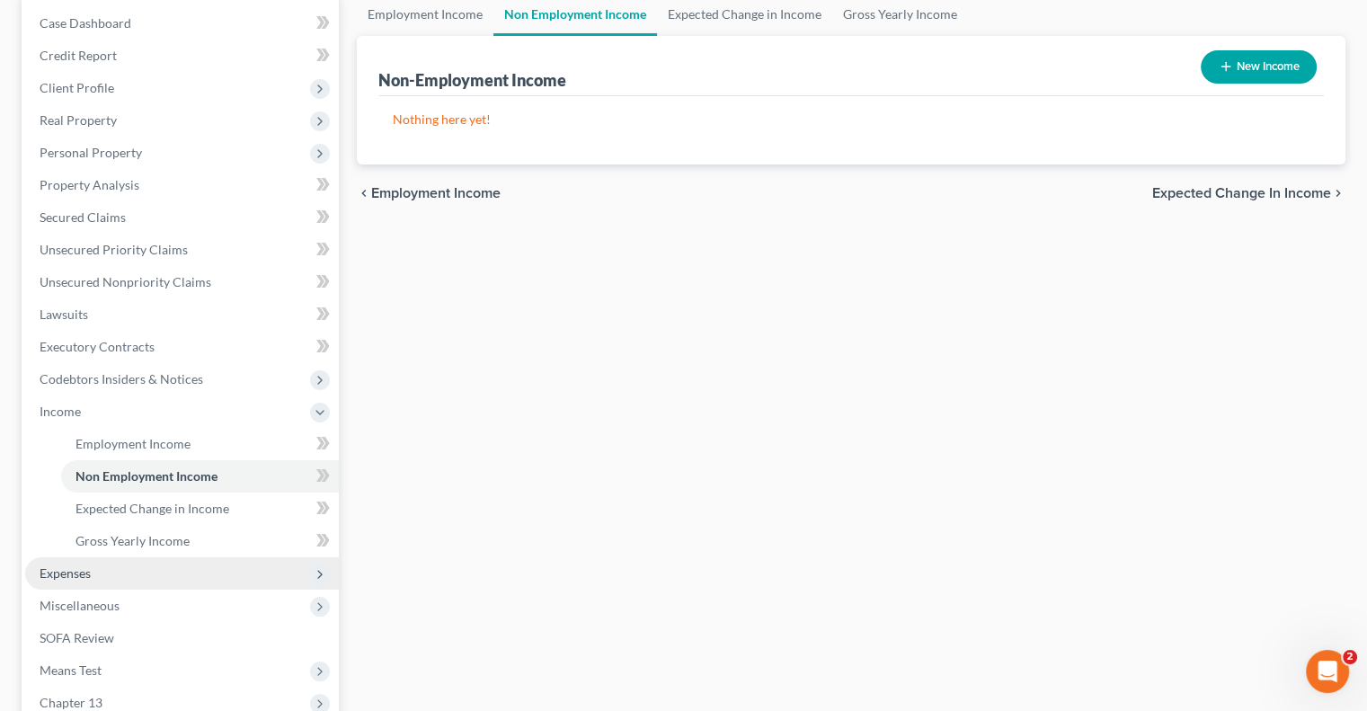
click at [115, 574] on span "Expenses" at bounding box center [182, 573] width 314 height 32
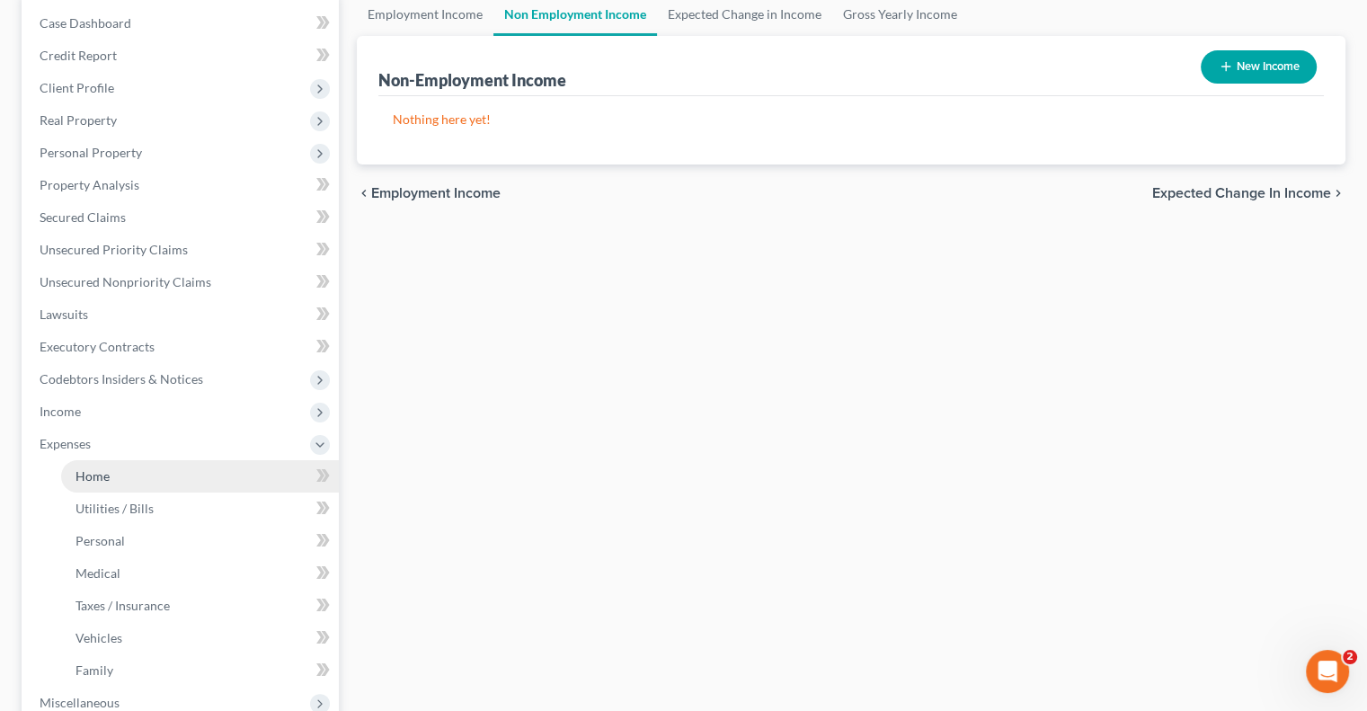
click at [173, 475] on link "Home" at bounding box center [200, 476] width 278 height 32
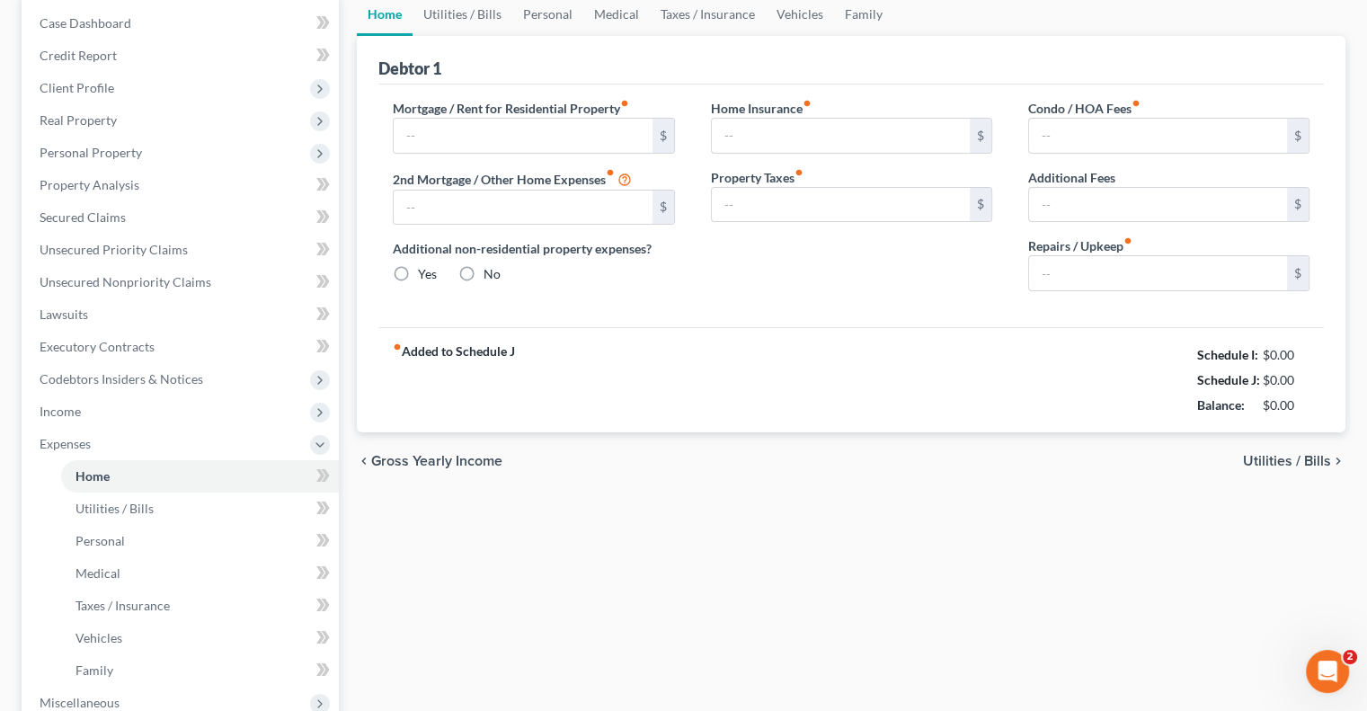
scroll to position [68, 0]
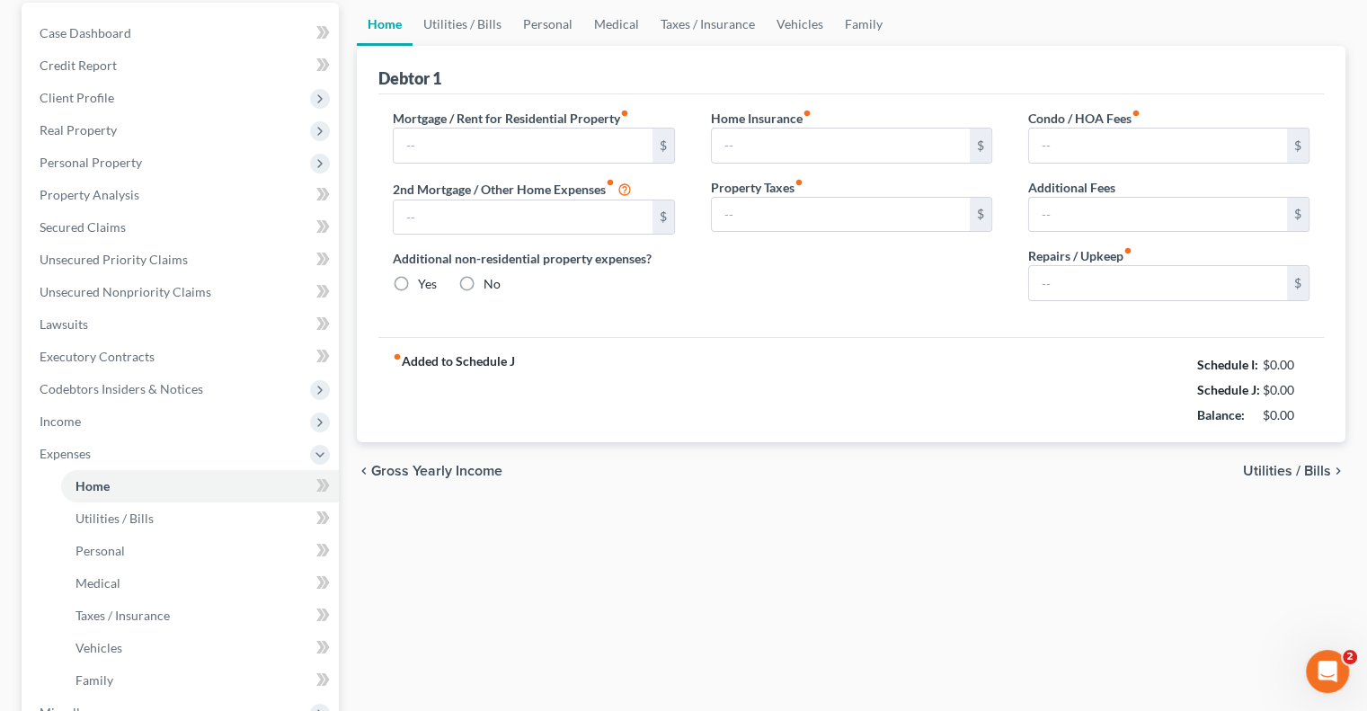
type input "1,277.00"
type input "0.00"
radio input "true"
type input "0.00"
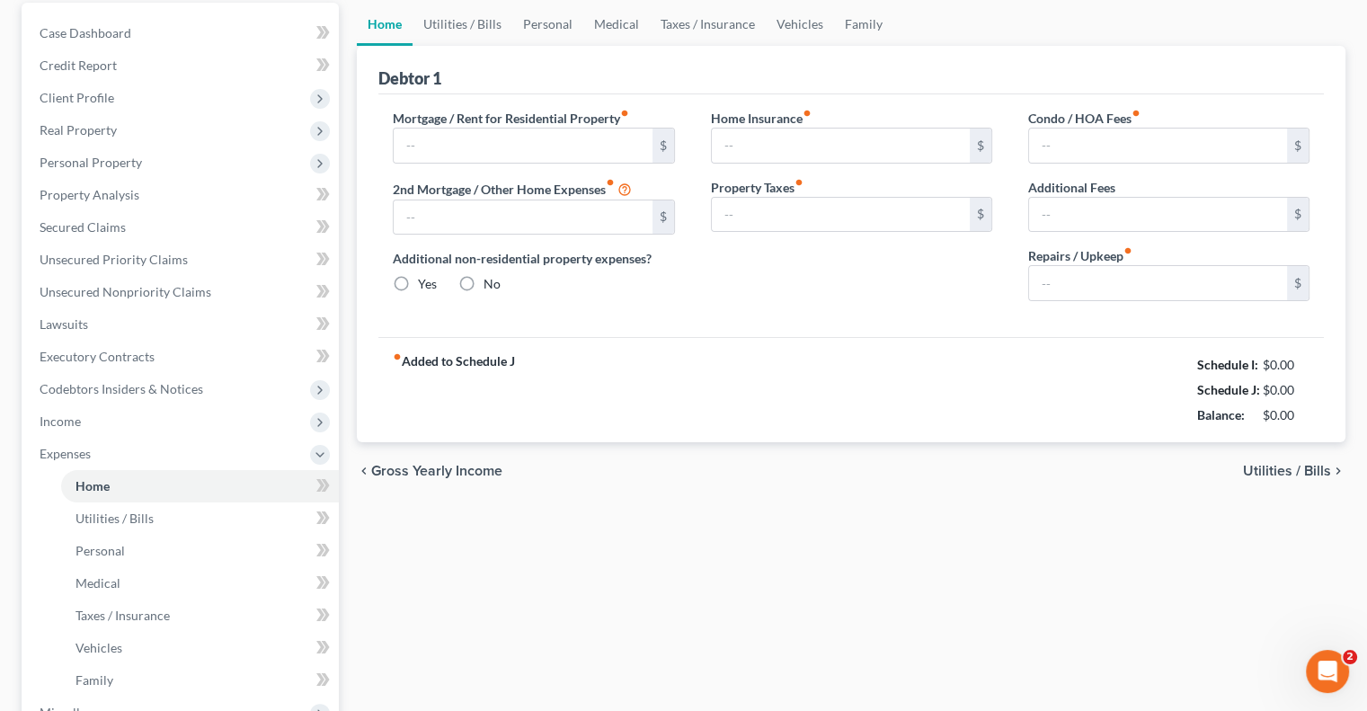
type input "0.00"
type input "75.00"
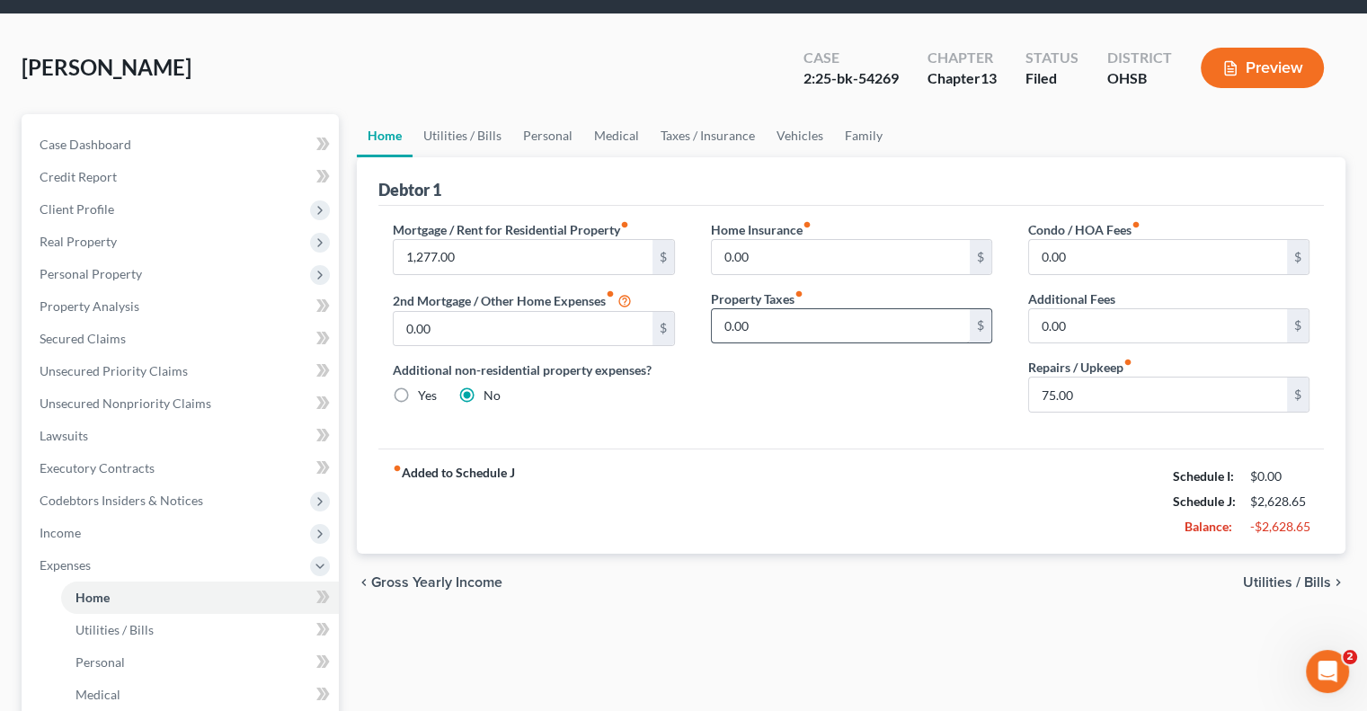
scroll to position [90, 0]
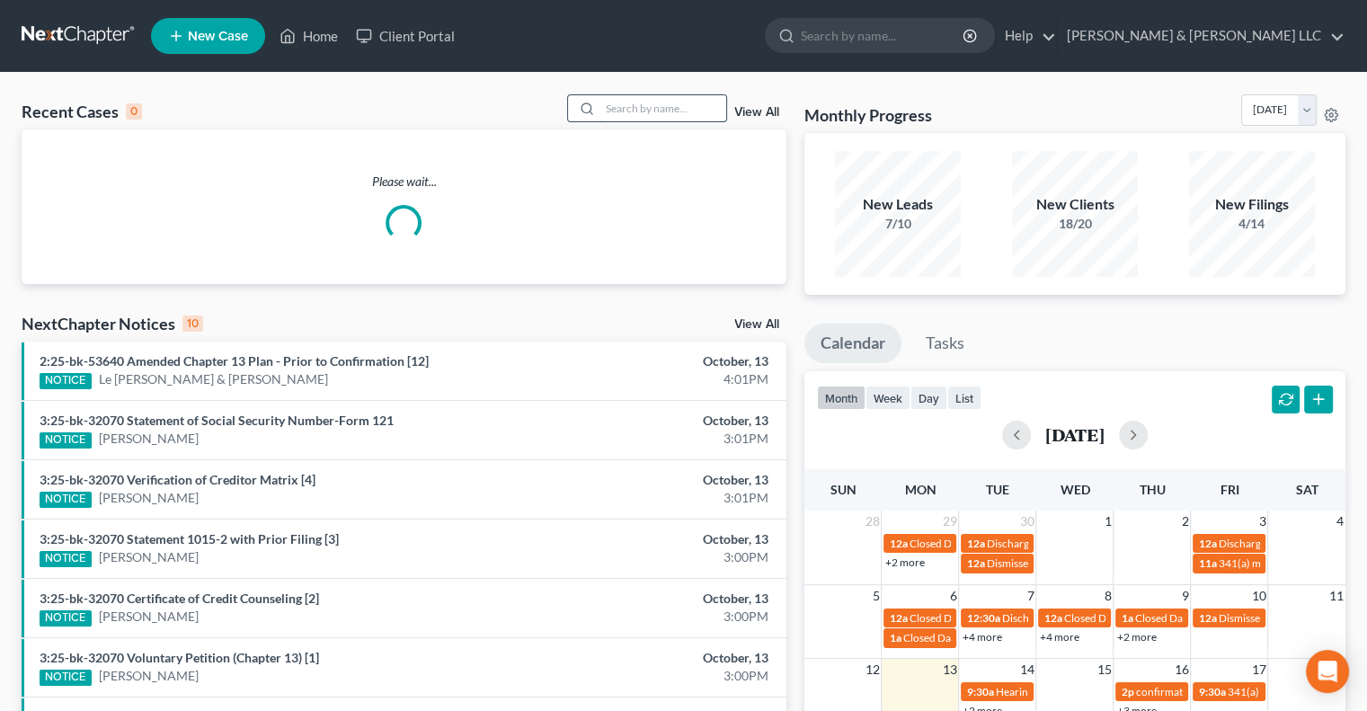
click at [654, 111] on input "search" at bounding box center [663, 108] width 126 height 26
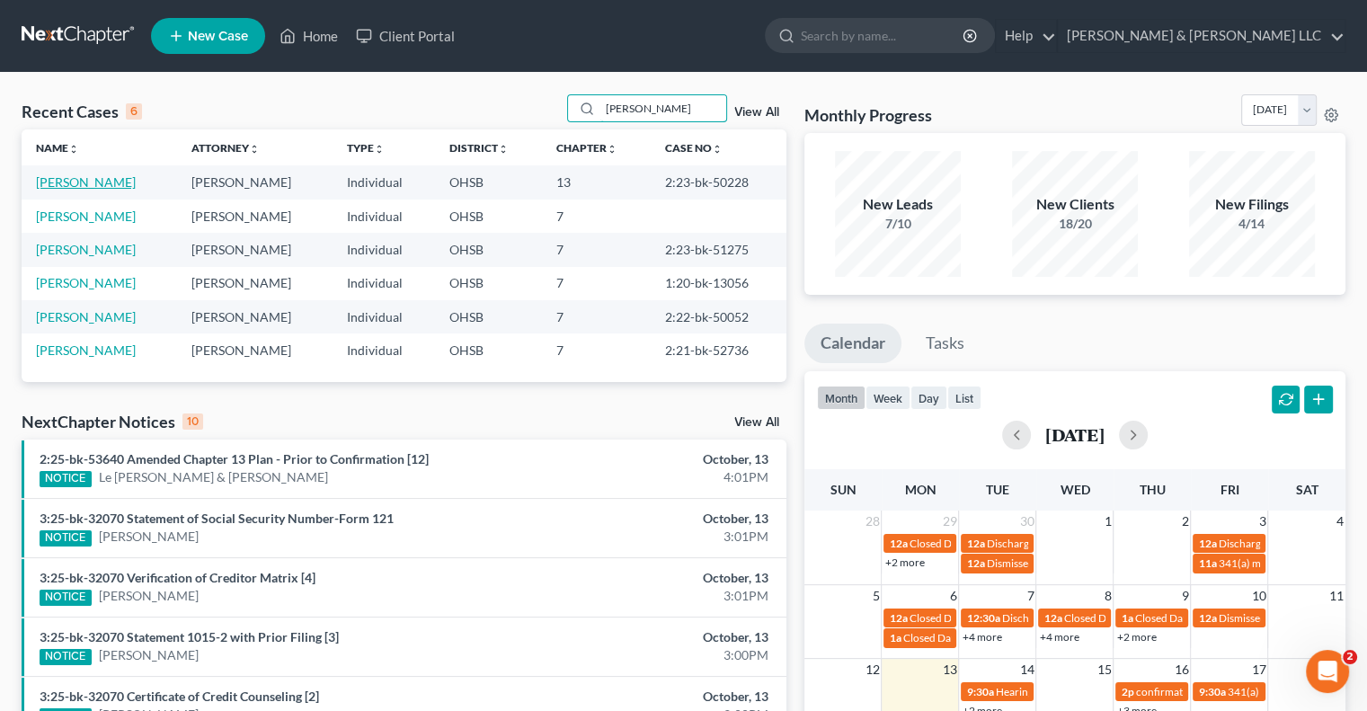
type input "cooper"
click at [93, 182] on link "Cooper, Eric" at bounding box center [86, 181] width 100 height 15
select select "3"
